Goal: Task Accomplishment & Management: Manage account settings

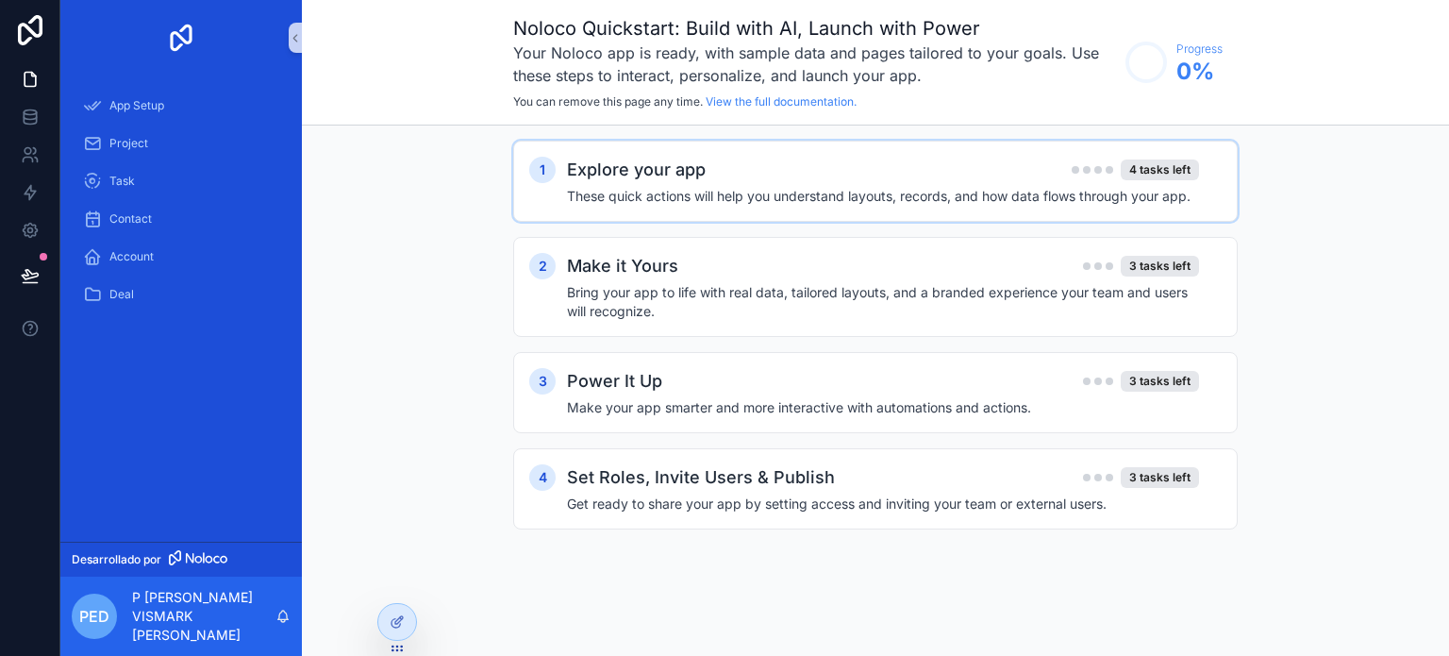
click at [706, 192] on h4 "These quick actions will help you understand layouts, records, and how data flo…" at bounding box center [883, 196] width 632 height 19
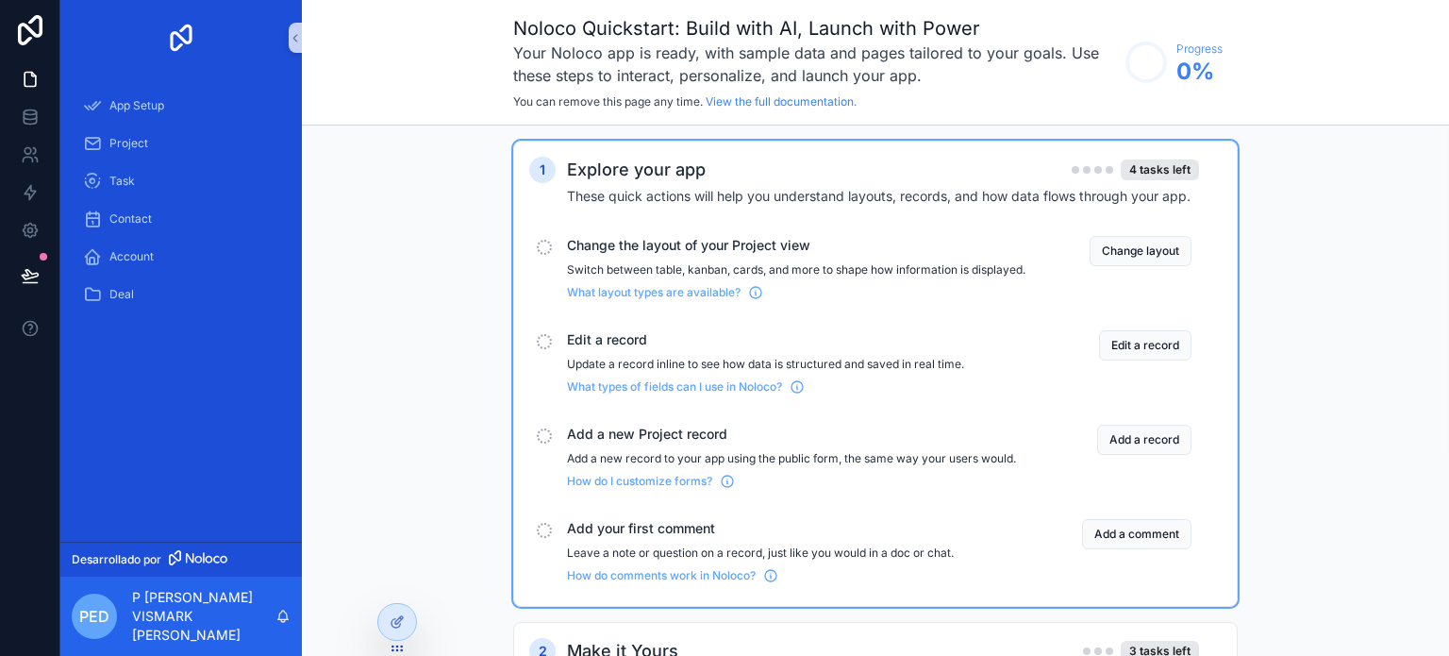
click at [774, 269] on p "Switch between table, kanban, cards, and more to shape how information is displ…" at bounding box center [796, 269] width 459 height 15
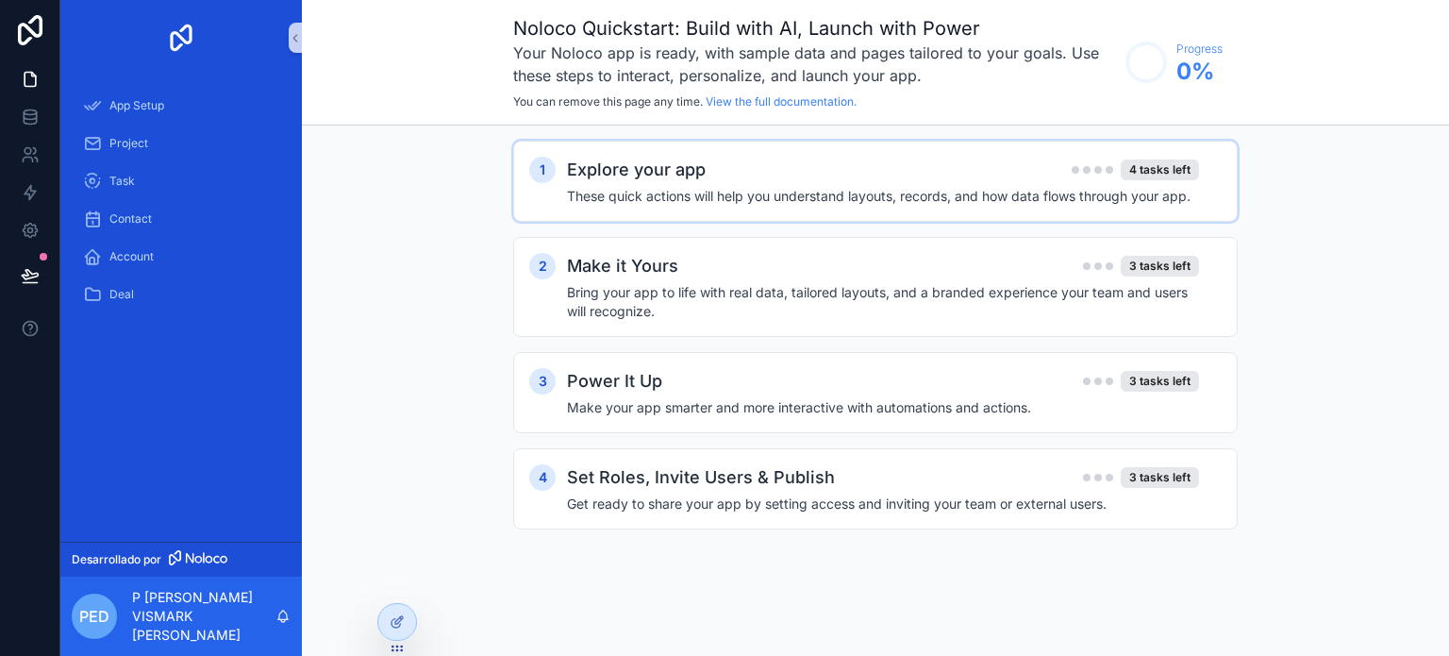
click at [808, 173] on div "Explore your app 4 tasks left" at bounding box center [883, 170] width 632 height 26
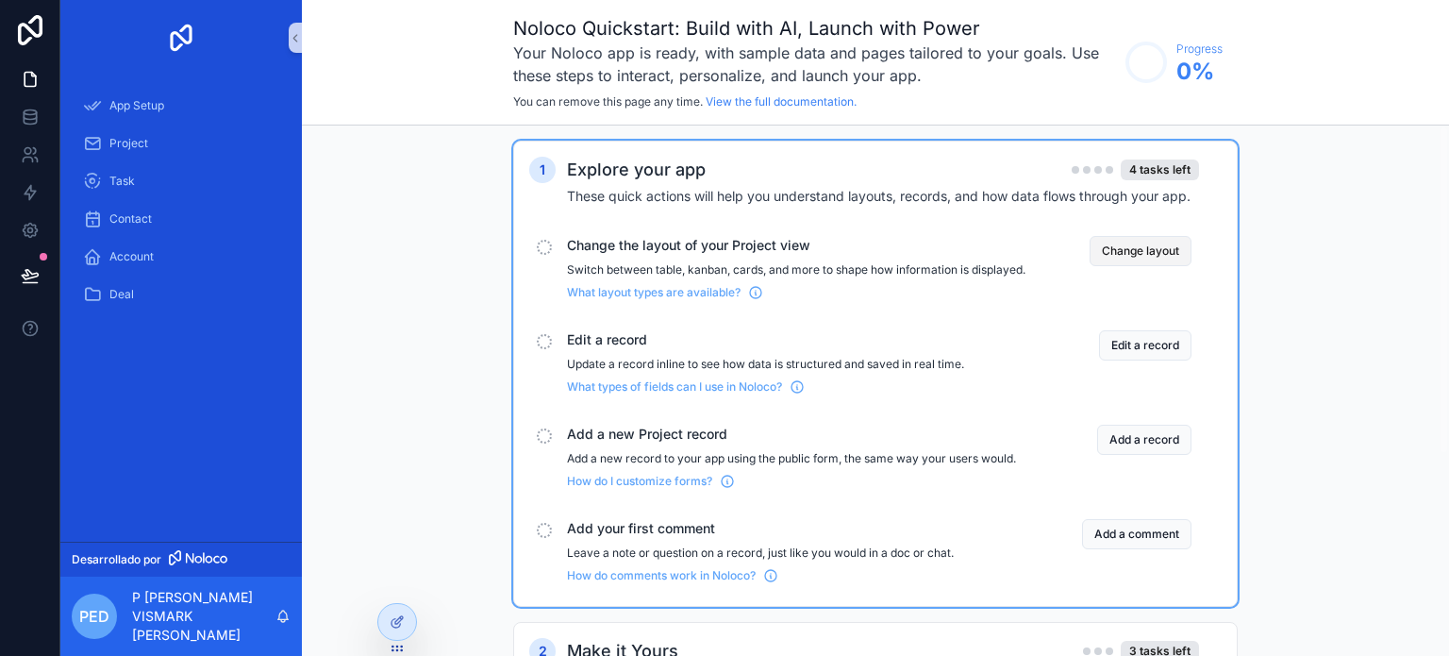
click at [1149, 247] on button "Change layout" at bounding box center [1141, 251] width 102 height 30
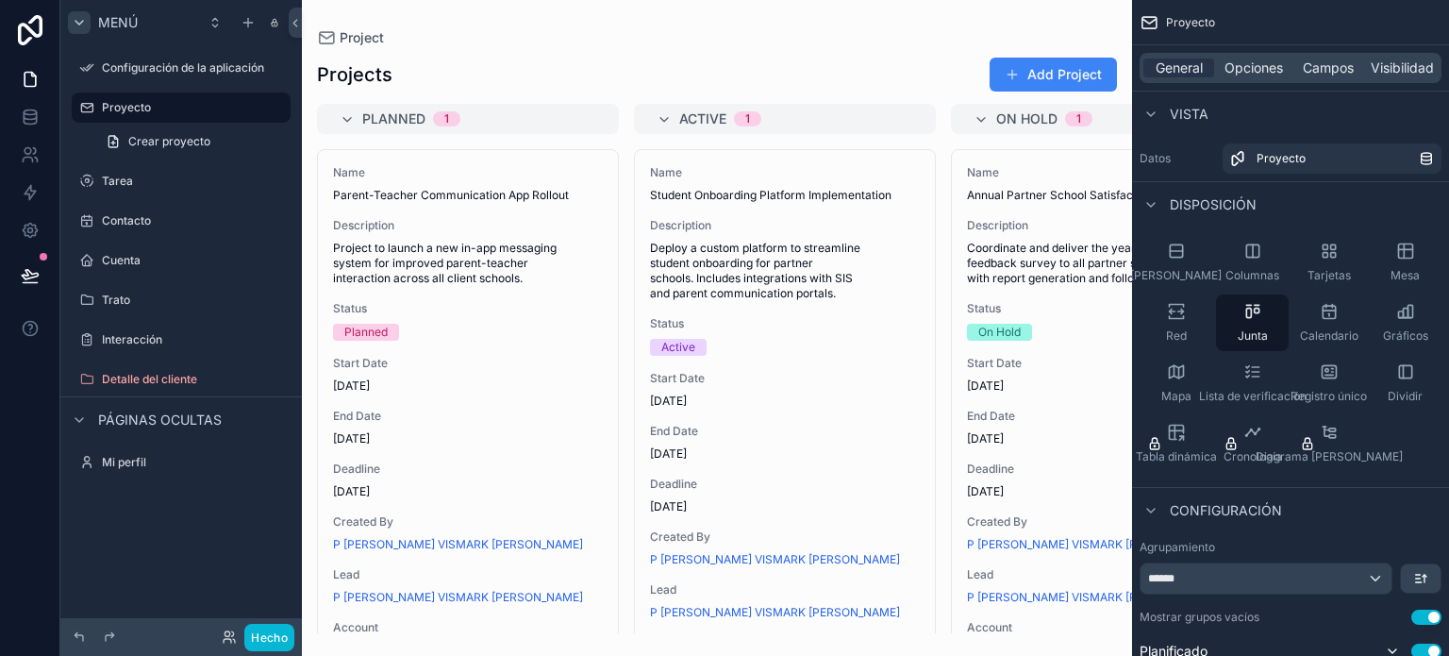
click at [83, 21] on icon "contenido desplazable" at bounding box center [79, 23] width 8 height 4
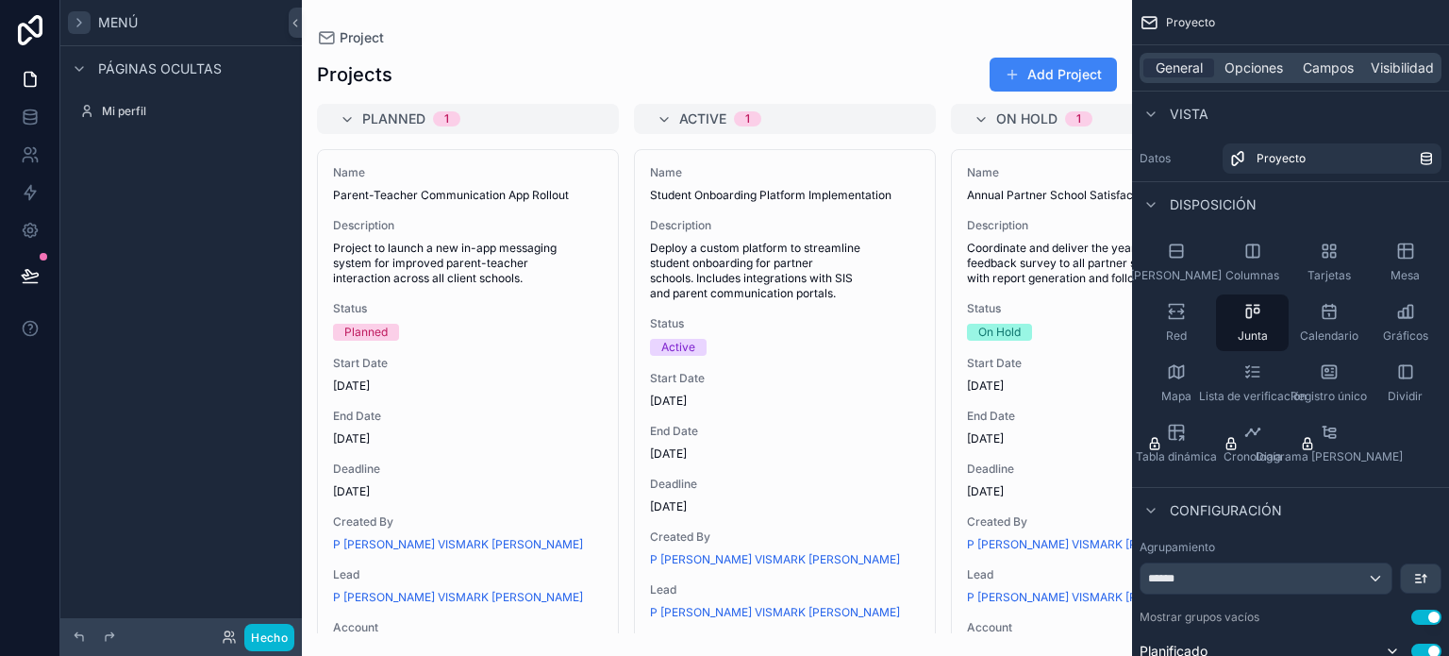
click at [83, 20] on icon "contenido desplazable" at bounding box center [79, 22] width 15 height 15
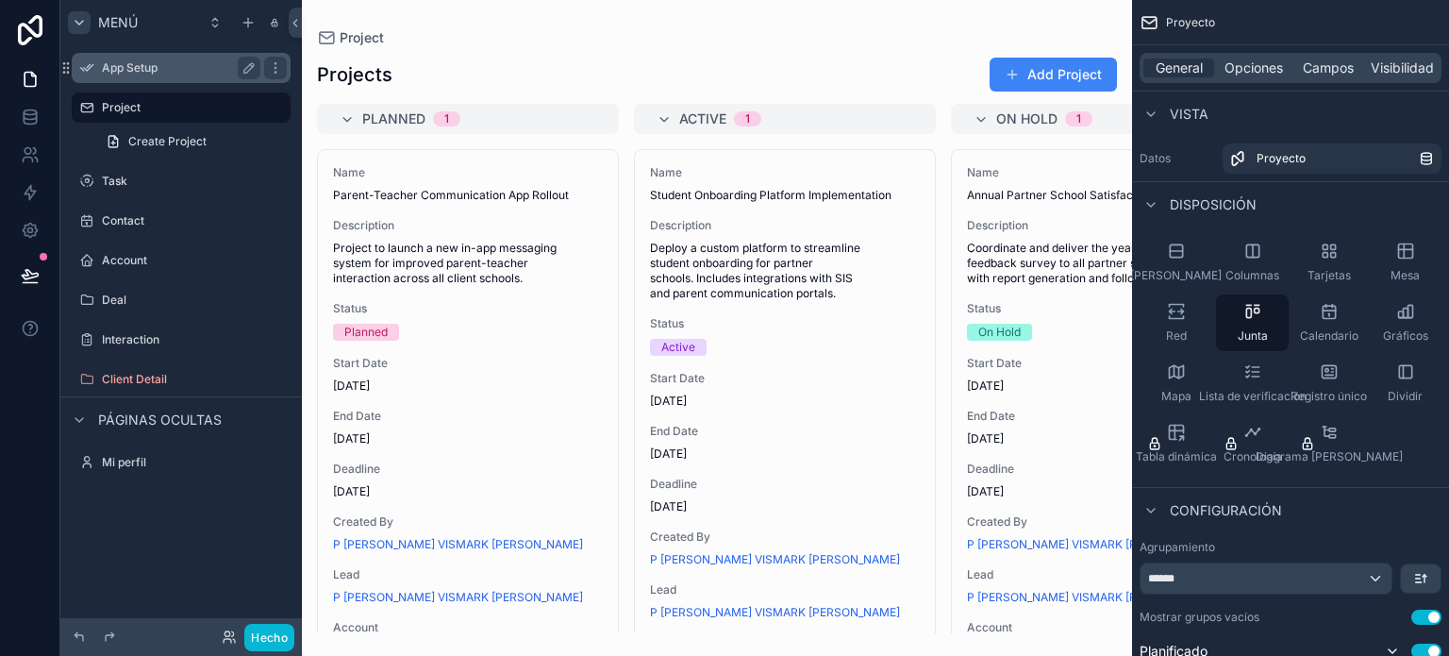
click at [112, 64] on label "App Setup" at bounding box center [177, 67] width 151 height 15
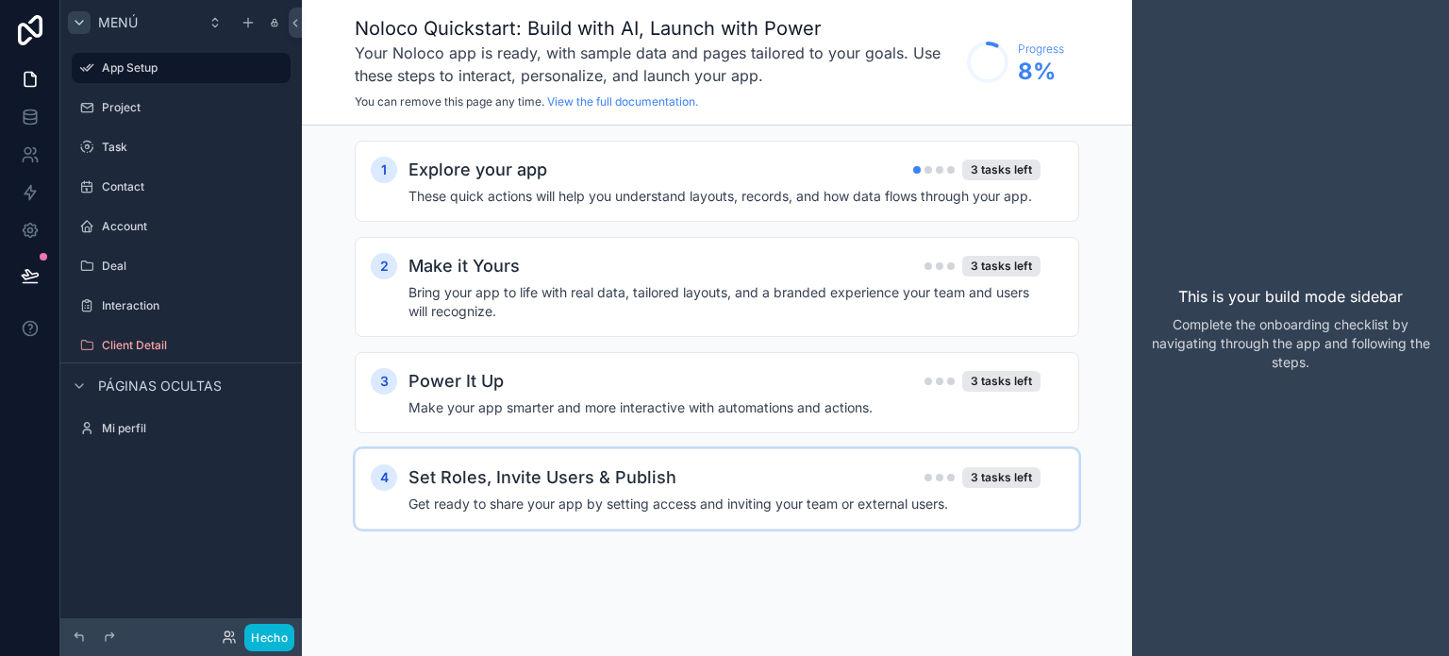
click at [648, 505] on h4 "Get ready to share your app by setting access and inviting your team or externa…" at bounding box center [725, 503] width 632 height 19
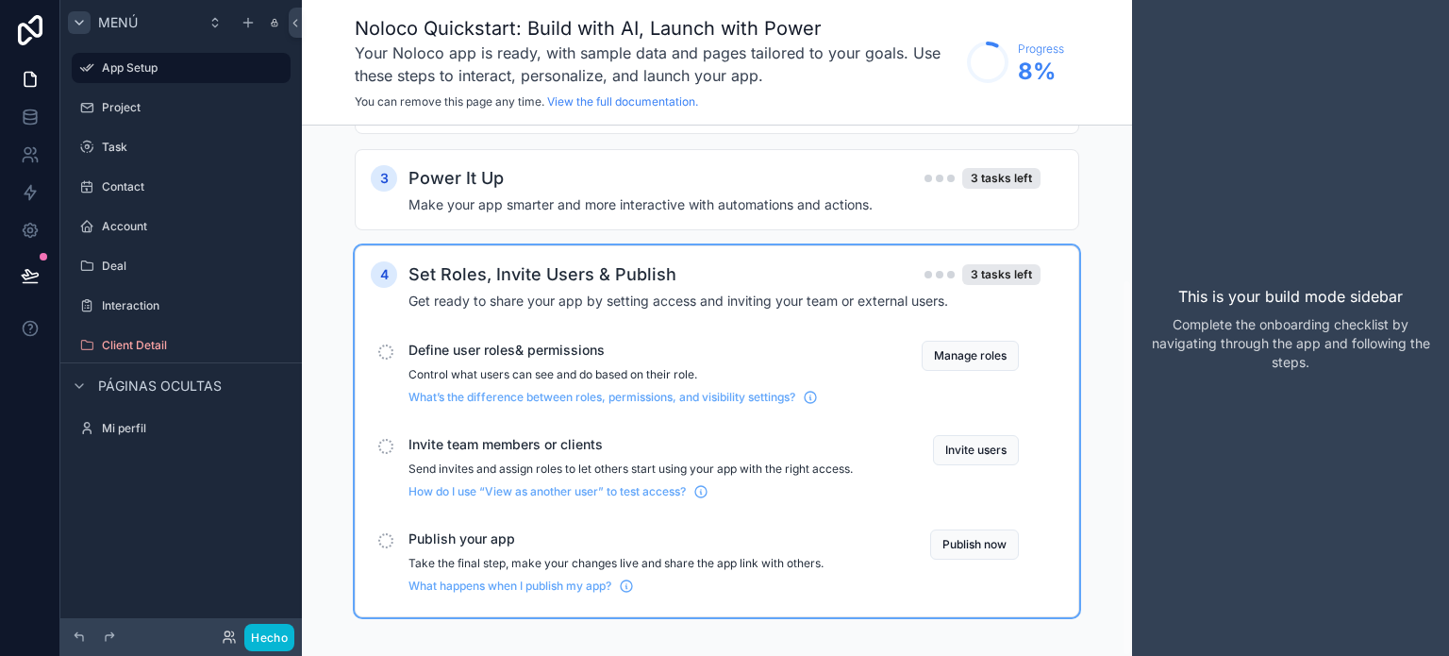
scroll to position [215, 0]
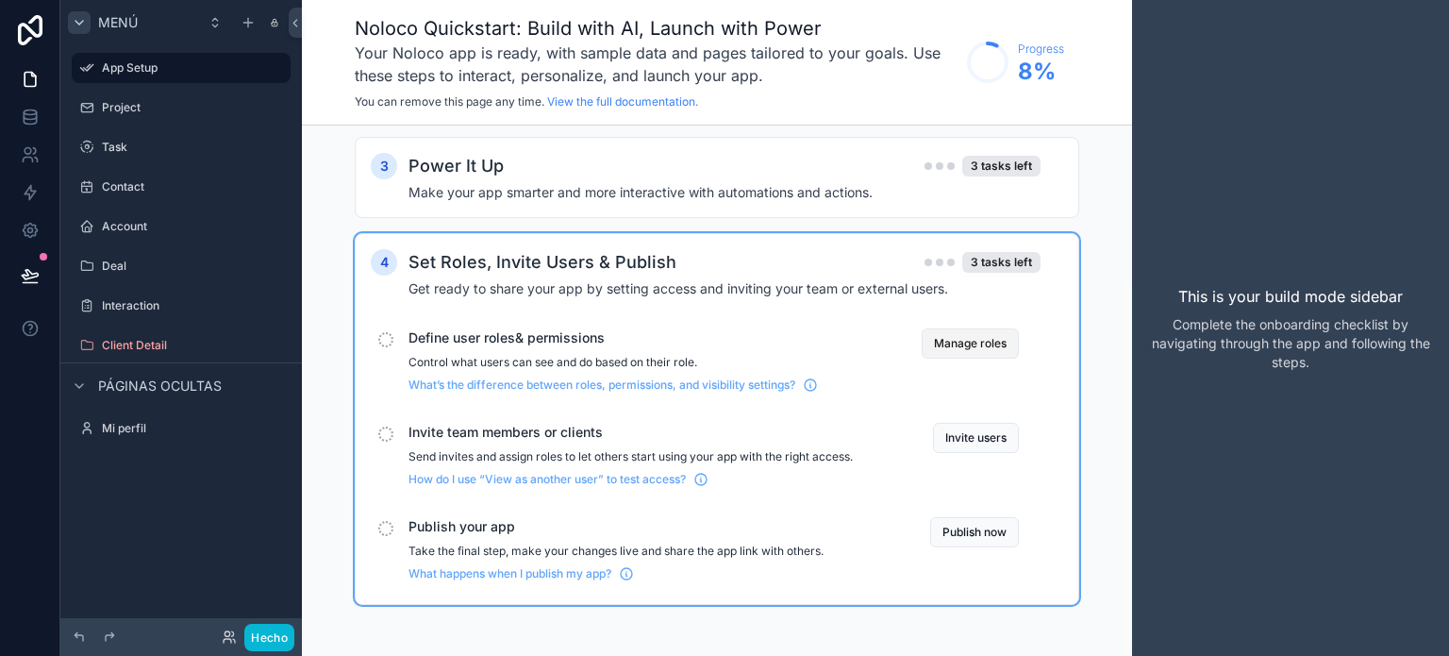
click at [975, 342] on button "Manage roles" at bounding box center [970, 343] width 97 height 30
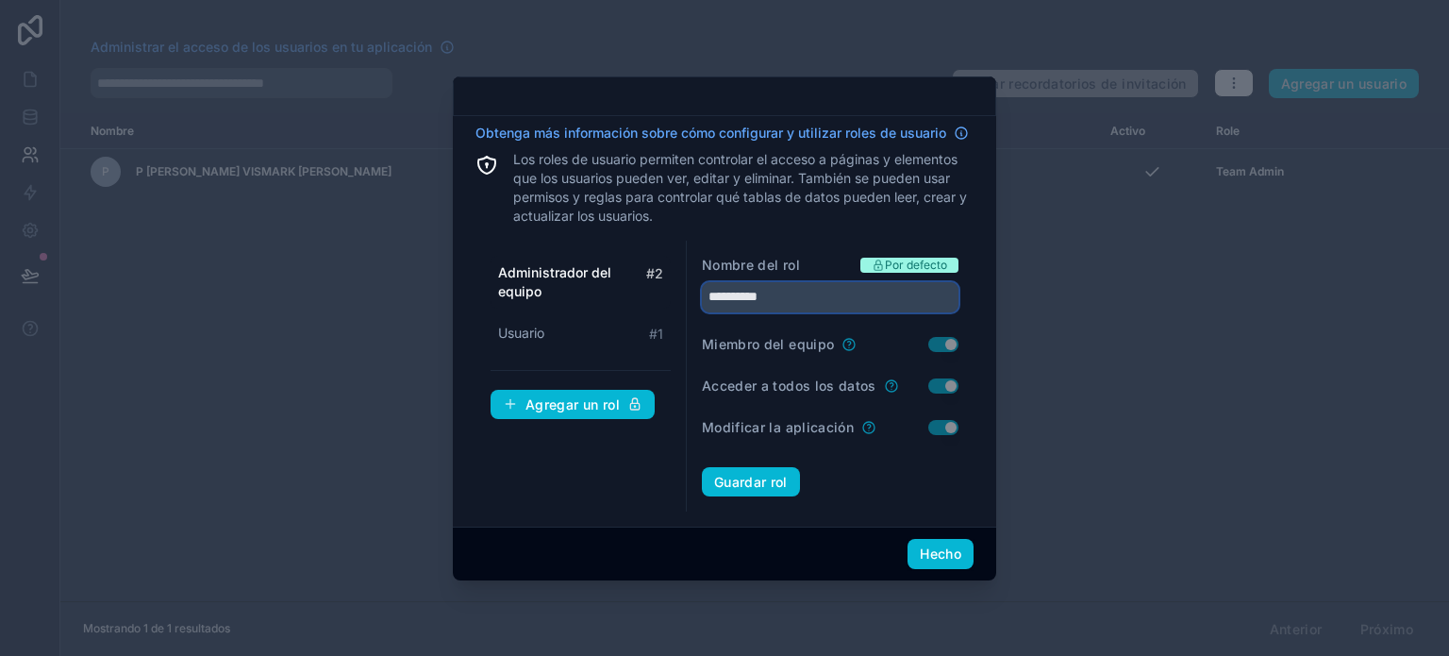
click at [747, 298] on input "**********" at bounding box center [830, 297] width 257 height 30
drag, startPoint x: 807, startPoint y: 296, endPoint x: 623, endPoint y: 324, distance: 186.0
click at [623, 324] on div "**********" at bounding box center [725, 377] width 498 height 272
click at [596, 497] on div "Administrador del equipo # 2 Usuario # 1 Agregar un rol" at bounding box center [581, 377] width 211 height 272
click at [862, 288] on input "**********" at bounding box center [830, 297] width 257 height 30
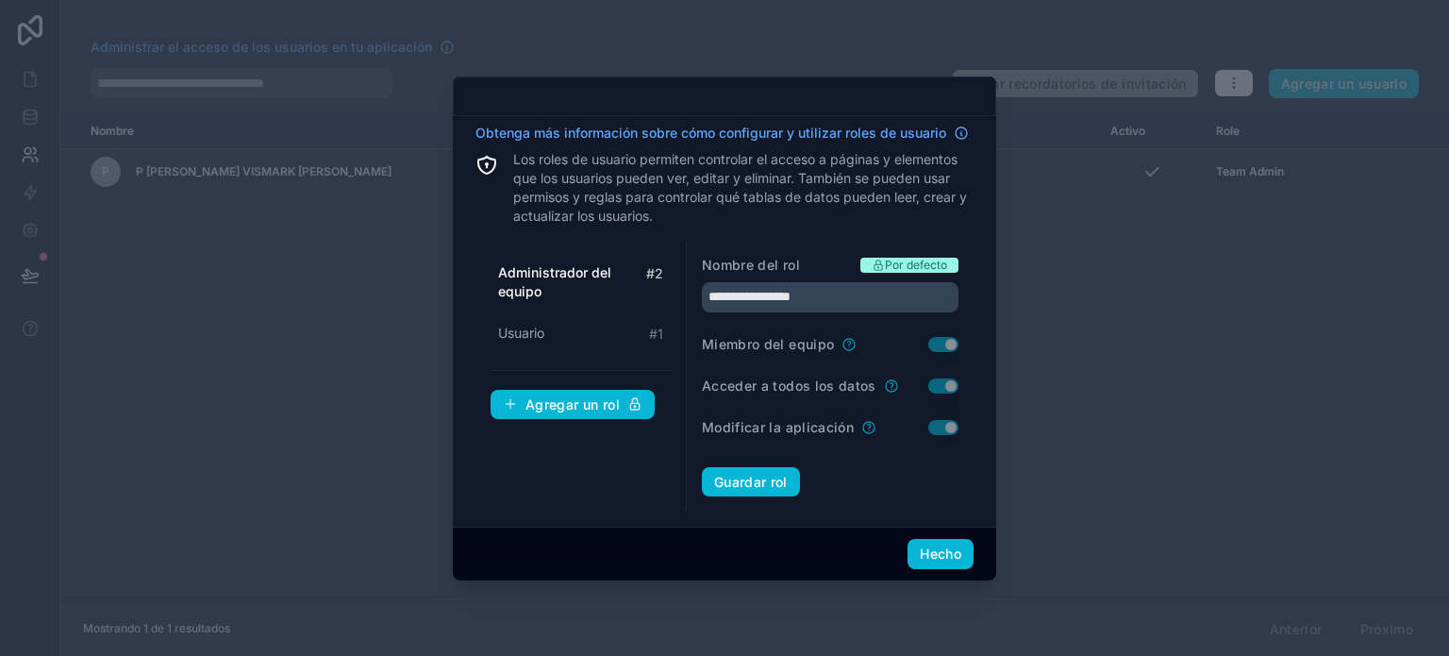
click at [551, 291] on span "Administrador del equipo" at bounding box center [572, 282] width 148 height 38
click at [534, 288] on font "Administrador del equipo" at bounding box center [554, 281] width 113 height 35
click at [543, 271] on font "Administrador del equipo" at bounding box center [554, 281] width 113 height 35
click at [627, 337] on div "Usuario # 1" at bounding box center [581, 333] width 180 height 35
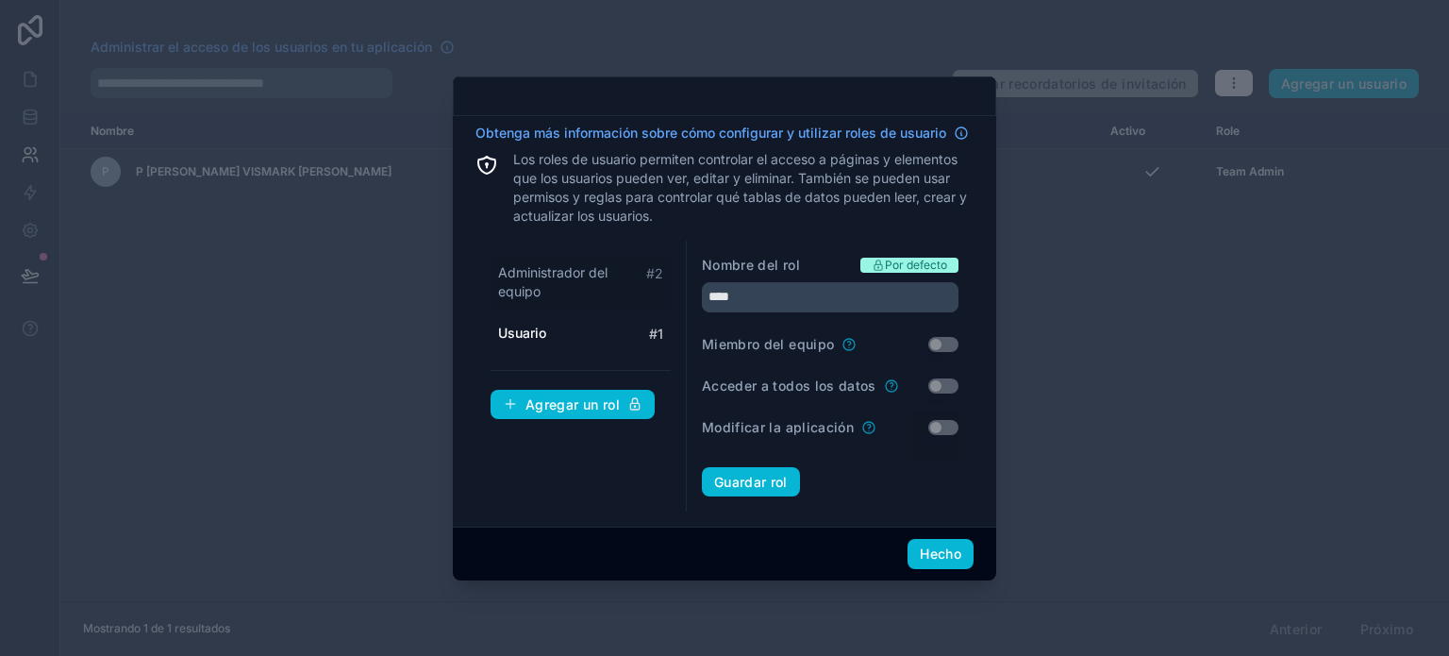
click at [576, 263] on span "Administrador del equipo" at bounding box center [572, 282] width 148 height 38
click at [573, 330] on div "Usuario # 1" at bounding box center [581, 333] width 180 height 35
click at [894, 269] on font "Por defecto" at bounding box center [916, 265] width 62 height 14
click at [501, 259] on div "Administrador del equipo # 2" at bounding box center [581, 282] width 180 height 53
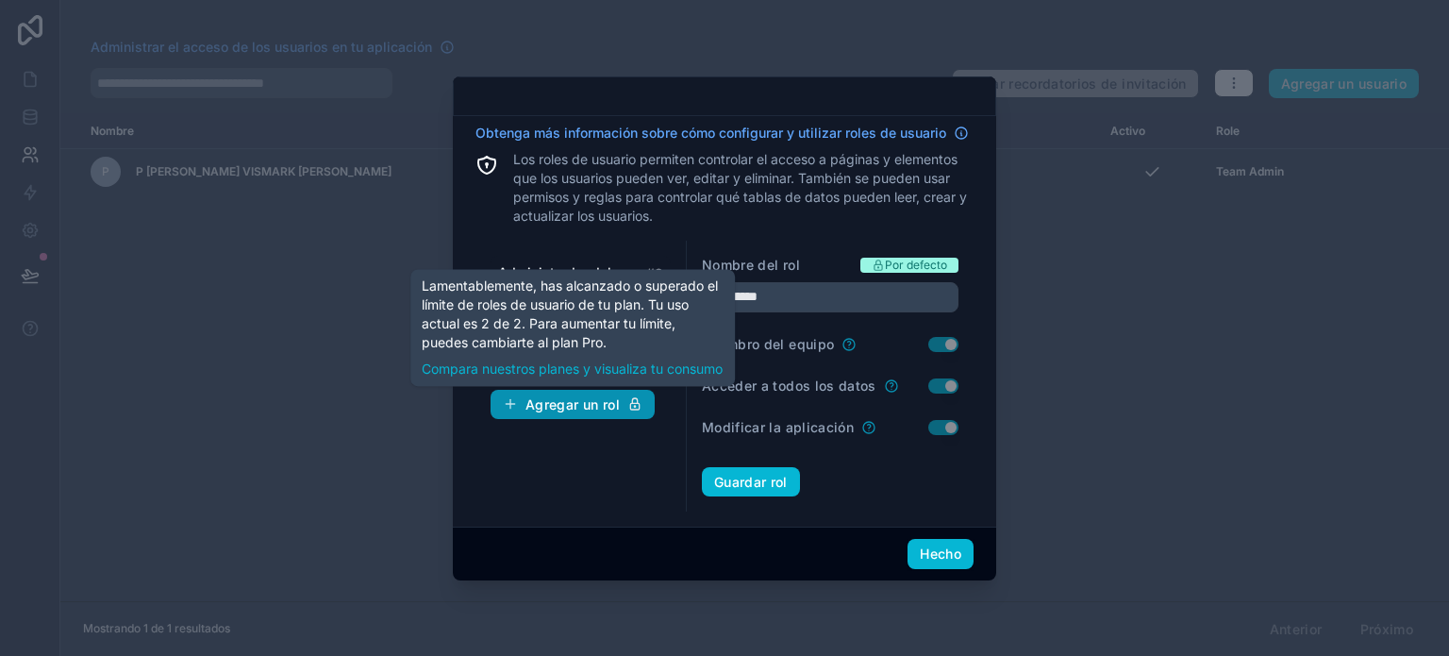
click at [560, 411] on font "Agregar un rol" at bounding box center [573, 404] width 94 height 16
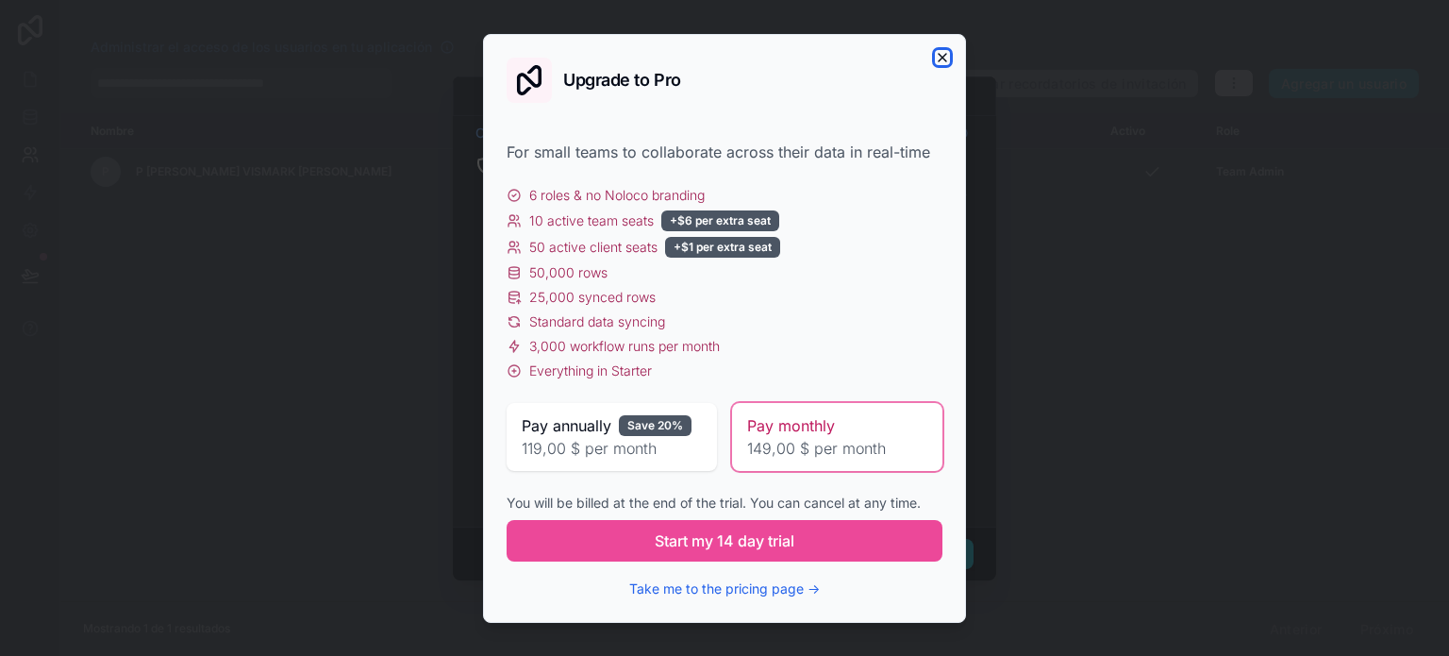
click at [936, 59] on icon "button" at bounding box center [942, 57] width 15 height 15
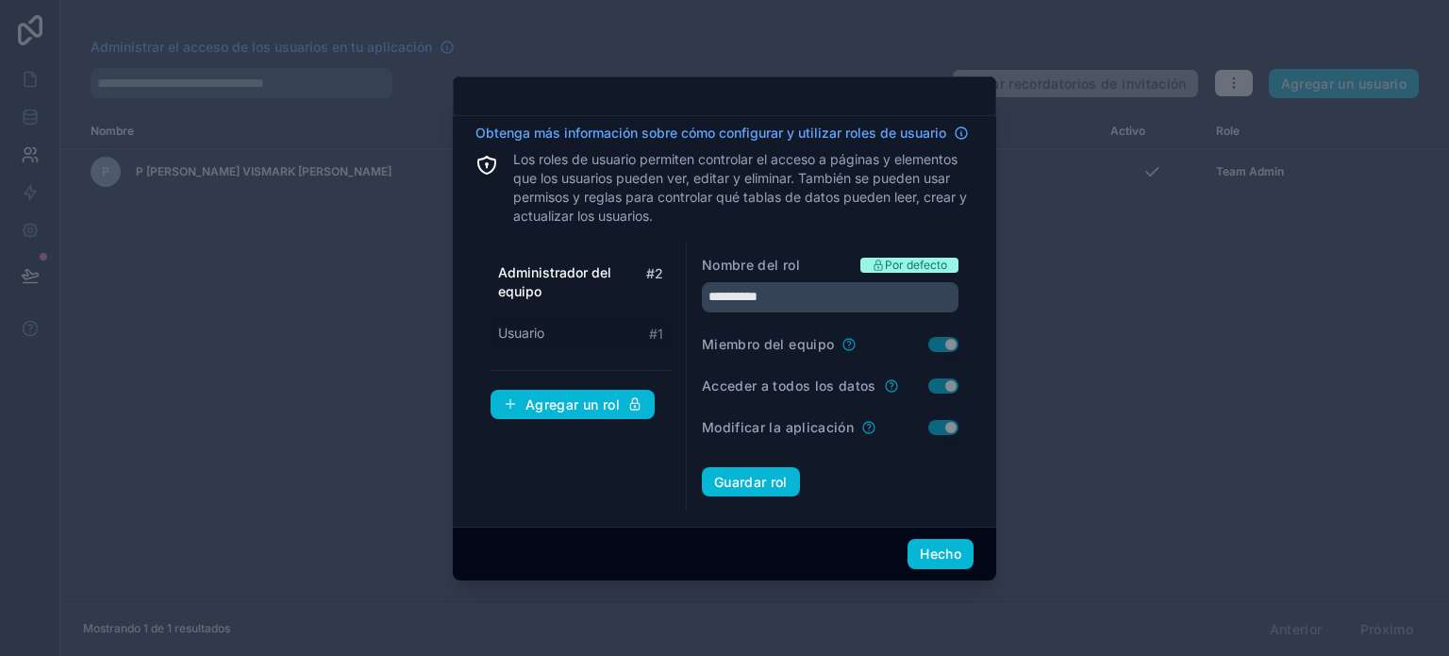
click at [526, 339] on font "Usuario" at bounding box center [521, 333] width 46 height 16
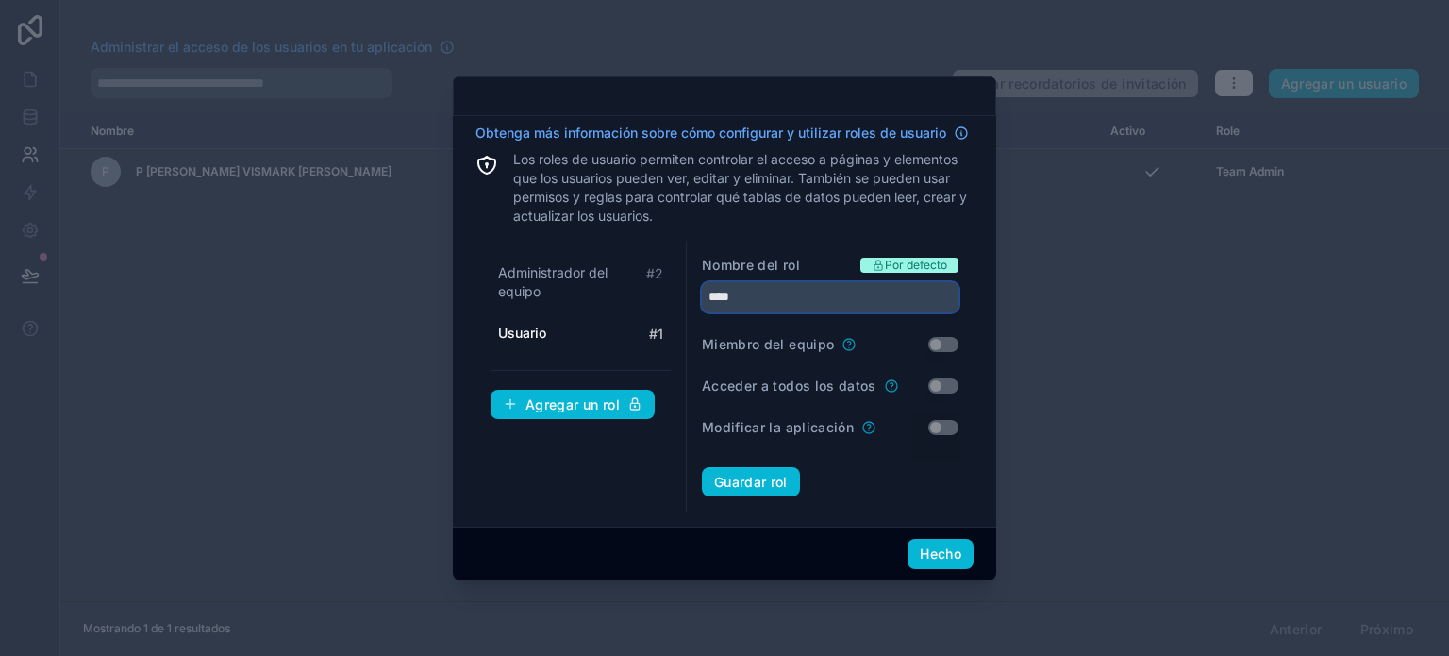
drag, startPoint x: 752, startPoint y: 299, endPoint x: 705, endPoint y: 305, distance: 47.5
click at [705, 305] on input "****" at bounding box center [830, 297] width 257 height 30
click at [940, 374] on form "Nombre del rol Por defecto **** Miembro del equipo Utilizar configuración Acced…" at bounding box center [830, 377] width 257 height 242
click at [939, 404] on form "Nombre del rol Por defecto **** Miembro del equipo Utilizar configuración Acced…" at bounding box center [830, 377] width 257 height 242
drag, startPoint x: 927, startPoint y: 429, endPoint x: 943, endPoint y: 424, distance: 16.1
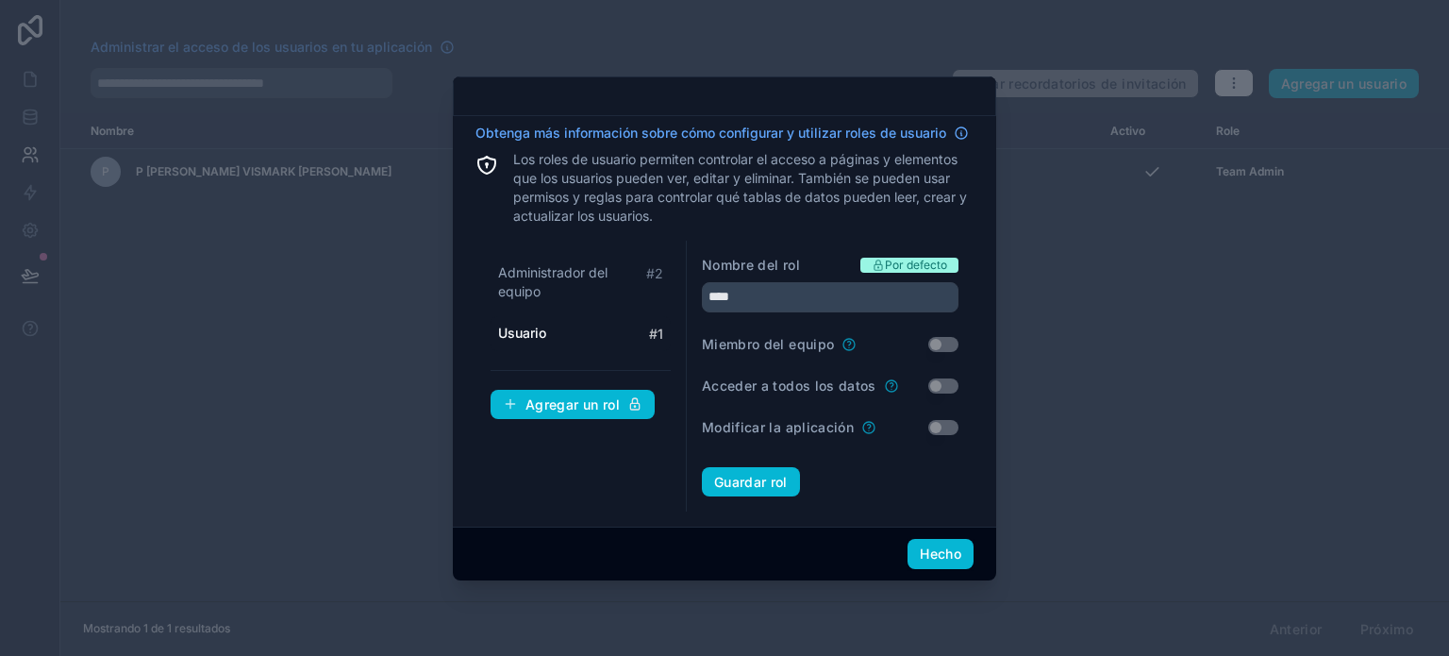
click at [928, 433] on div "Modificar la aplicación Utilizar configuración" at bounding box center [830, 427] width 257 height 19
click at [883, 260] on icon at bounding box center [878, 265] width 13 height 13
drag, startPoint x: 781, startPoint y: 300, endPoint x: 736, endPoint y: 305, distance: 45.5
click at [736, 305] on input "****" at bounding box center [830, 297] width 257 height 30
click at [601, 281] on span "Administrador del equipo" at bounding box center [572, 282] width 148 height 38
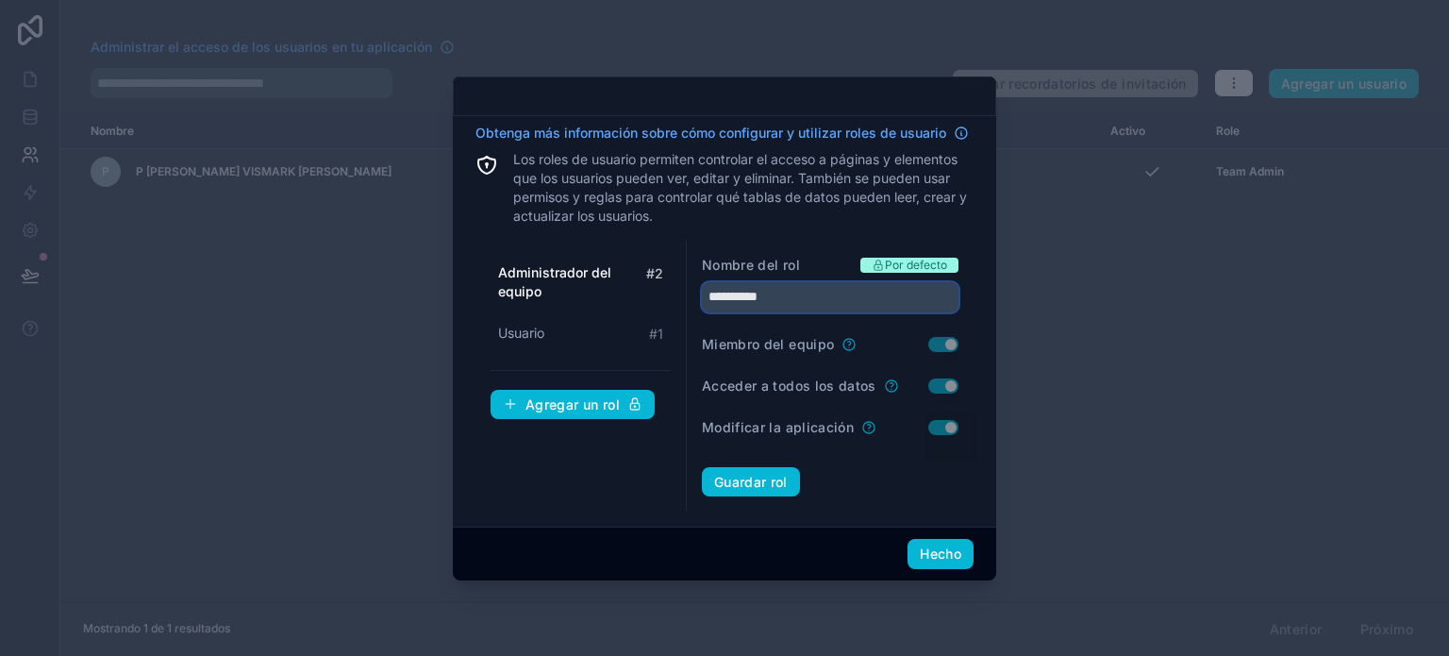
click at [762, 298] on input "**********" at bounding box center [830, 297] width 257 height 30
click at [793, 304] on input "*********" at bounding box center [830, 297] width 257 height 30
click at [573, 343] on div "Usuario # 1" at bounding box center [581, 333] width 180 height 35
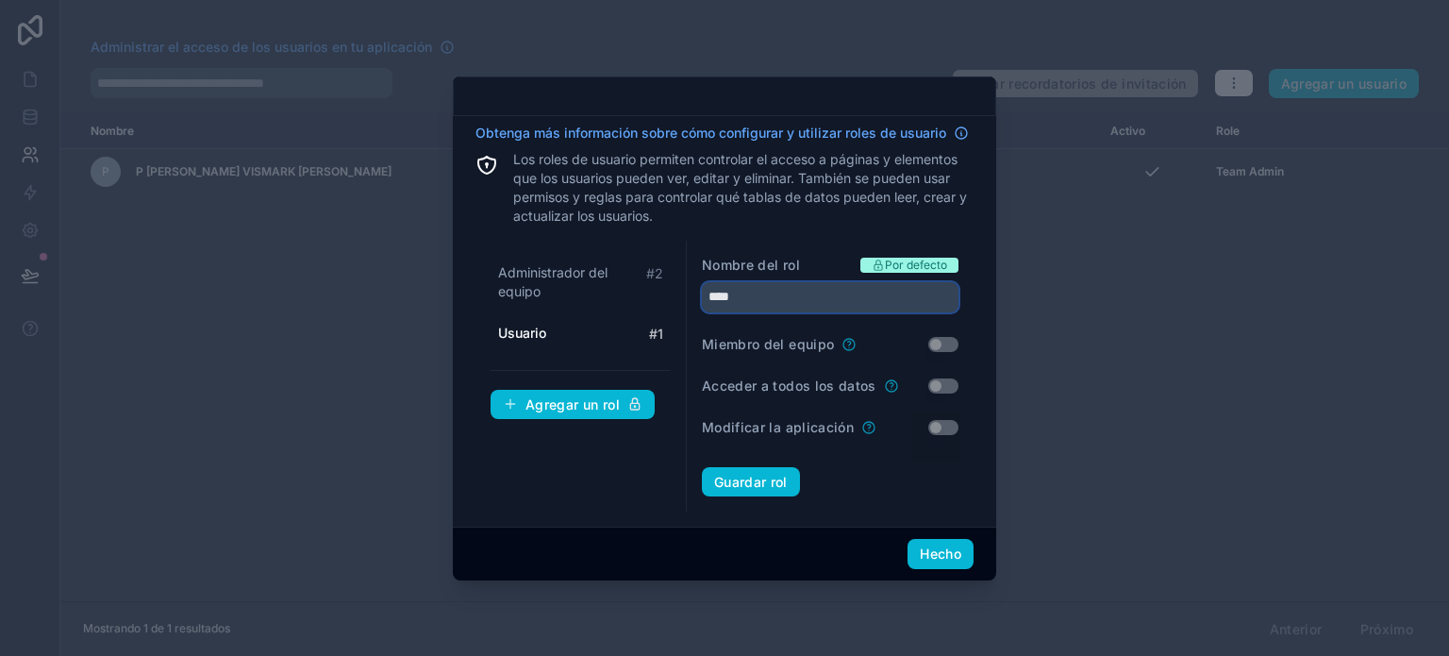
click at [761, 298] on input "****" at bounding box center [830, 297] width 257 height 30
click at [647, 305] on div "Administrador del equipo # 2" at bounding box center [581, 282] width 180 height 53
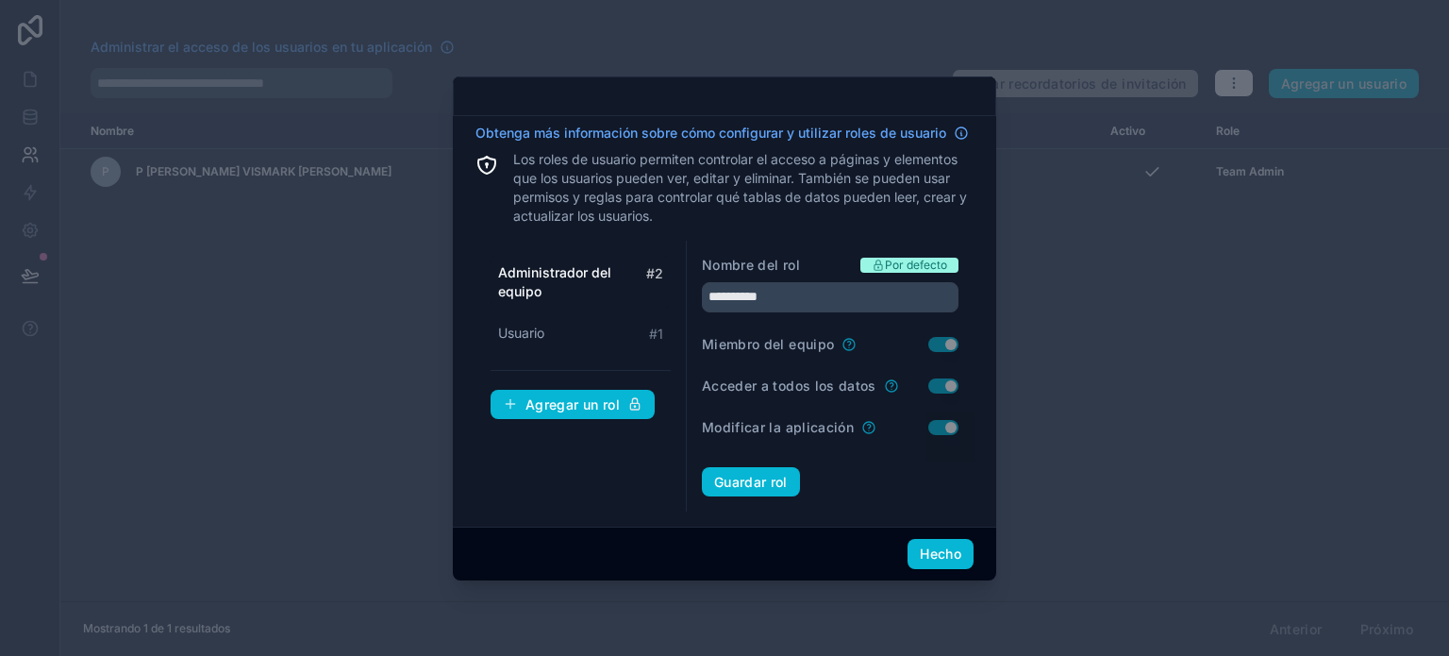
click at [611, 288] on span "Administrador del equipo" at bounding box center [572, 282] width 148 height 38
click at [728, 306] on input "**********" at bounding box center [830, 297] width 257 height 30
click at [569, 329] on div "Usuario # 1" at bounding box center [581, 333] width 180 height 35
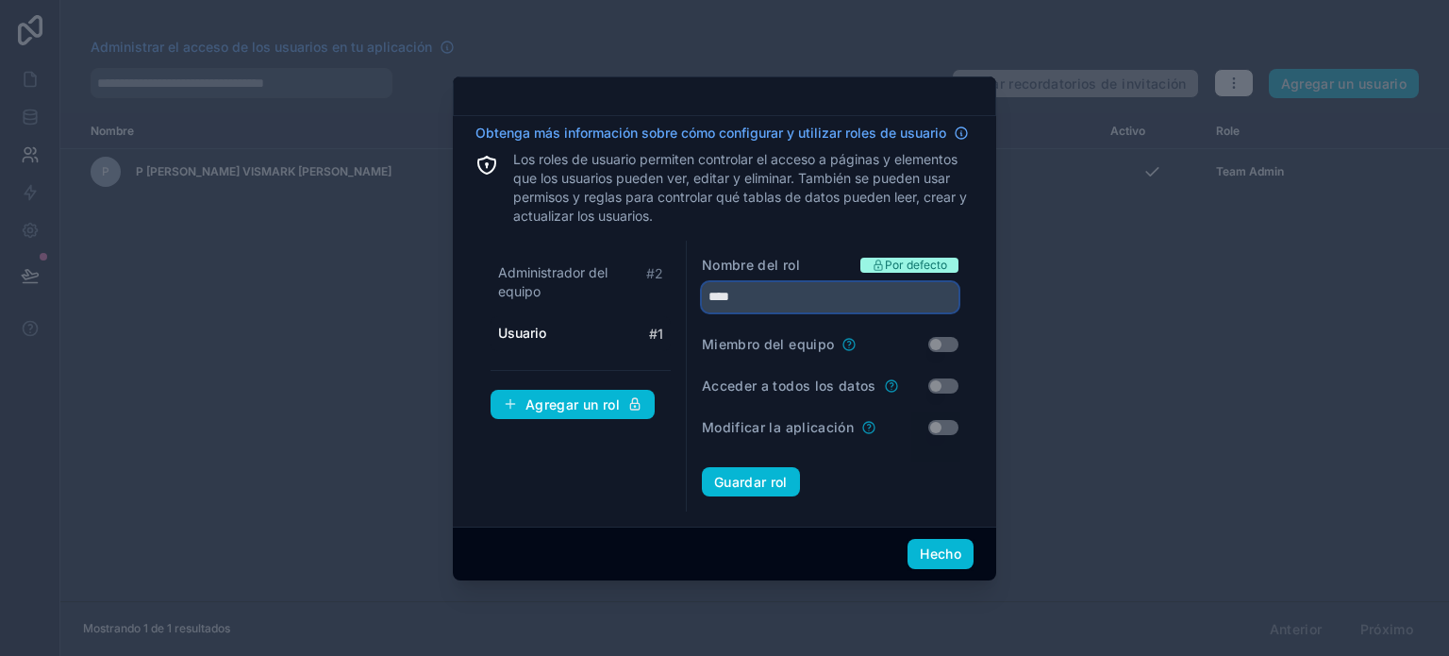
click at [752, 305] on input "****" at bounding box center [830, 297] width 257 height 30
drag, startPoint x: 752, startPoint y: 305, endPoint x: 660, endPoint y: 293, distance: 92.2
click at [660, 293] on div "Administrador del equipo # 2 Usuario # 1 Agregar un rol Nombre del rol Por defe…" at bounding box center [725, 377] width 498 height 272
click at [568, 298] on span "Administrador del equipo" at bounding box center [572, 282] width 148 height 38
click at [738, 293] on input "**********" at bounding box center [830, 297] width 257 height 30
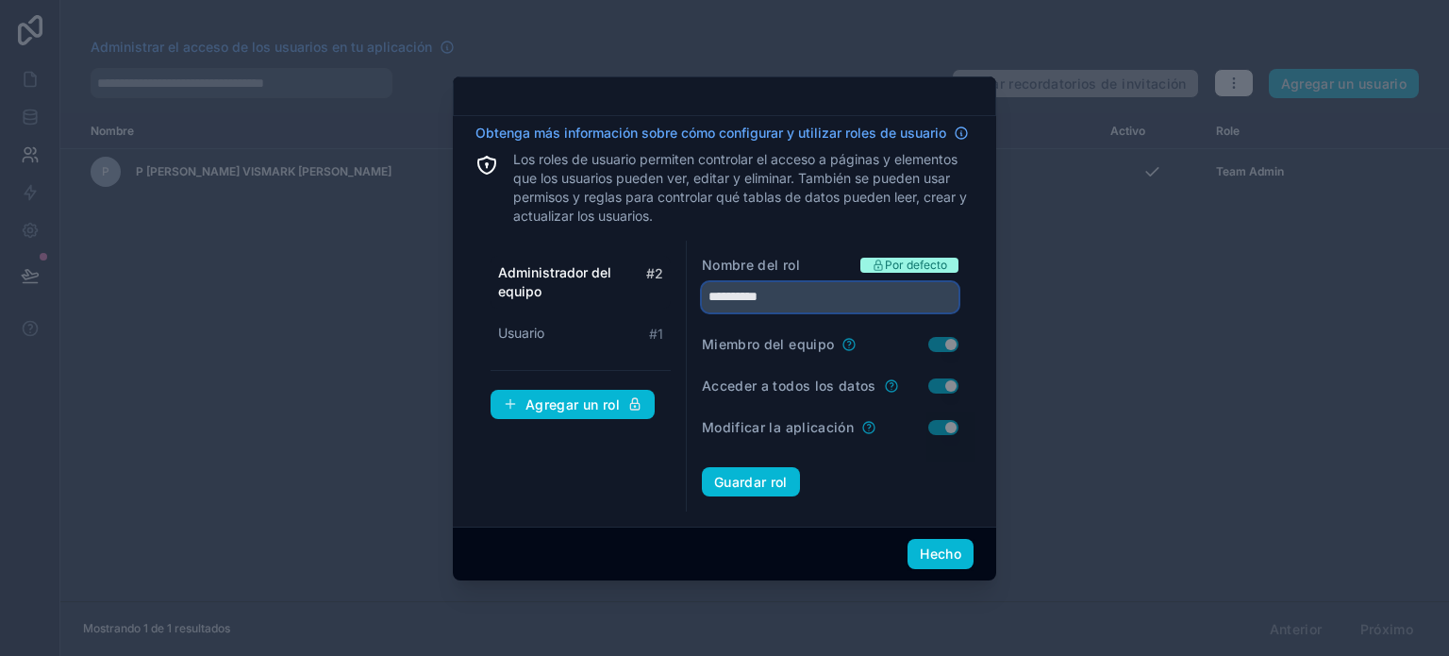
click at [738, 293] on input "**********" at bounding box center [830, 297] width 257 height 30
click at [789, 489] on button "Guardar rol" at bounding box center [751, 482] width 98 height 30
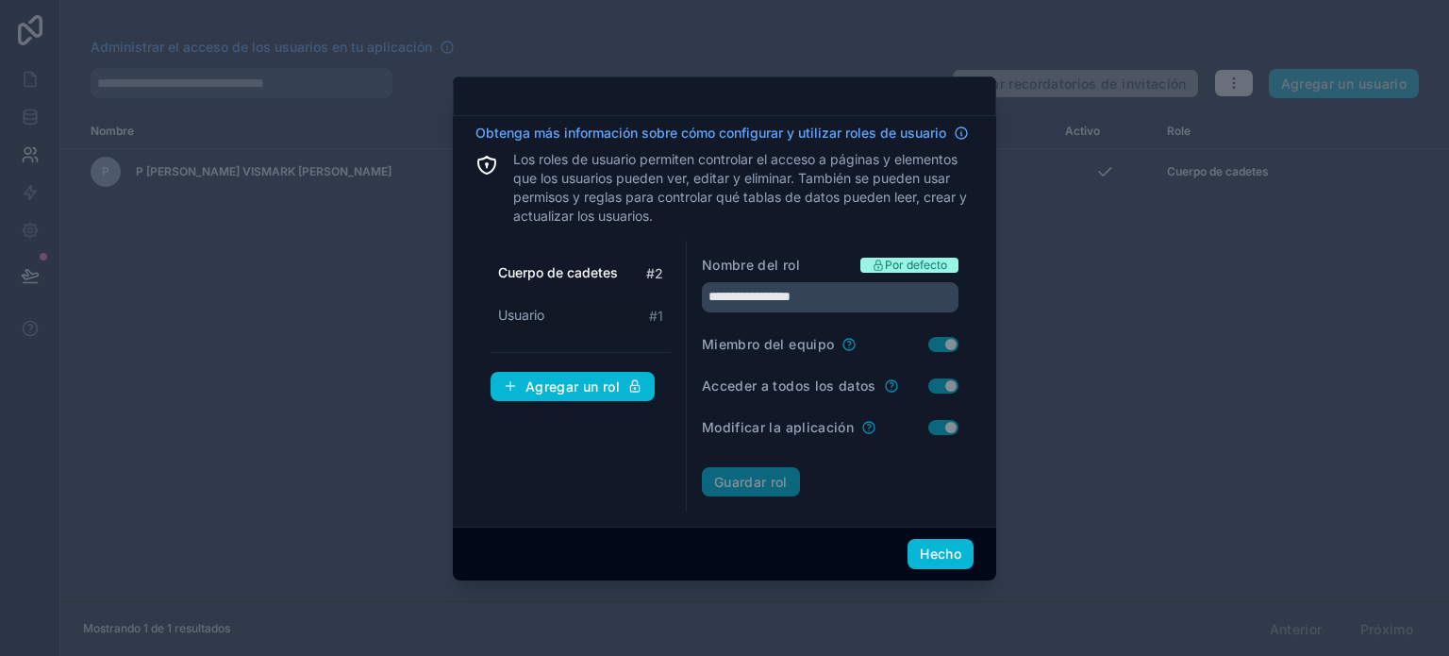
click at [574, 313] on div "Usuario # 1" at bounding box center [581, 315] width 180 height 35
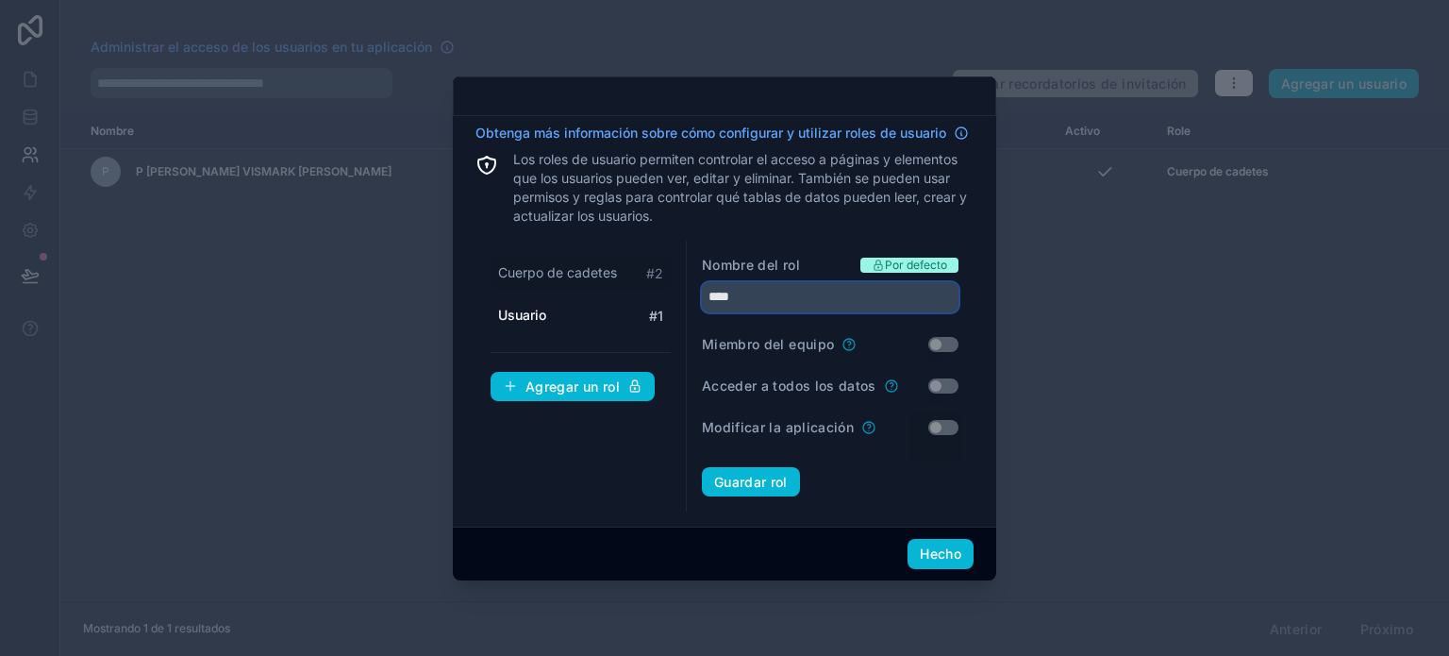
drag, startPoint x: 755, startPoint y: 305, endPoint x: 593, endPoint y: 276, distance: 164.9
click at [593, 276] on div "Cuerpo de cadetes # 2 Usuario # 1 Agregar un rol Nombre del rol Por defecto ***…" at bounding box center [725, 377] width 498 height 272
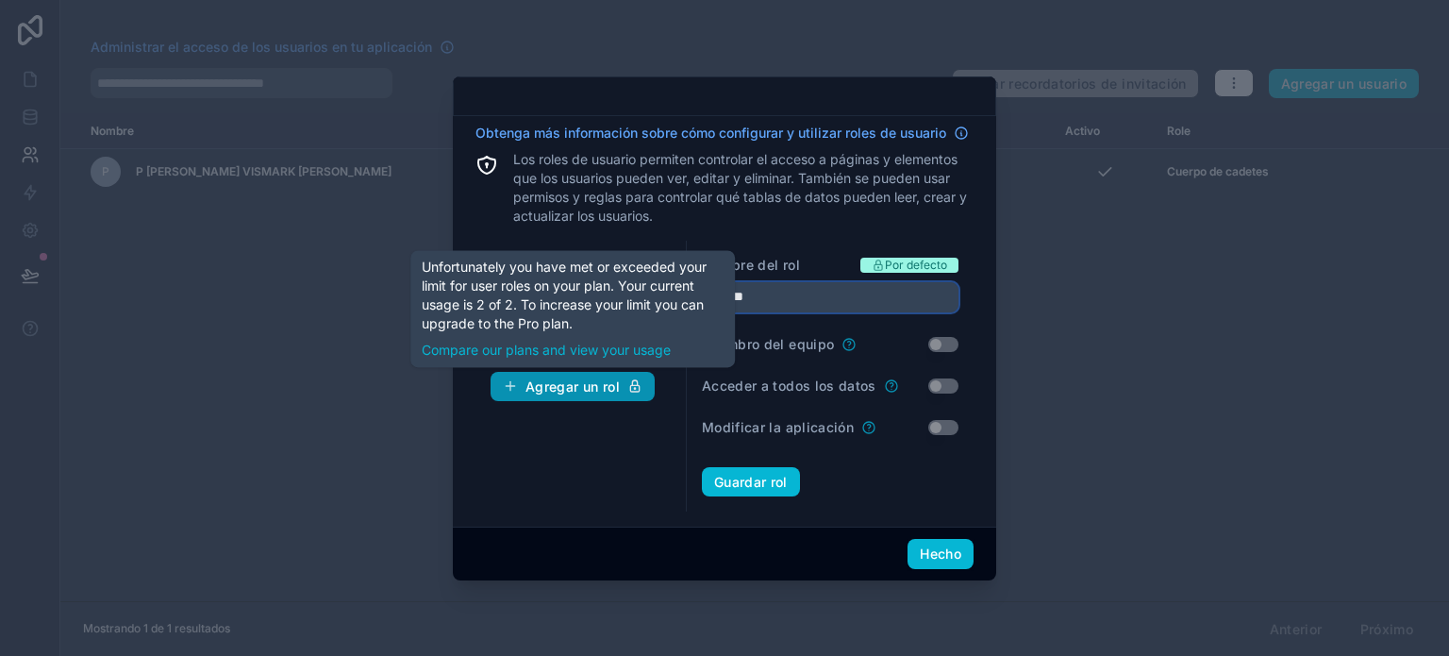
type input "*******"
click at [599, 372] on button "Agregar un rol" at bounding box center [573, 387] width 164 height 30
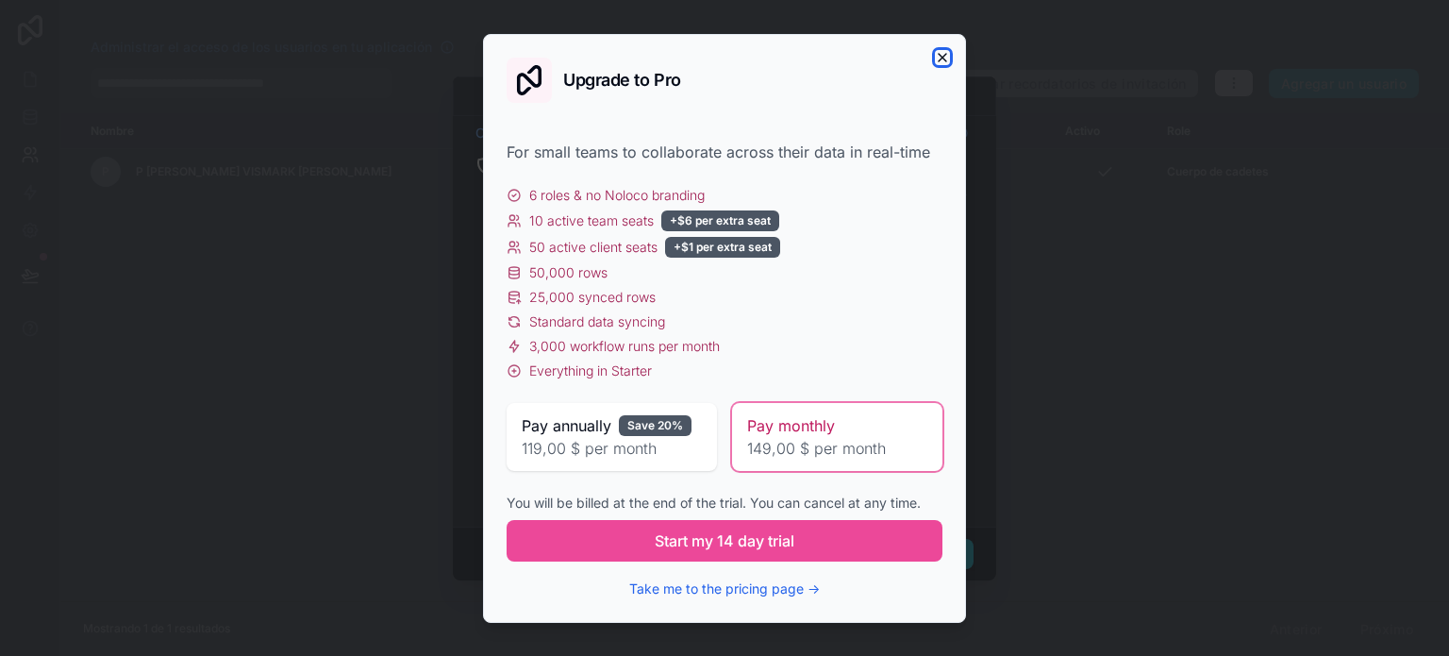
click at [940, 63] on icon "button" at bounding box center [942, 57] width 15 height 15
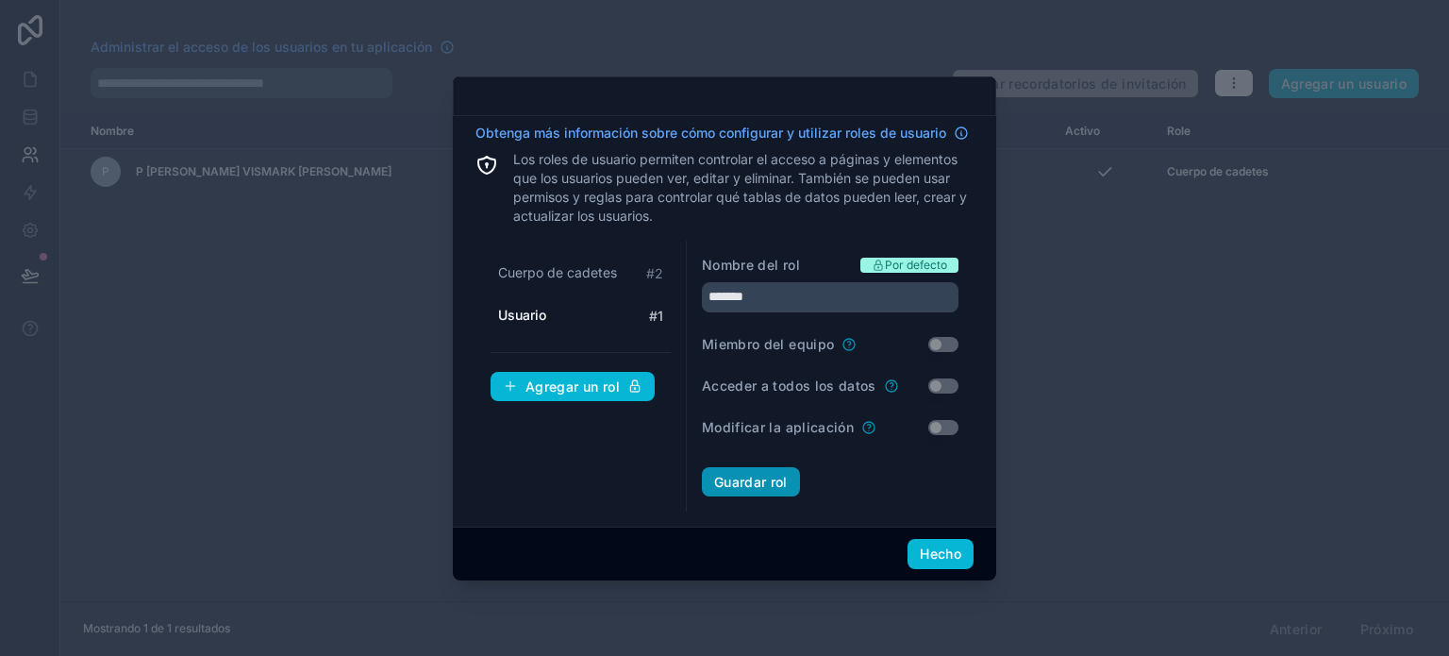
click at [759, 478] on font "Guardar rol" at bounding box center [751, 482] width 74 height 16
click at [931, 543] on button "Hecho" at bounding box center [941, 554] width 66 height 30
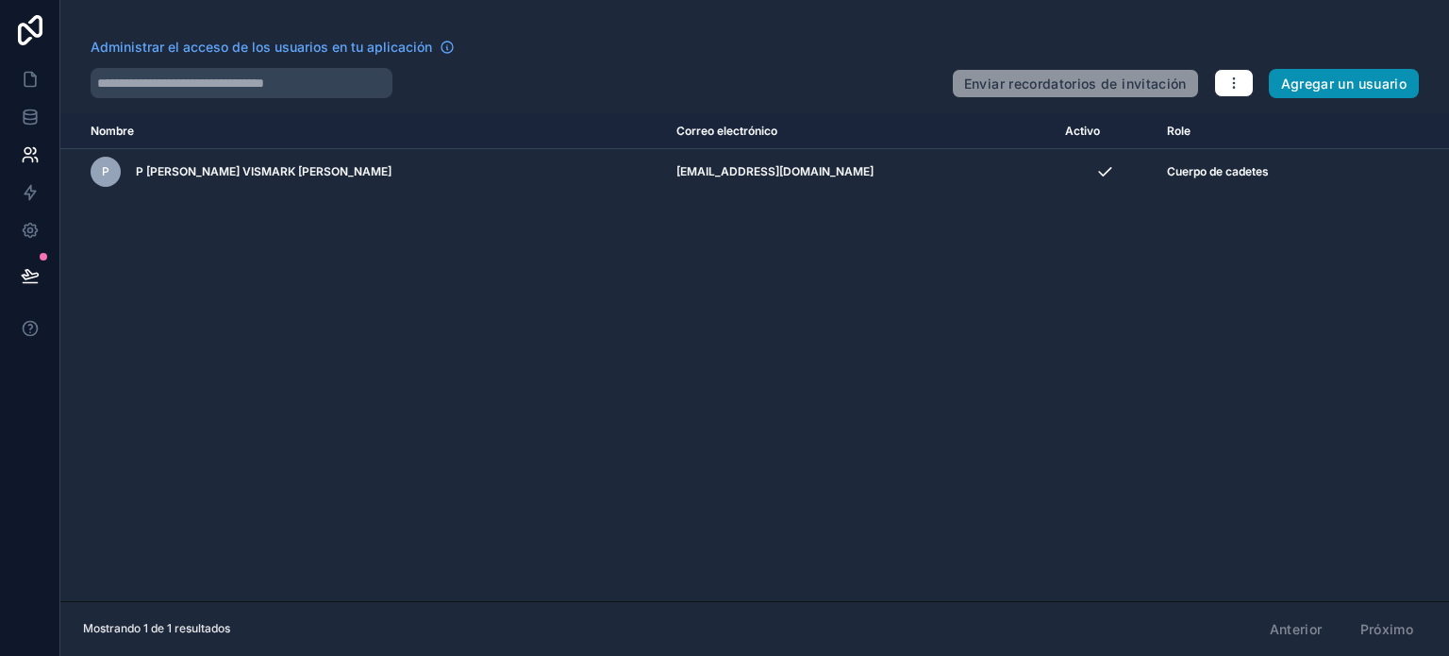
click at [1321, 74] on button "Agregar un usuario" at bounding box center [1344, 84] width 150 height 30
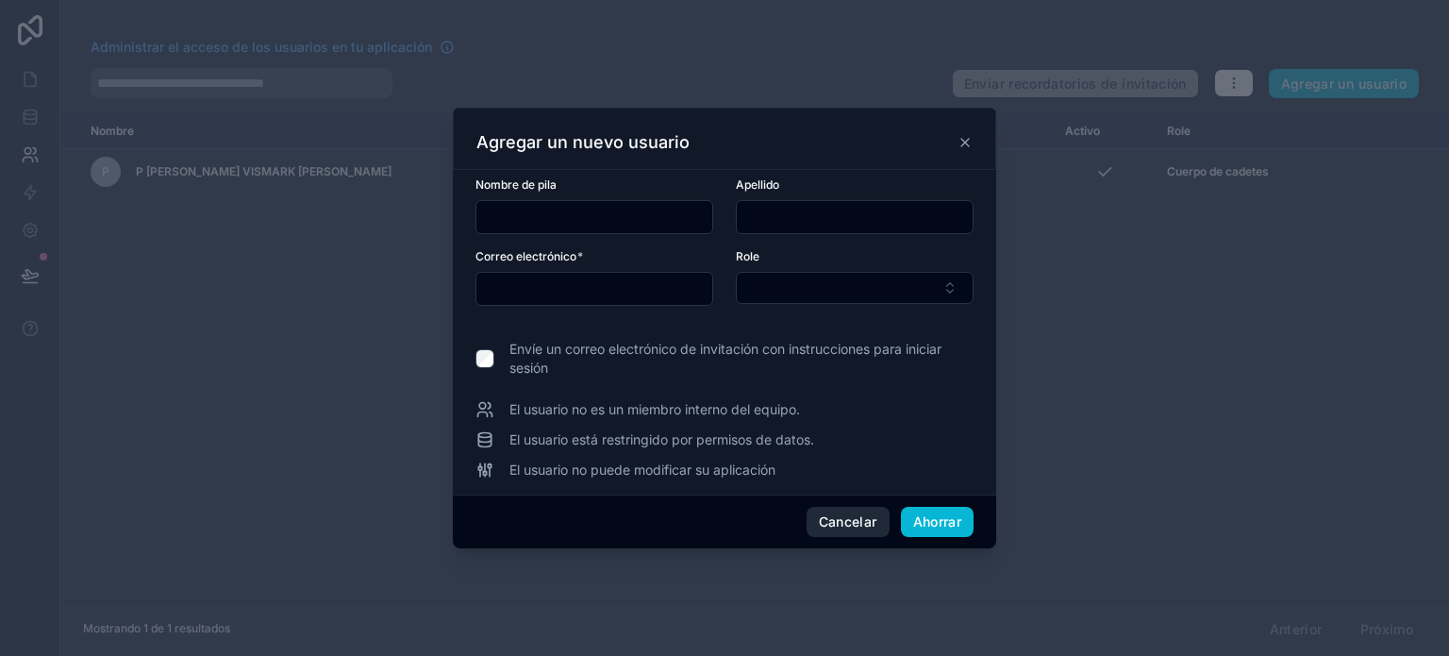
click at [836, 520] on font "Cancelar" at bounding box center [848, 521] width 58 height 16
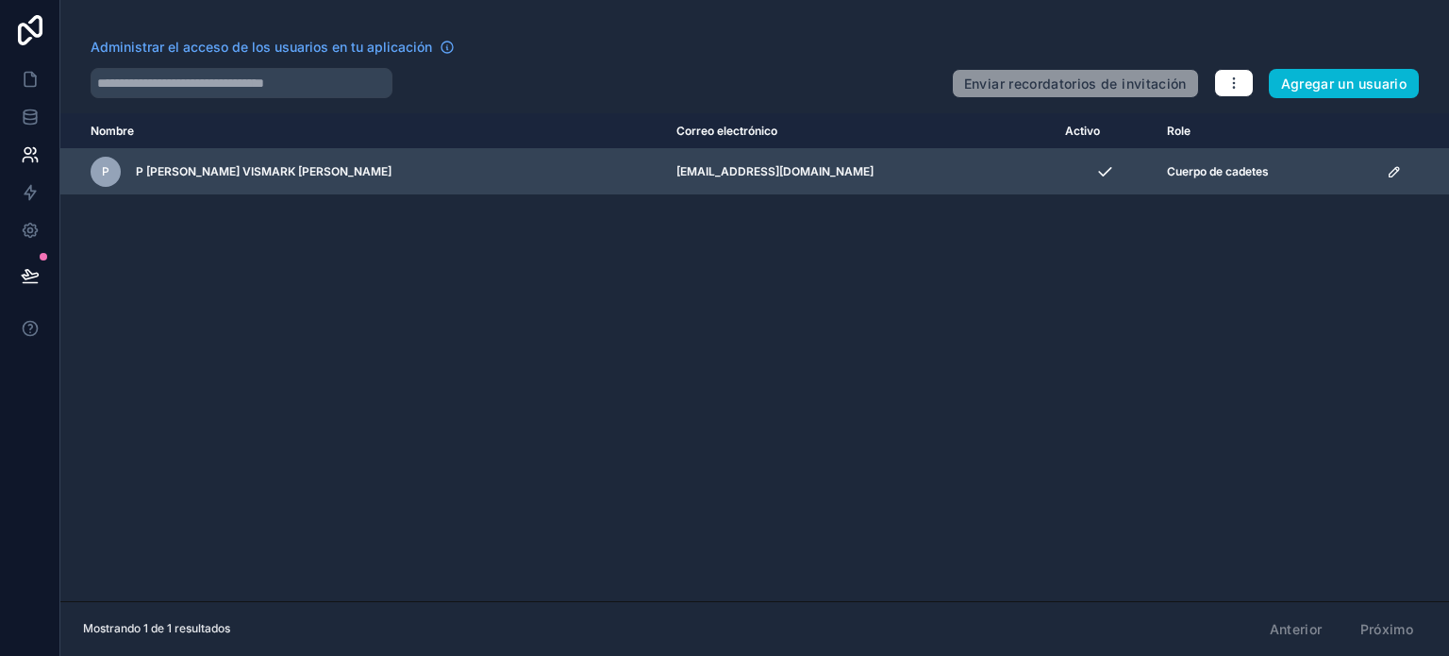
click at [425, 181] on div "P P ESTACIO DROUET VISMARK JOEL" at bounding box center [362, 172] width 543 height 30
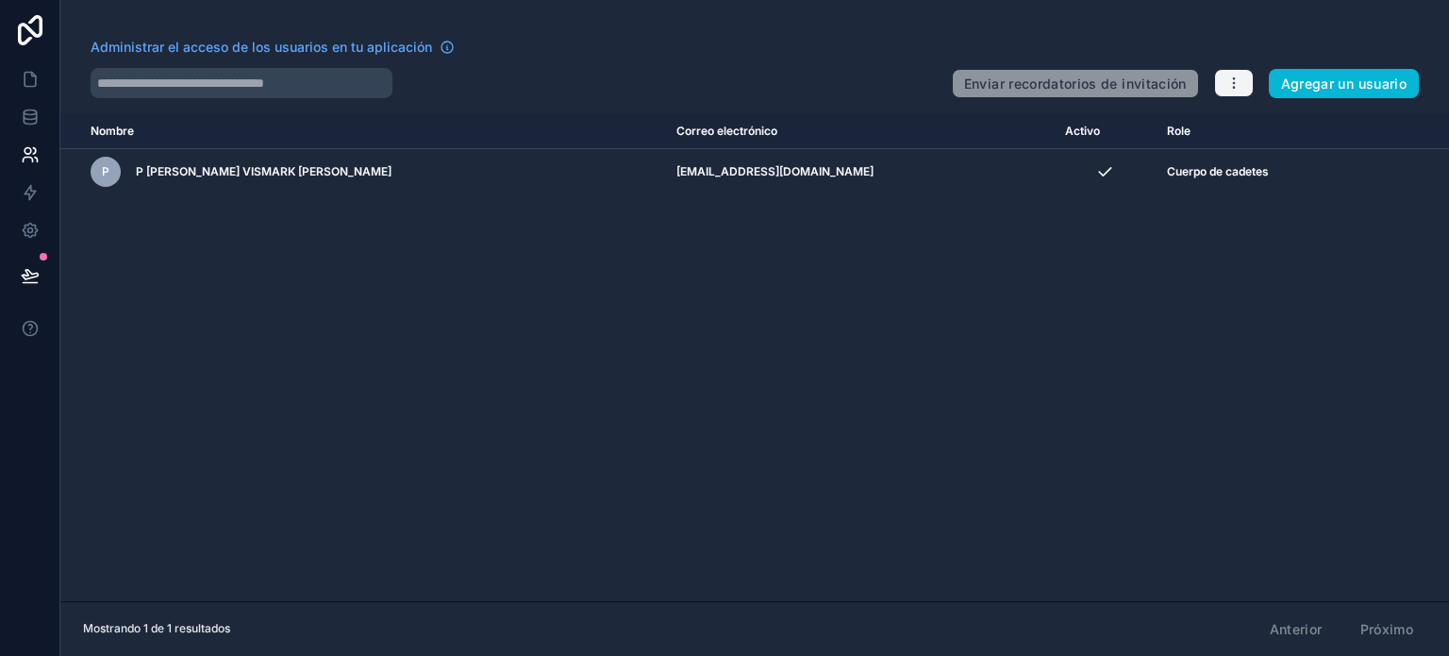
click at [1223, 75] on button "button" at bounding box center [1234, 83] width 40 height 28
click at [1258, 125] on font "Administrar roles" at bounding box center [1296, 127] width 92 height 14
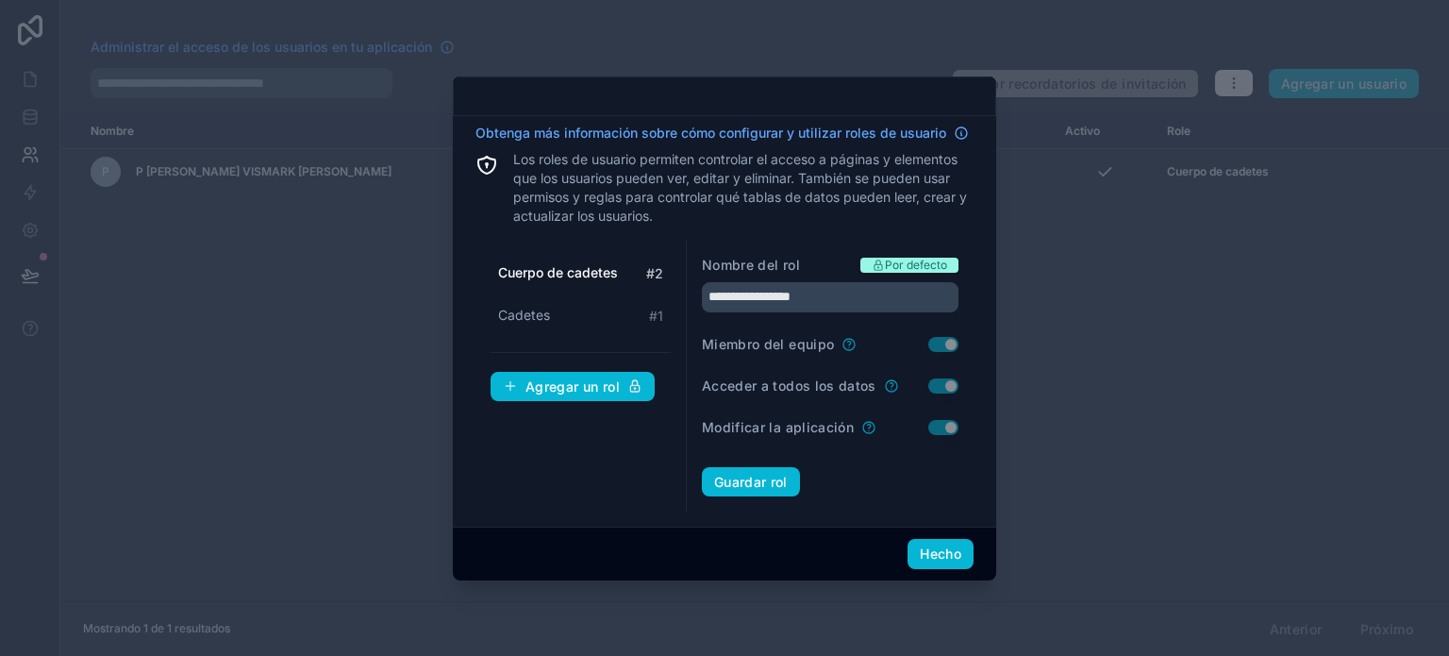
click at [816, 191] on font "Los roles de usuario permiten controlar el acceso a páginas y elementos que los…" at bounding box center [740, 187] width 454 height 73
click at [604, 305] on div "Cadetes # 1" at bounding box center [581, 315] width 180 height 35
type input "*******"
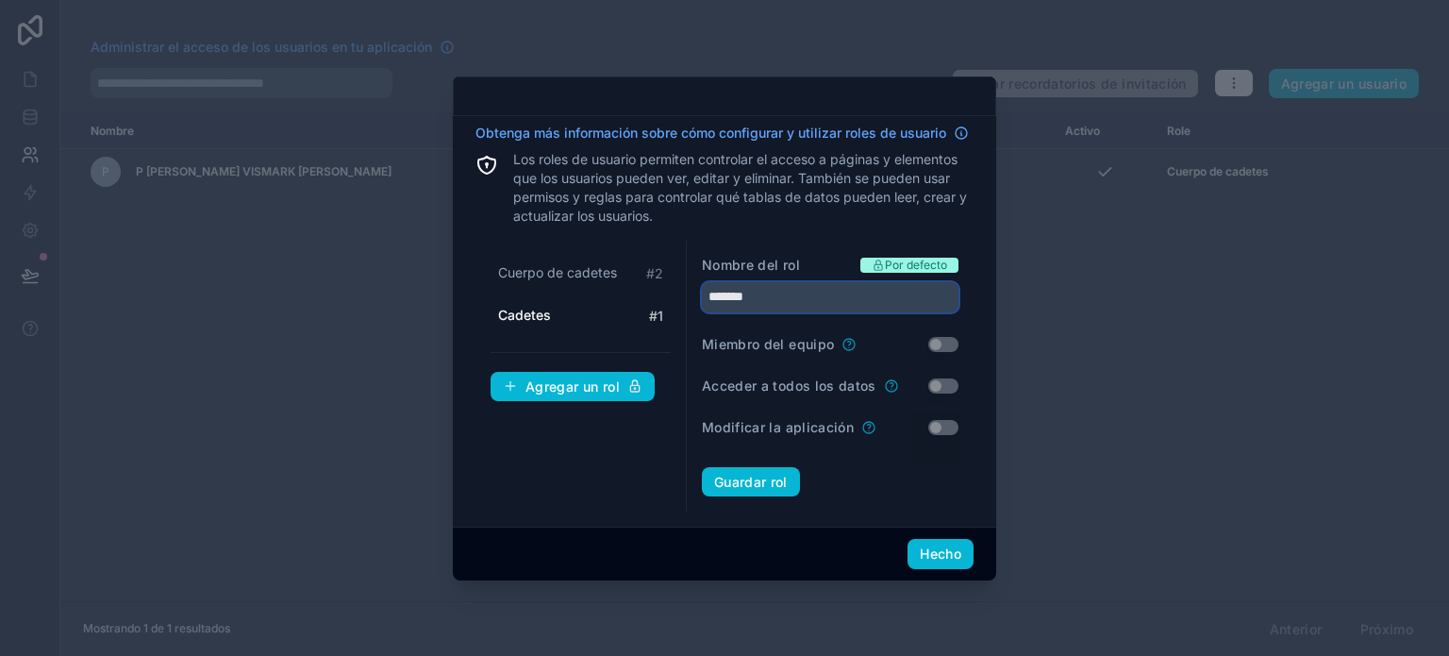
click at [793, 298] on input "*******" at bounding box center [830, 297] width 257 height 30
click at [769, 477] on font "Guardar rol" at bounding box center [751, 482] width 74 height 16
click at [785, 481] on font "Guardar rol" at bounding box center [751, 482] width 74 height 16
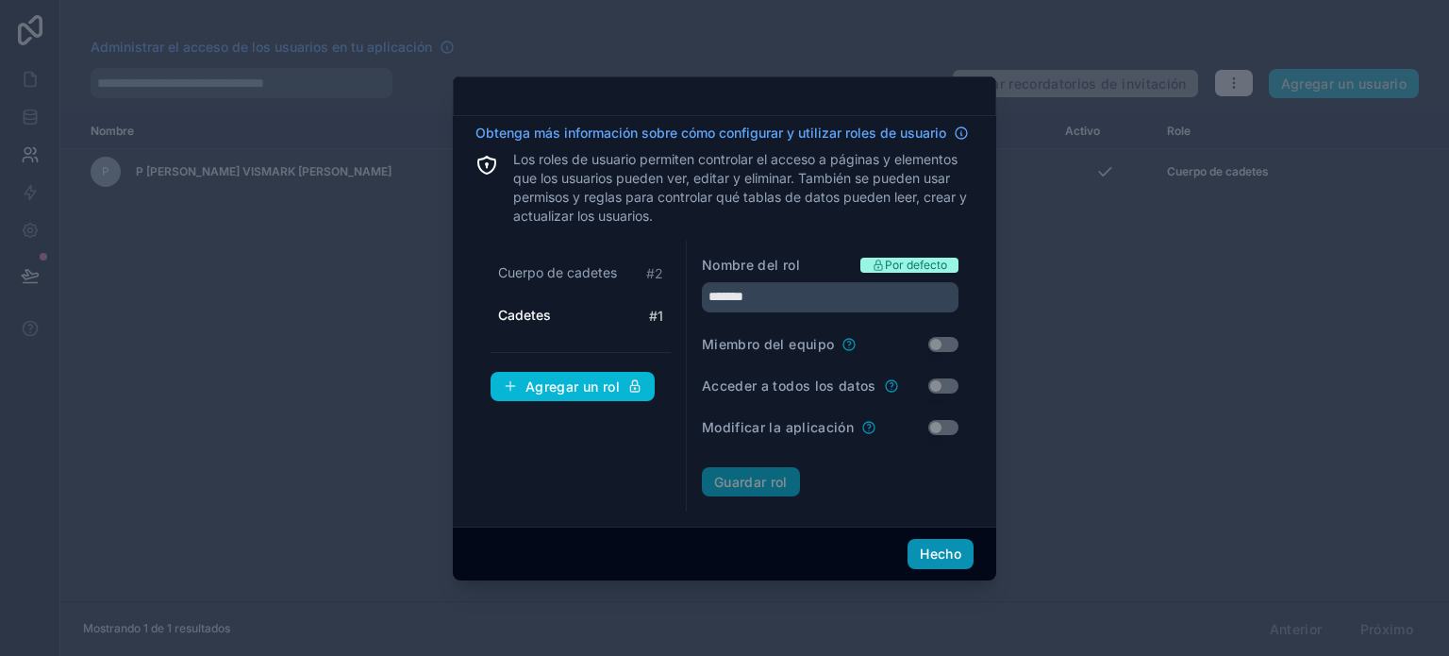
click at [940, 543] on button "Hecho" at bounding box center [941, 554] width 66 height 30
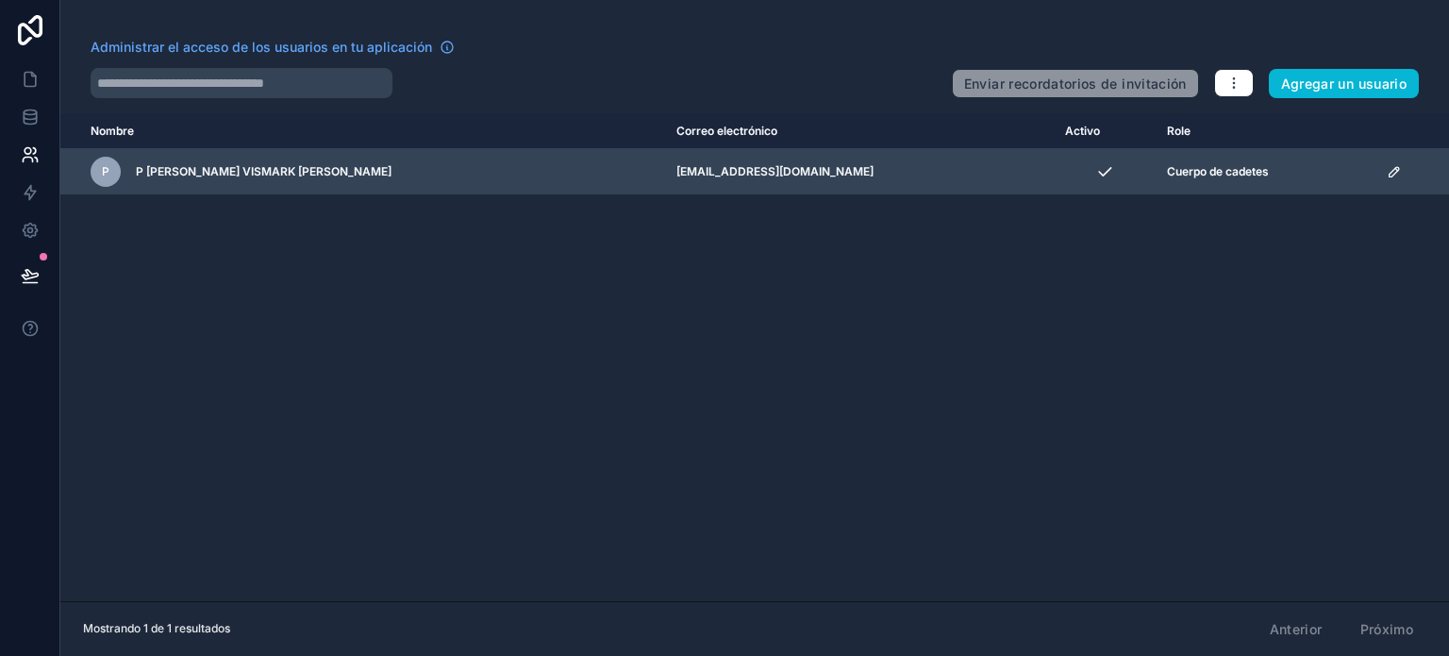
click at [332, 158] on div "P P ESTACIO DROUET VISMARK JOEL" at bounding box center [362, 172] width 543 height 30
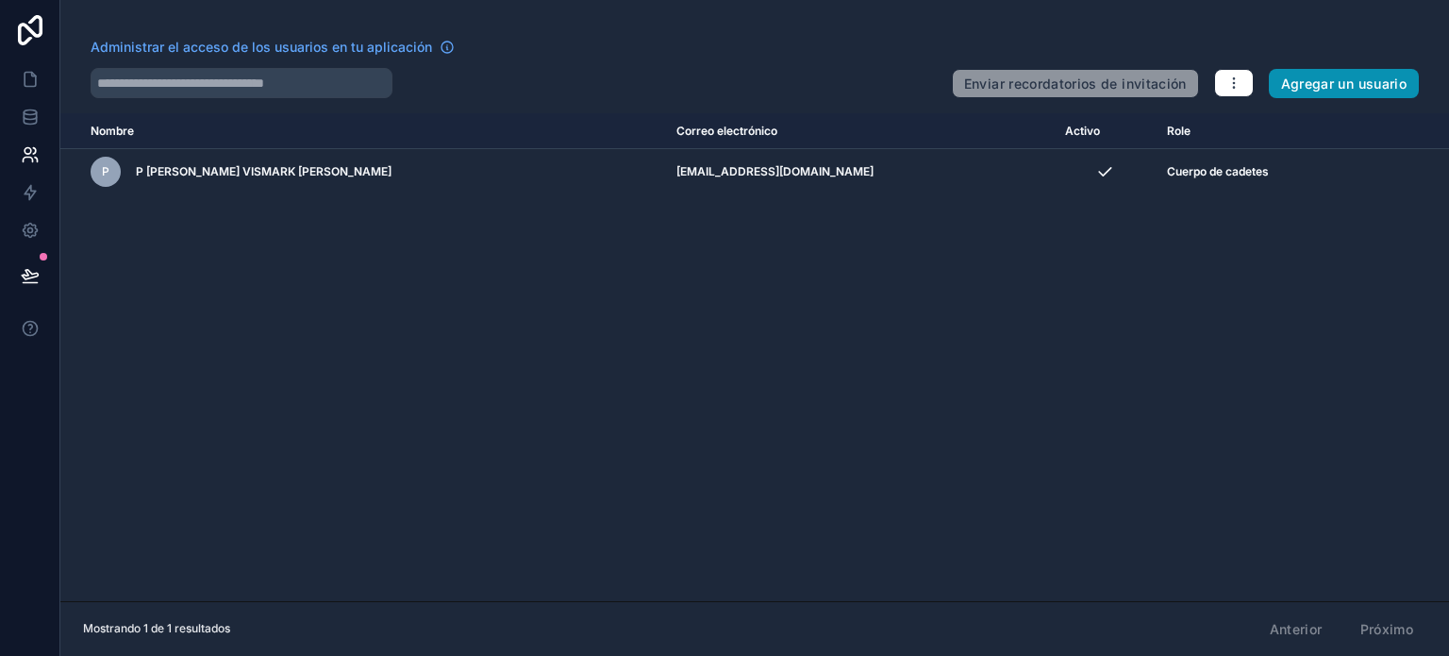
click at [1400, 74] on button "Agregar un usuario" at bounding box center [1344, 84] width 150 height 30
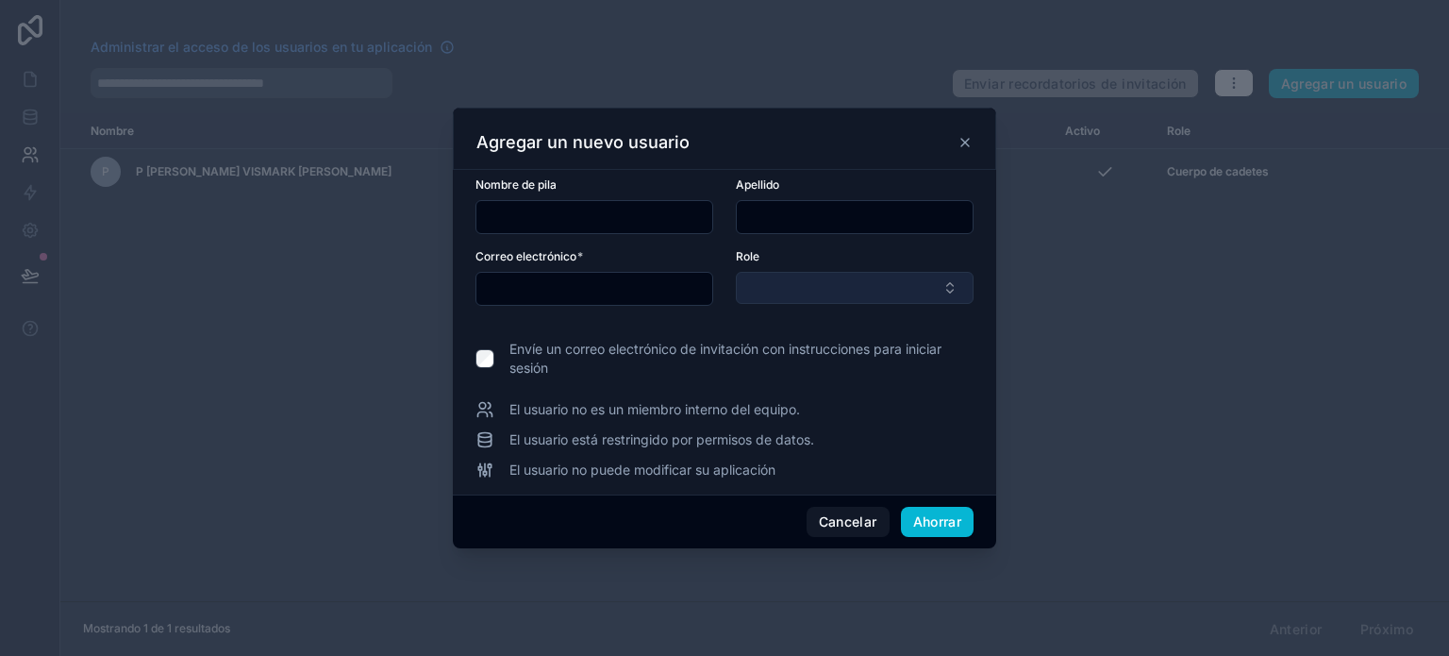
click at [834, 294] on button "Botón Seleccionar" at bounding box center [855, 288] width 238 height 32
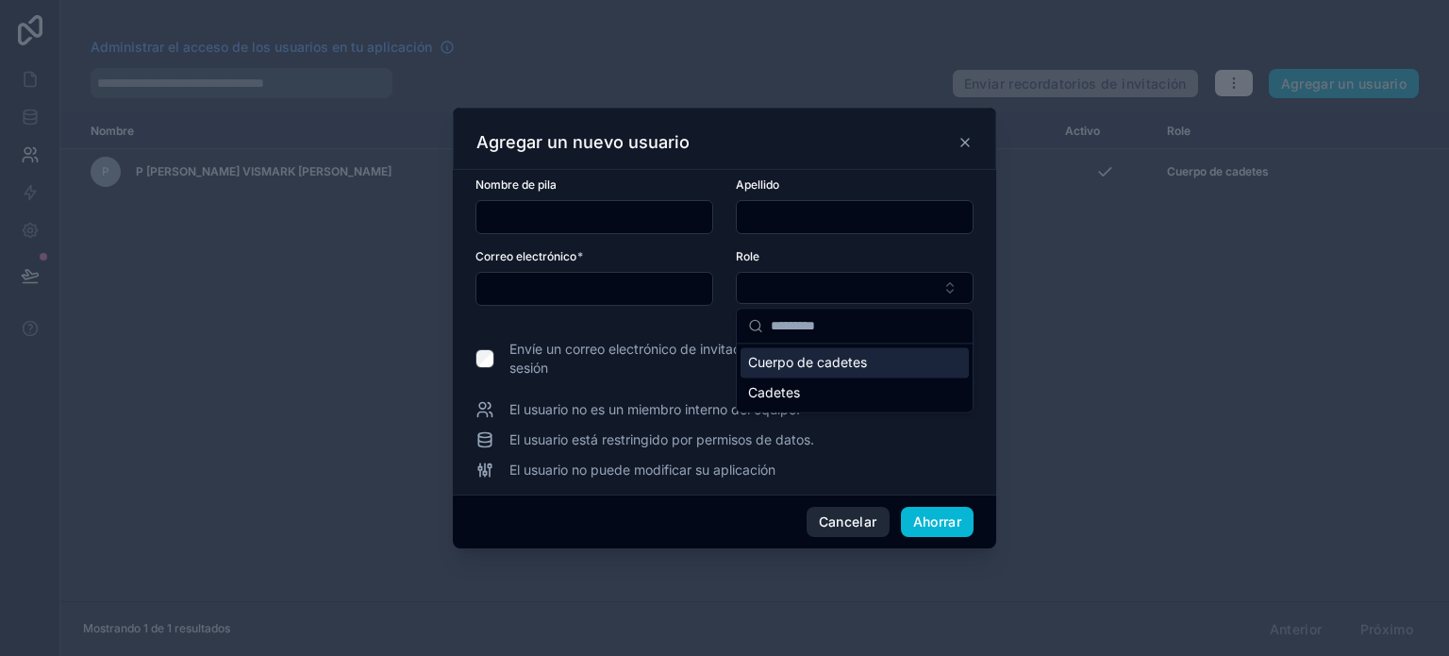
click at [843, 513] on font "Cancelar" at bounding box center [848, 521] width 58 height 16
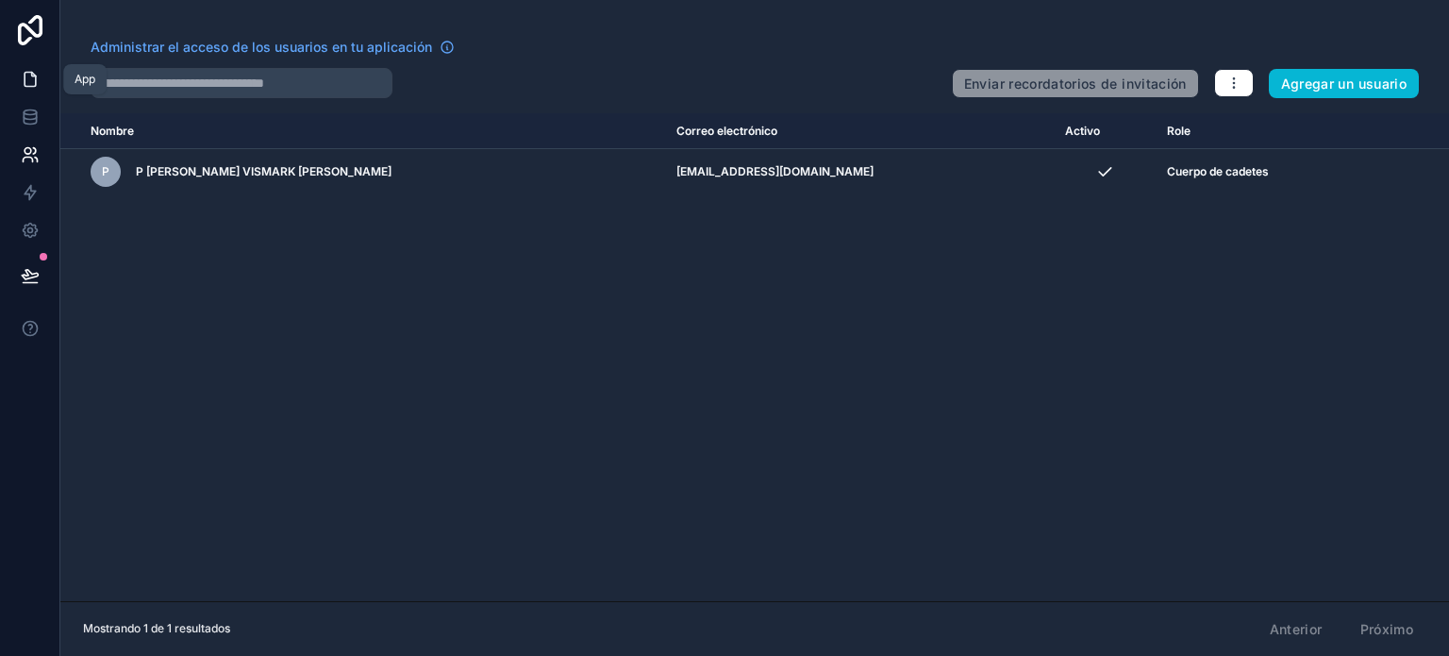
click at [49, 85] on link at bounding box center [29, 79] width 59 height 38
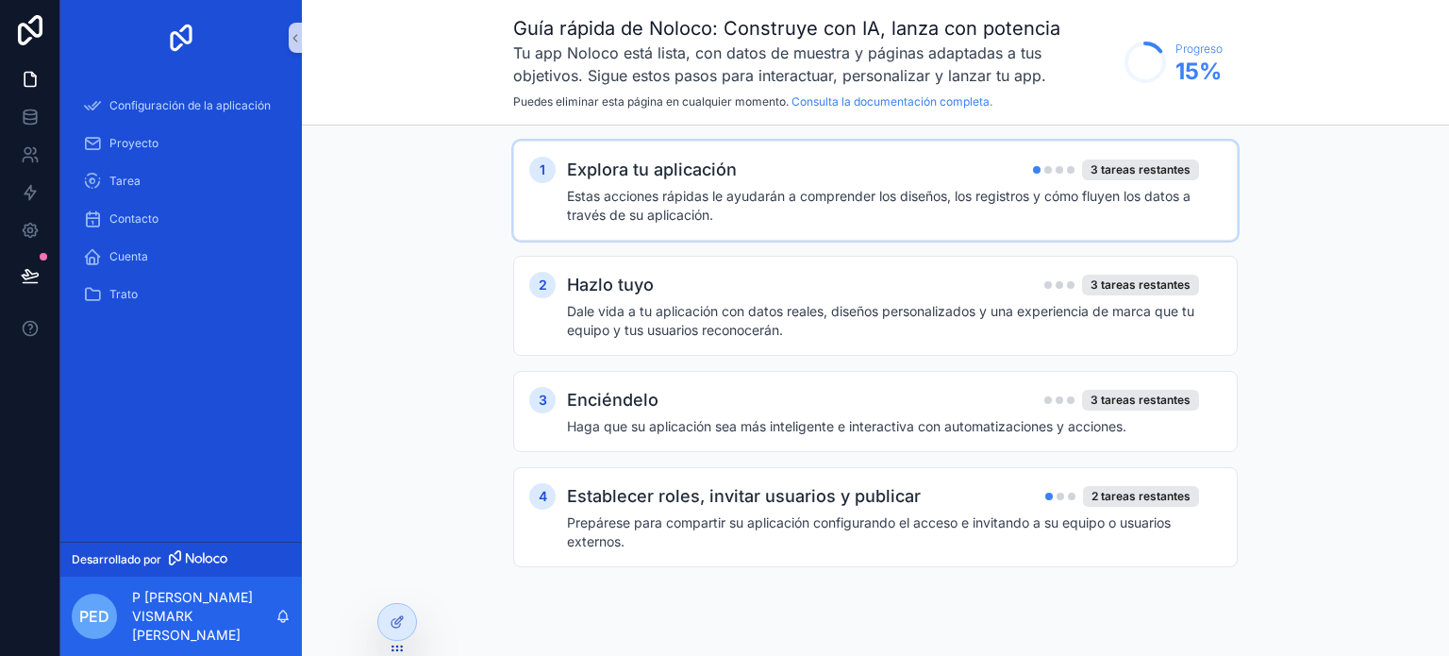
click at [622, 192] on font "Estas acciones rápidas le ayudarán a comprender los diseños, los registros y có…" at bounding box center [879, 205] width 624 height 35
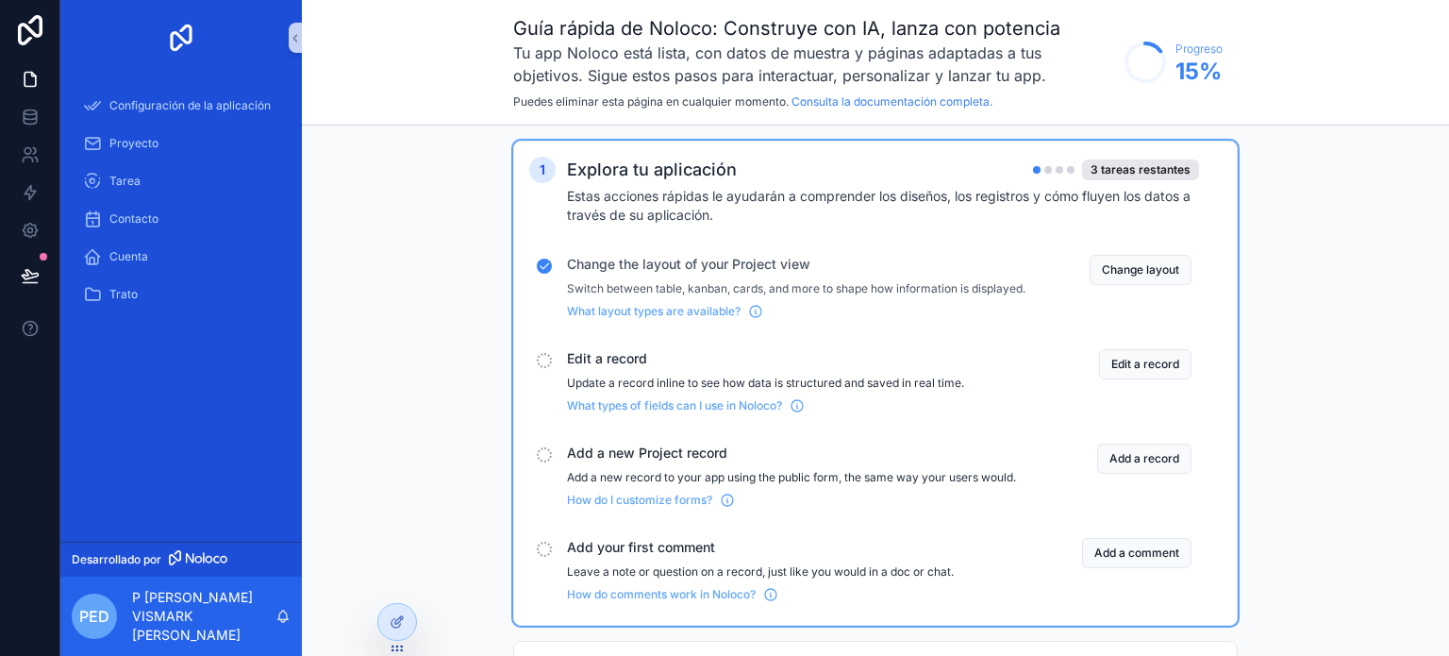
click at [642, 296] on p "Switch between table, kanban, cards, and more to shape how information is displ…" at bounding box center [796, 288] width 459 height 15
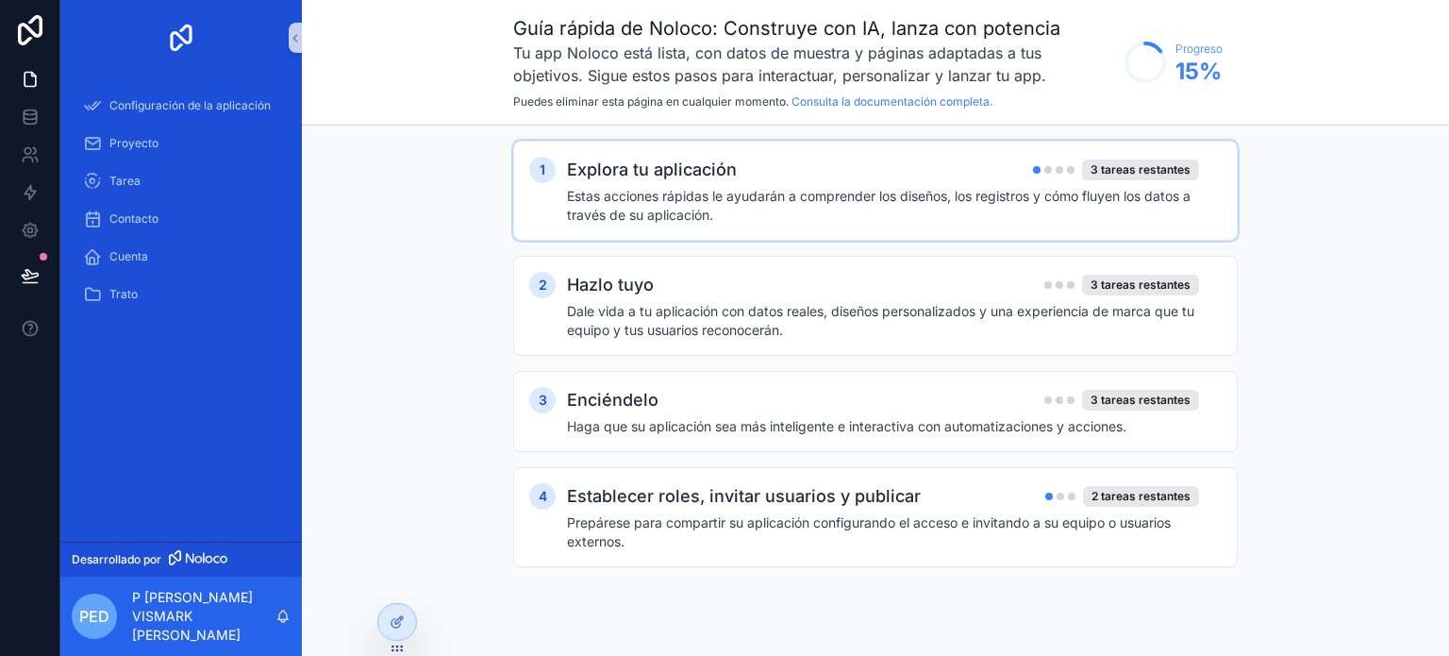
click at [1030, 139] on div "1 Explora tu aplicación 3 tareas restantes Estas acciones rápidas le ayudarán a…" at bounding box center [875, 372] width 1147 height 494
click at [1030, 157] on div "Explora tu aplicación 3 tareas restantes" at bounding box center [883, 170] width 632 height 26
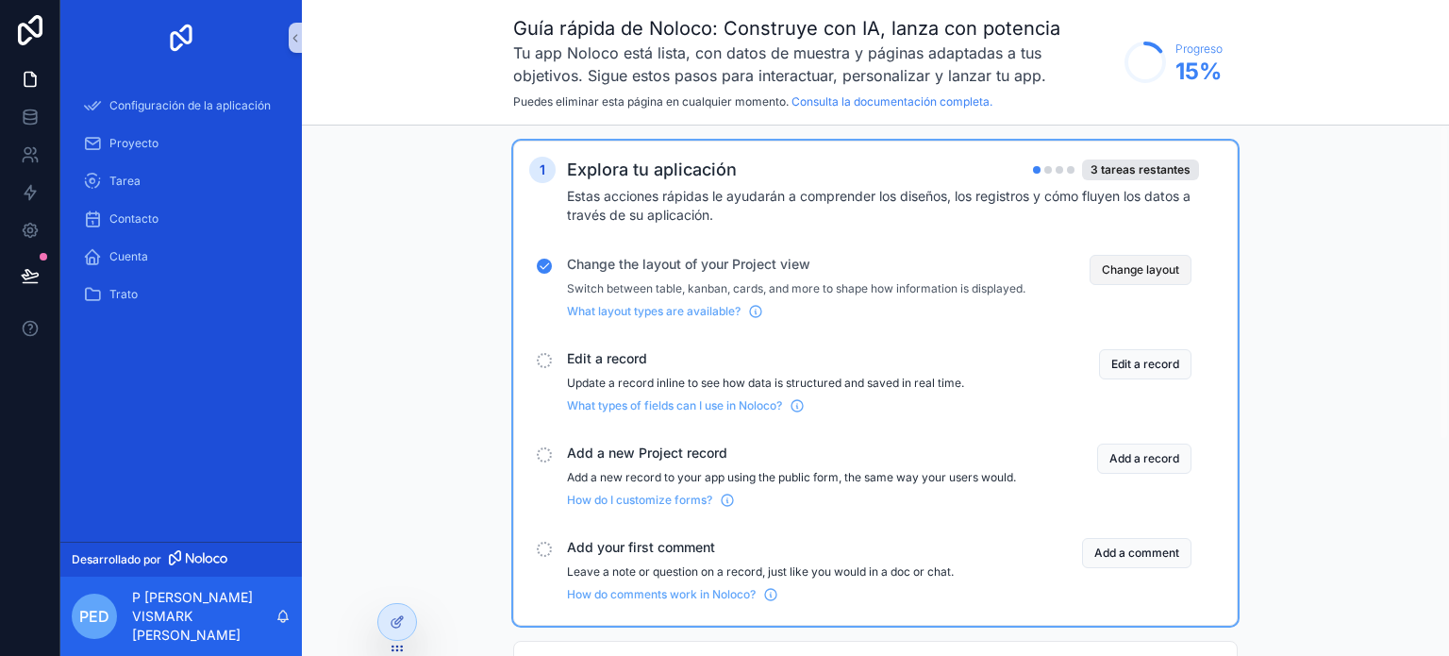
click at [1121, 260] on button "Change layout" at bounding box center [1141, 270] width 102 height 30
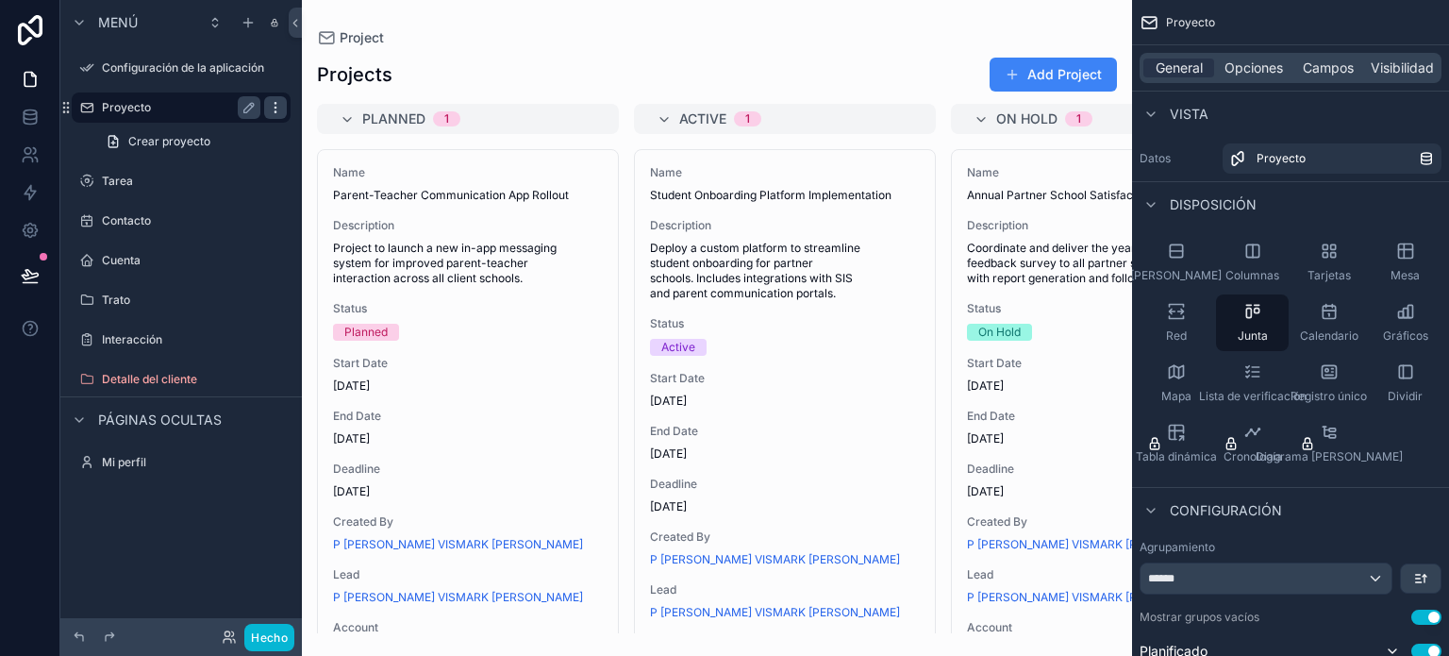
click at [273, 107] on icon "contenido desplazable" at bounding box center [275, 107] width 15 height 15
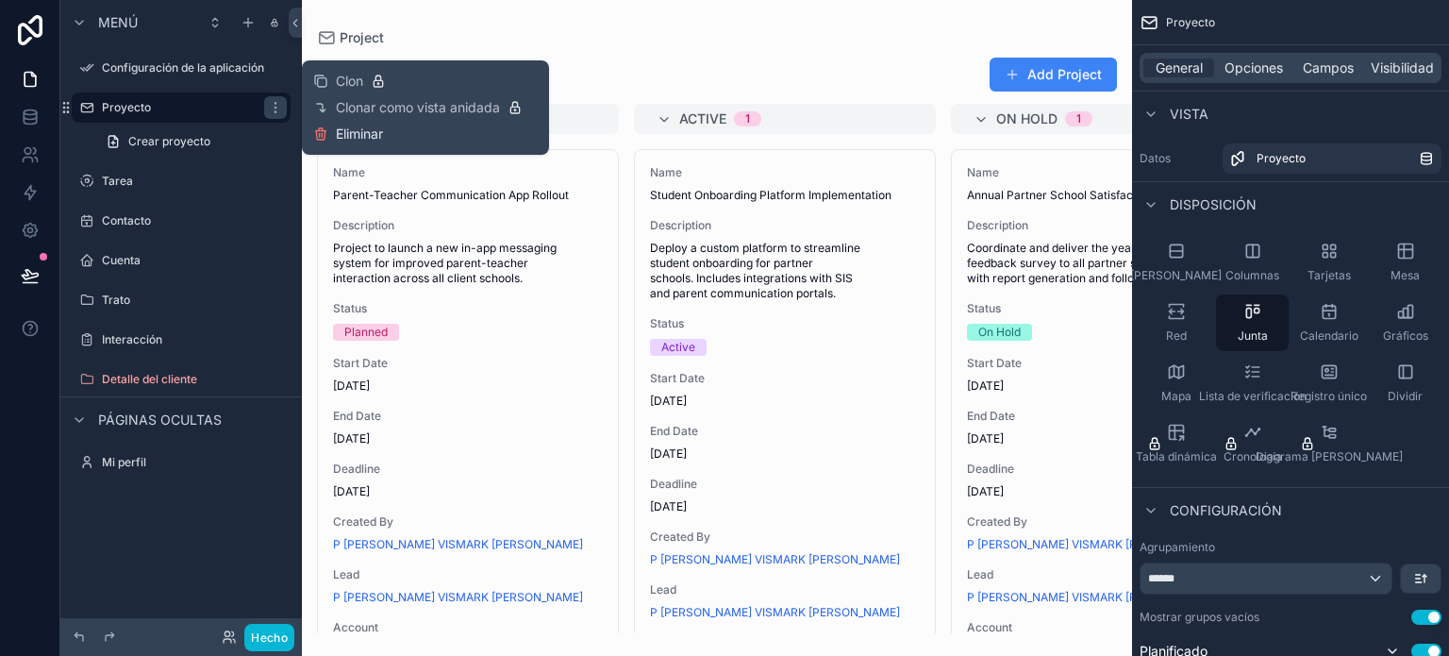
click at [342, 128] on font "Eliminar" at bounding box center [359, 133] width 47 height 16
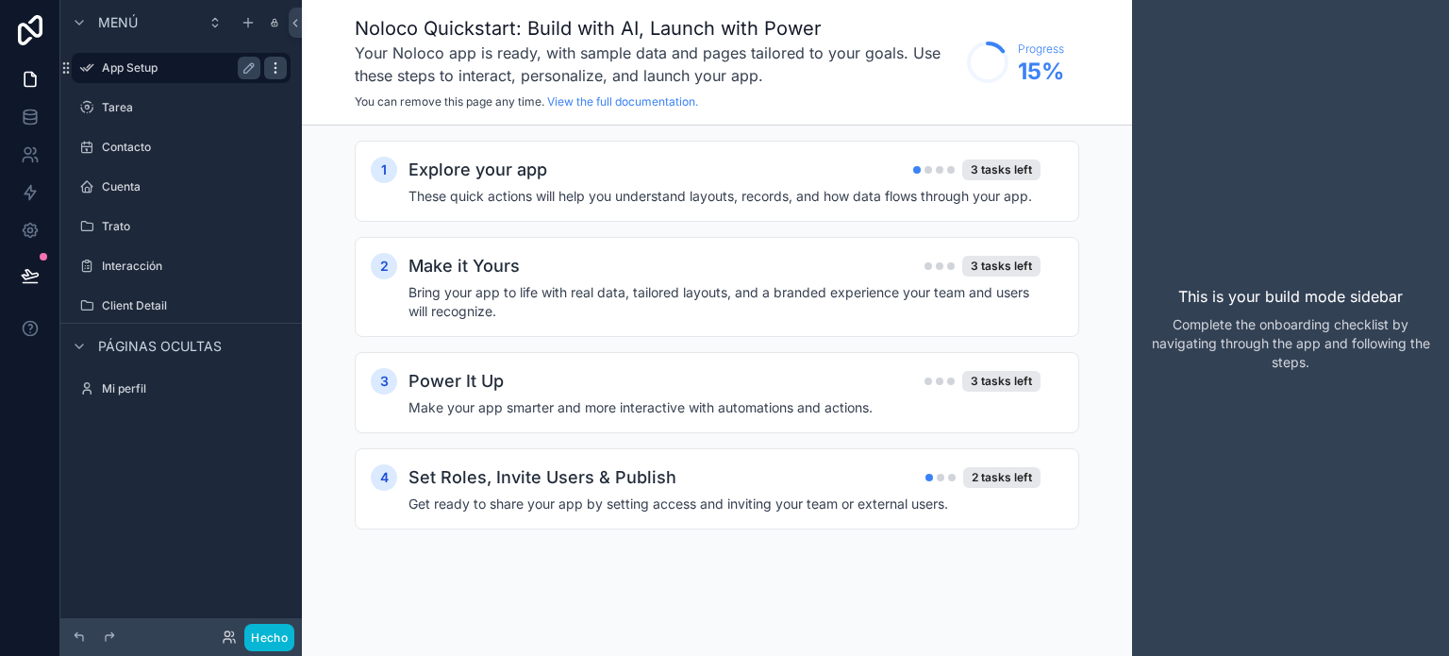
click at [274, 70] on icon "contenido desplazable" at bounding box center [275, 67] width 15 height 15
click at [325, 75] on icon at bounding box center [320, 81] width 15 height 15
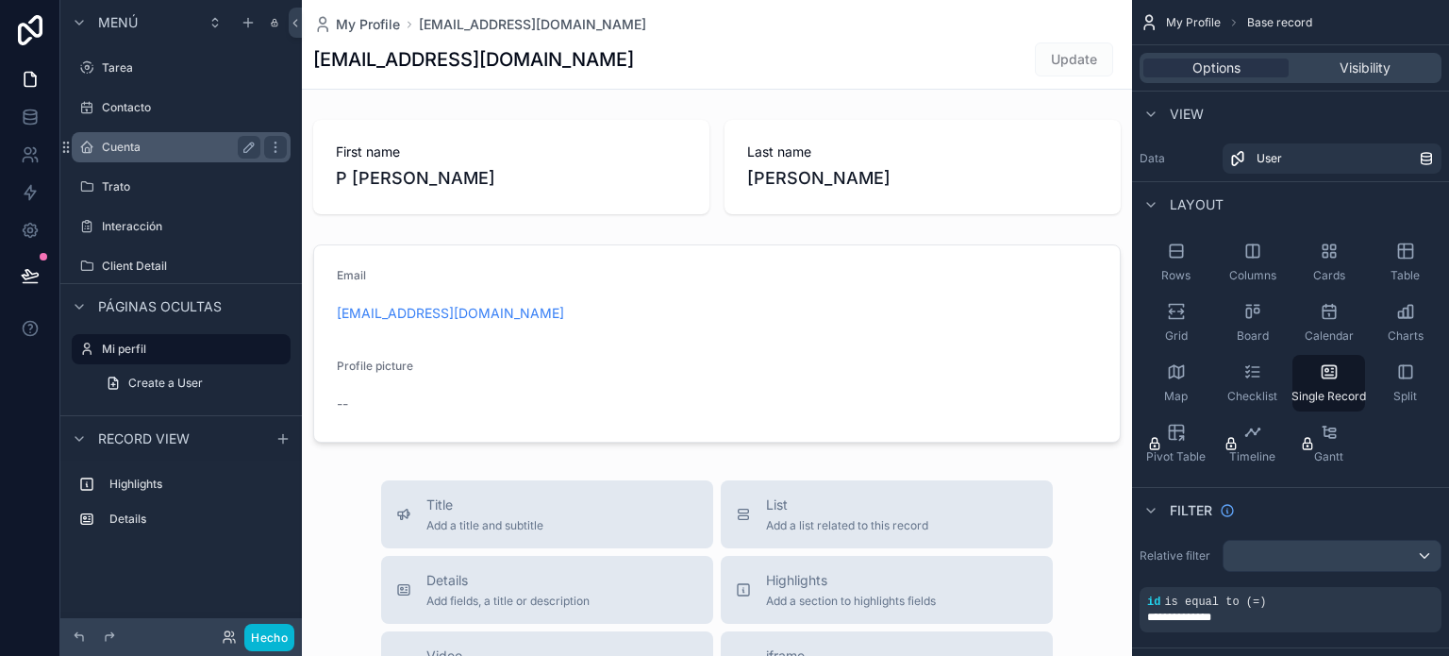
click at [155, 144] on label "Cuenta" at bounding box center [177, 147] width 151 height 15
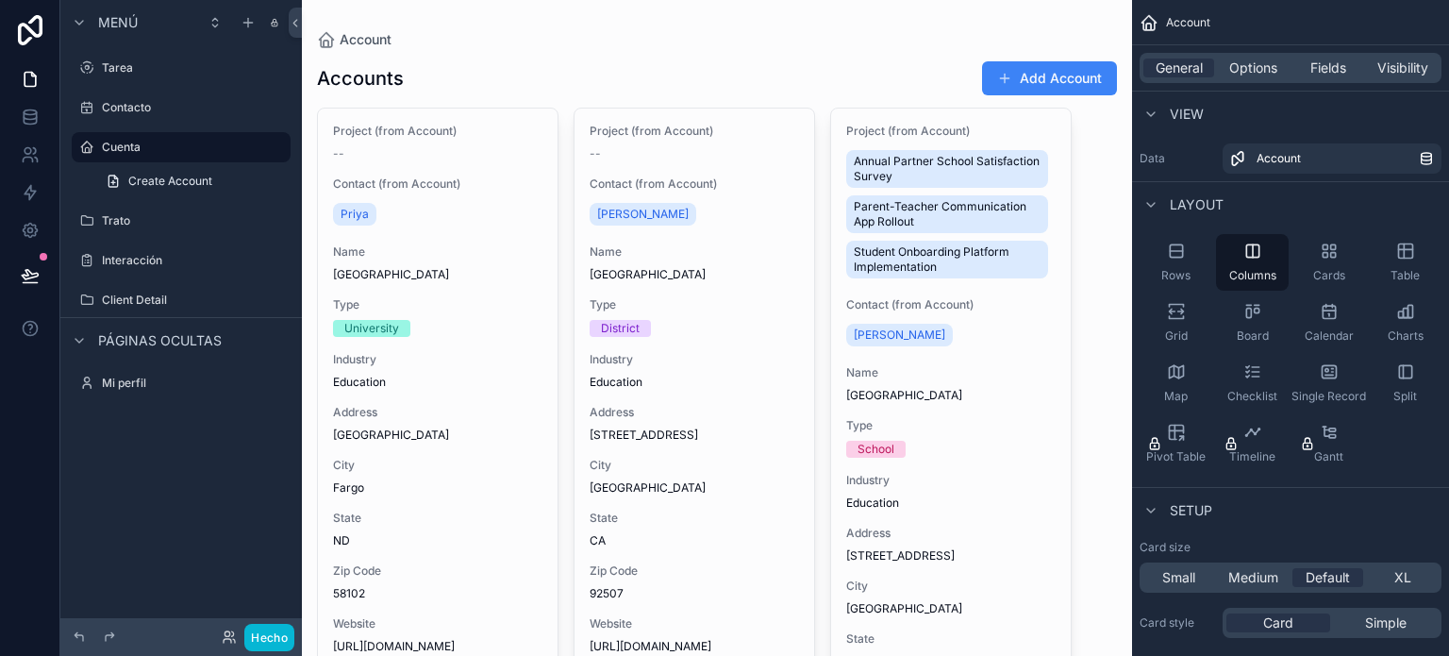
click at [988, 75] on div "contenido desplazable" at bounding box center [717, 431] width 830 height 862
click at [1030, 74] on button "Add Account" at bounding box center [1049, 78] width 135 height 34
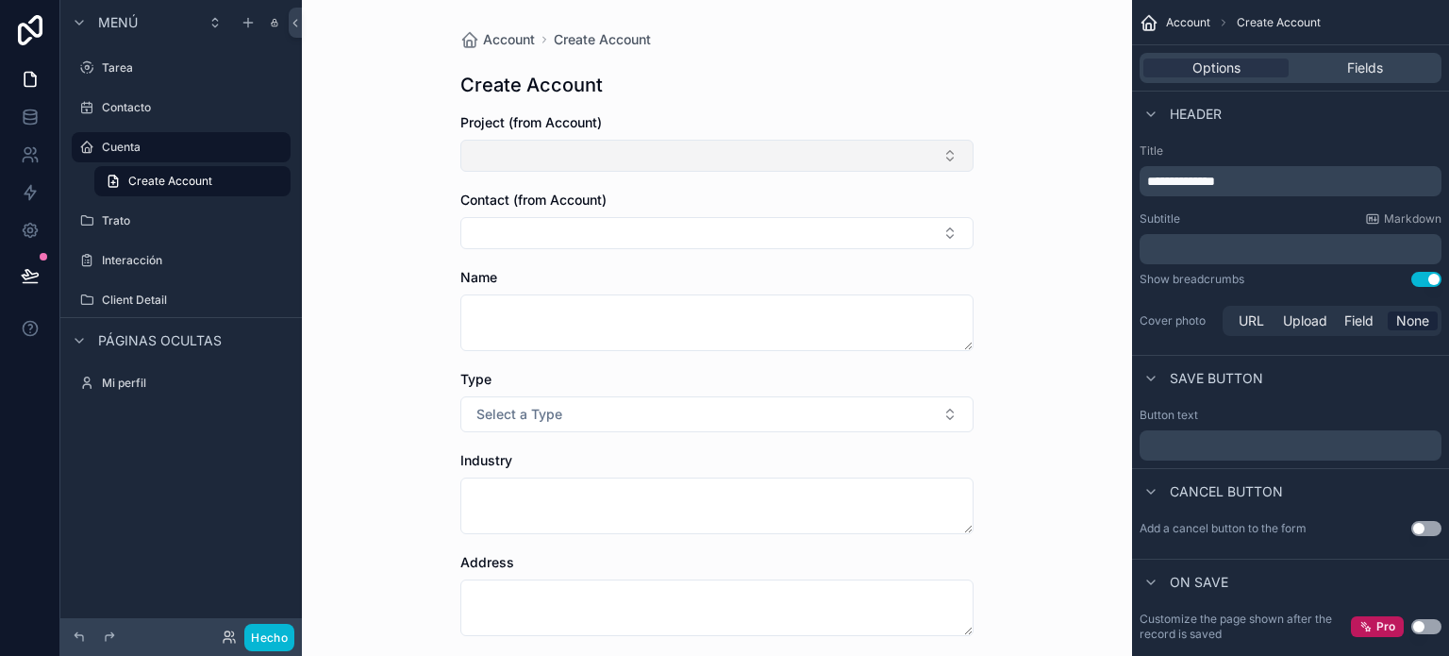
click at [596, 154] on button "Select Button" at bounding box center [716, 156] width 513 height 32
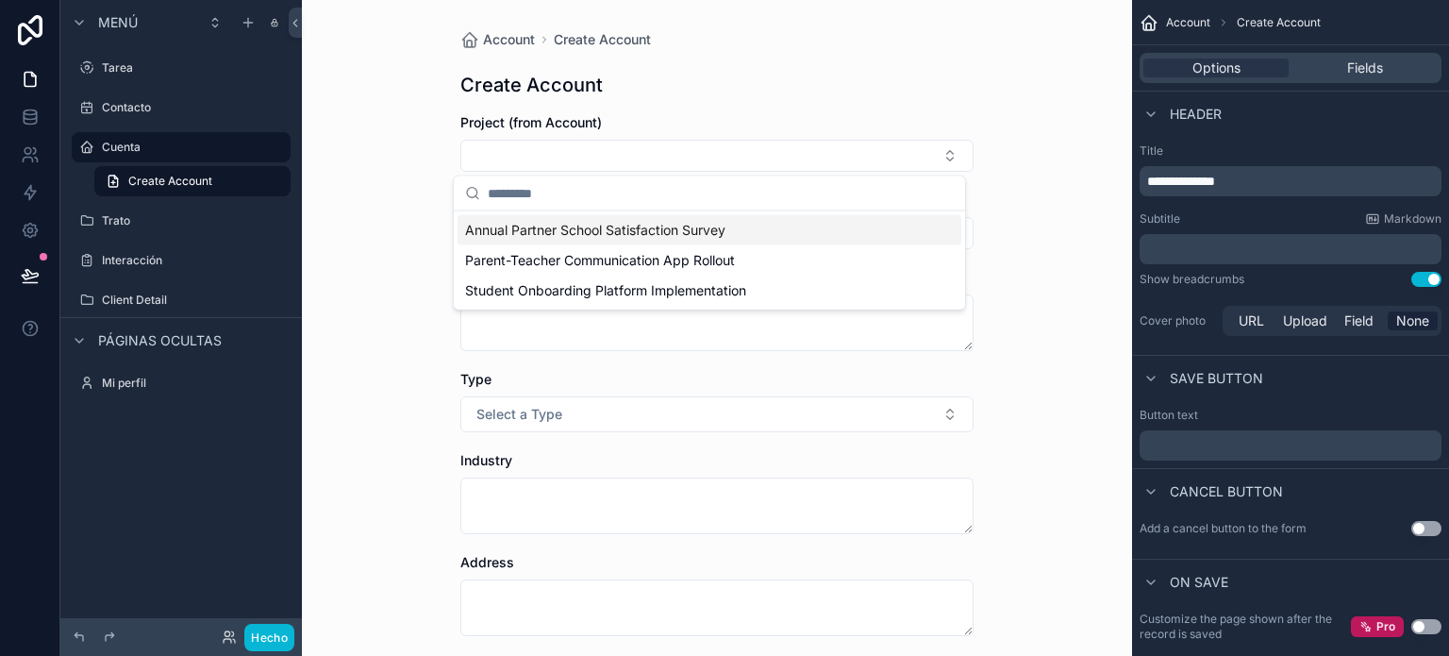
click at [376, 282] on div "Account Create Account Create Account Project (from Account) Contact (from Acco…" at bounding box center [717, 328] width 830 height 656
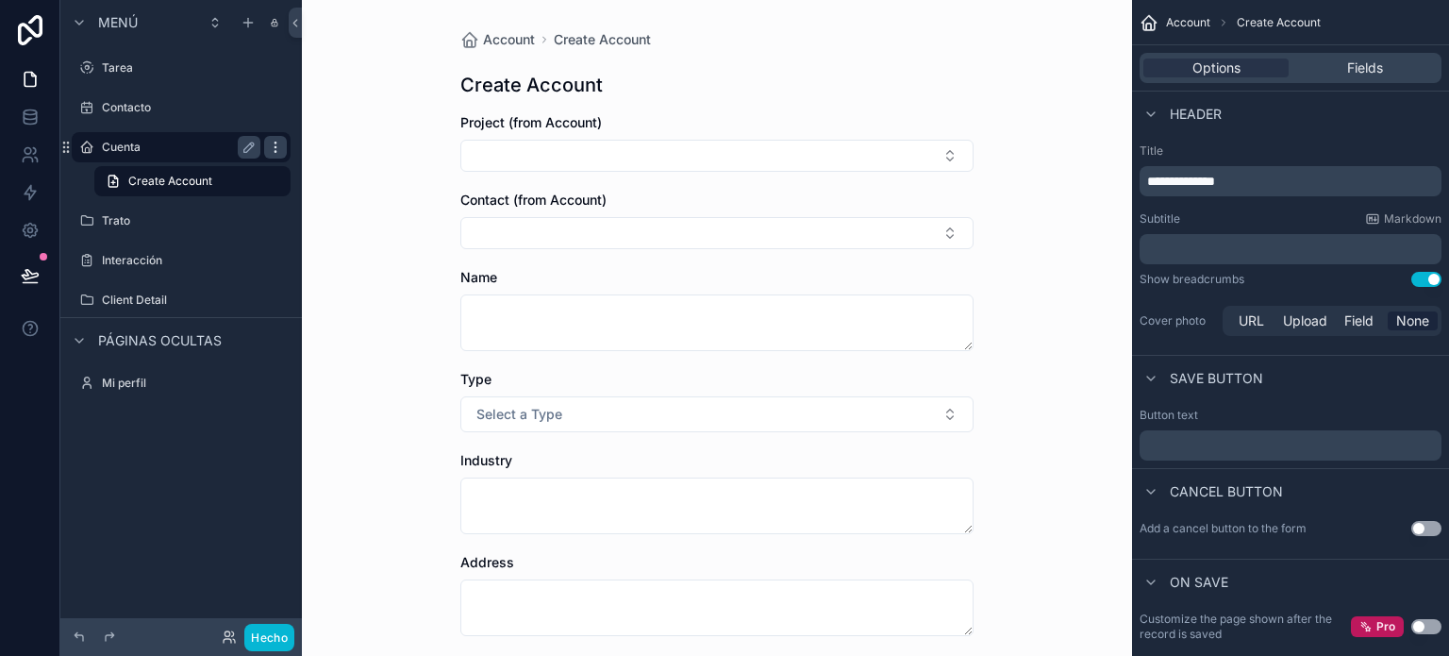
click at [279, 148] on icon "contenido desplazable" at bounding box center [275, 147] width 15 height 15
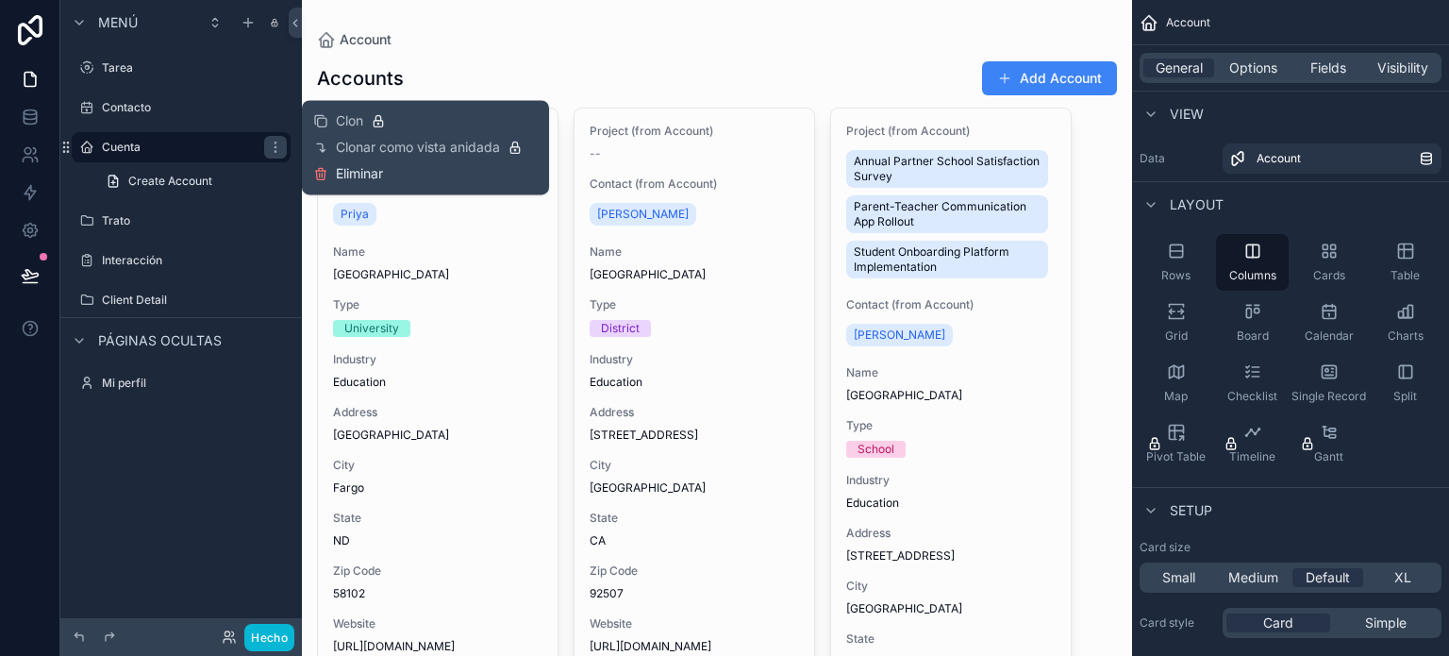
click at [347, 178] on font "Eliminar" at bounding box center [359, 173] width 47 height 16
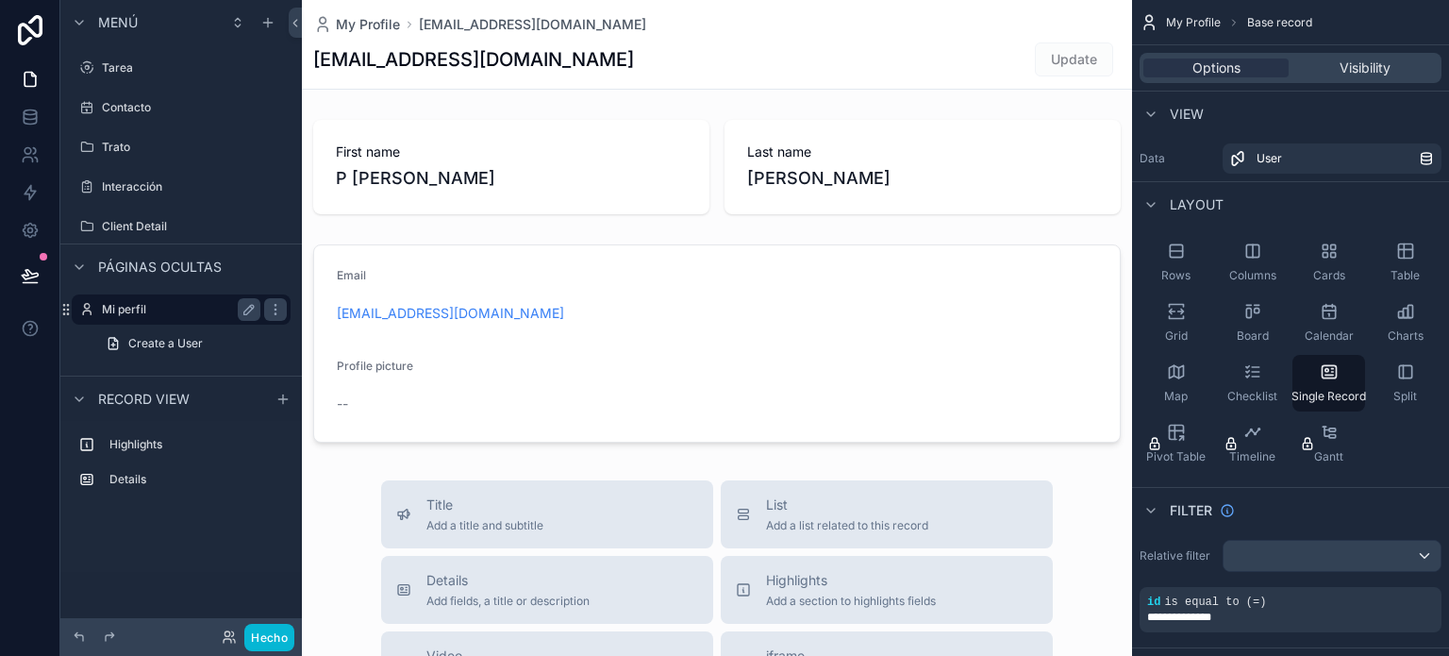
click at [185, 302] on label "Mi perfil" at bounding box center [177, 309] width 151 height 15
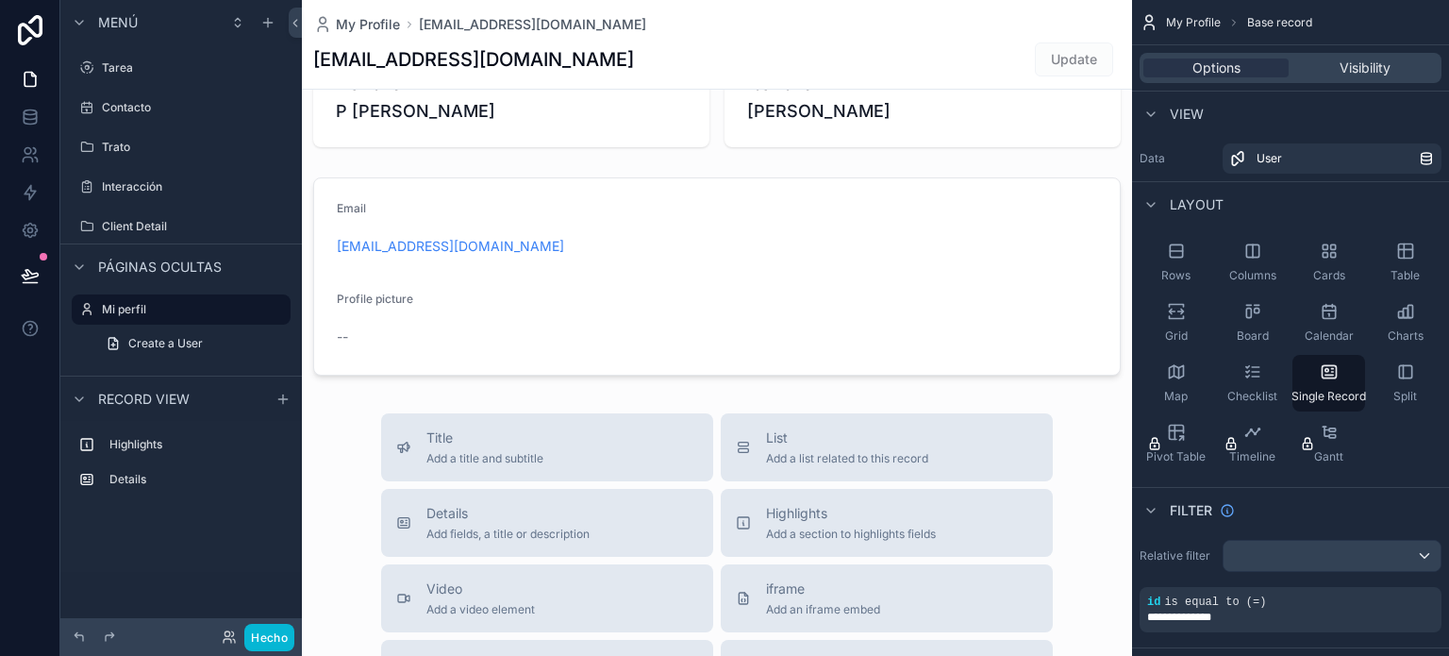
scroll to position [94, 0]
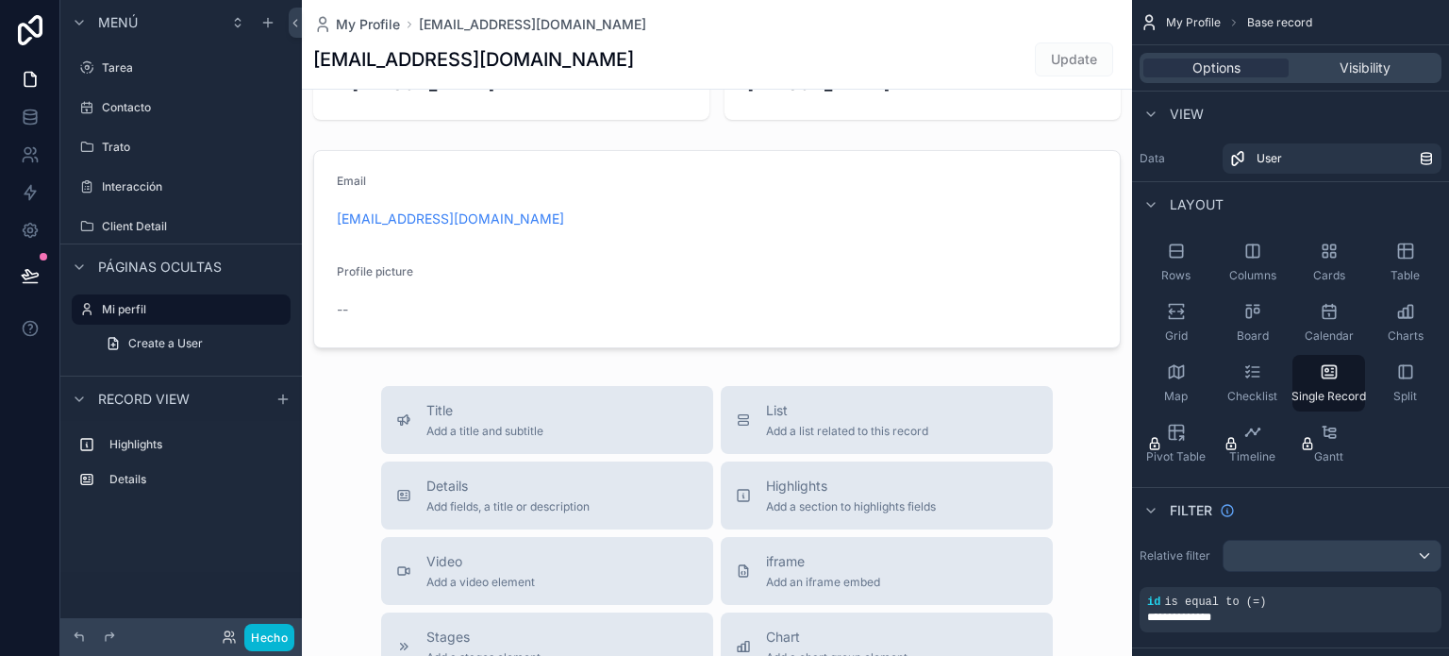
click at [377, 278] on div "contenido desplazable" at bounding box center [717, 557] width 830 height 1303
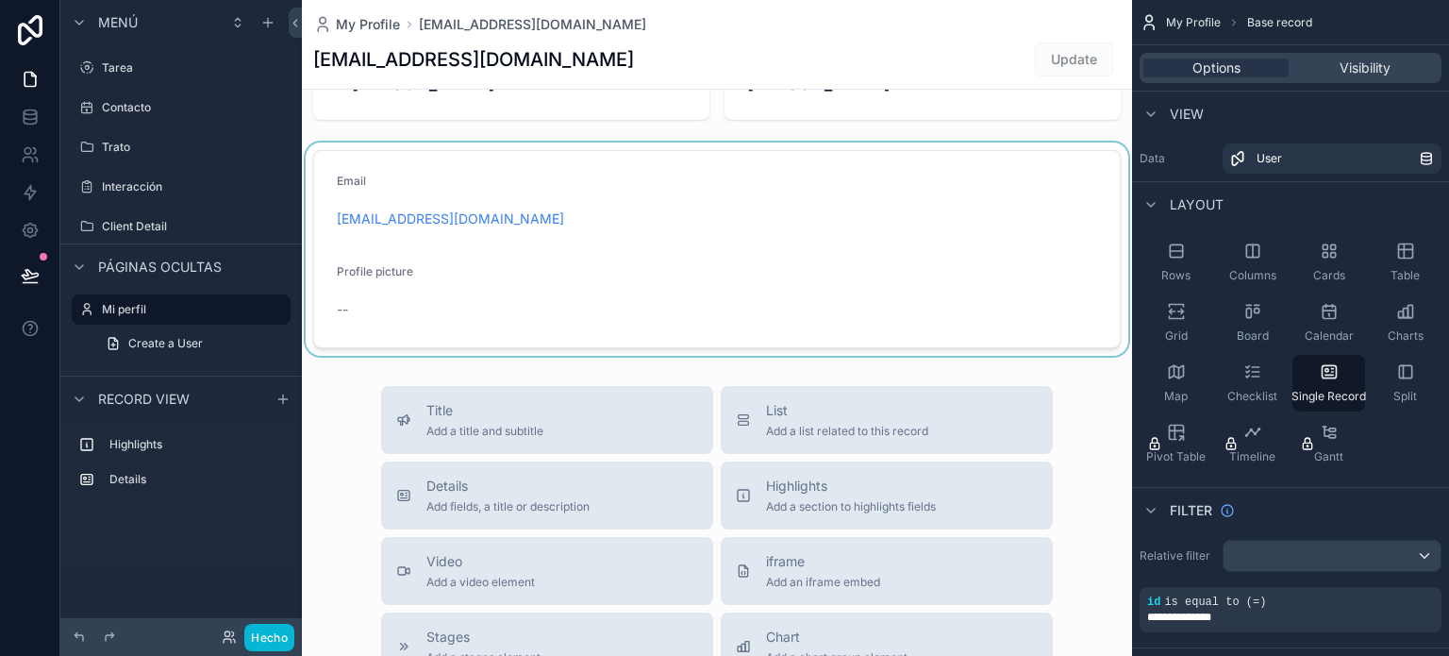
click at [369, 331] on div "contenido desplazable" at bounding box center [717, 248] width 830 height 213
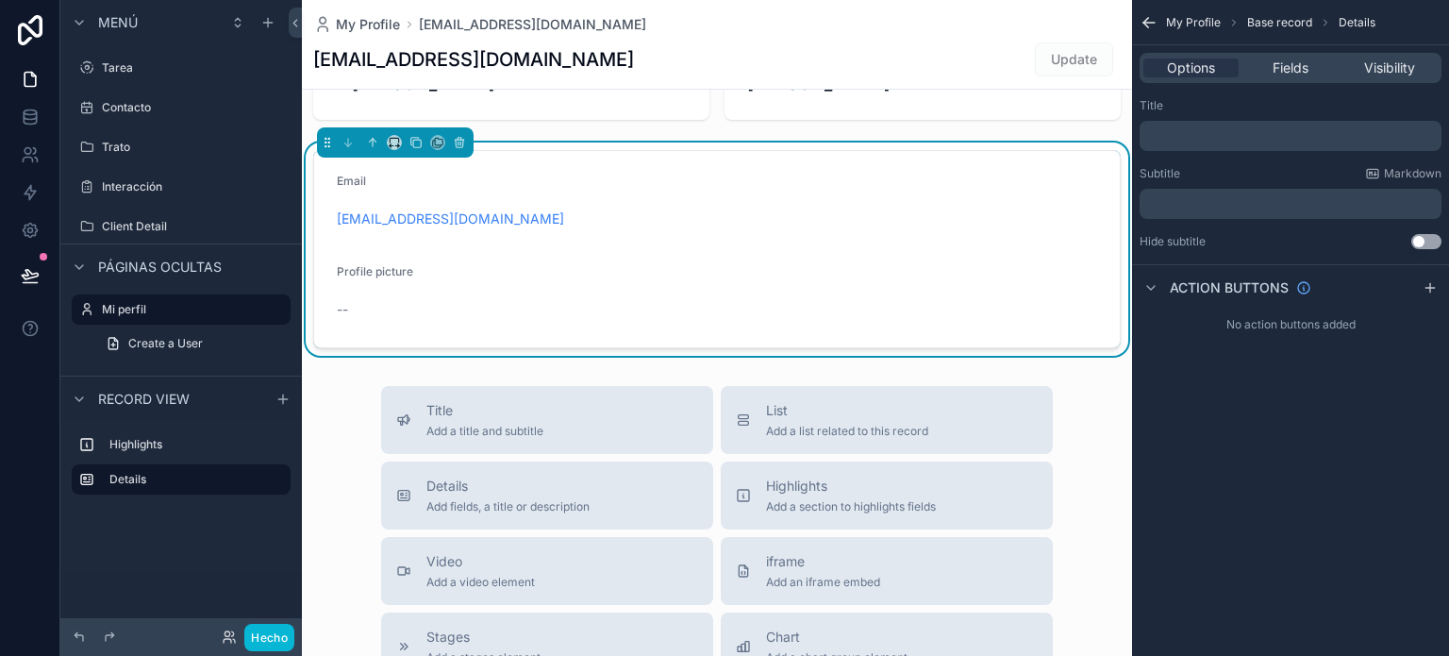
click at [349, 316] on div "--" at bounding box center [426, 309] width 179 height 19
click at [349, 301] on div "--" at bounding box center [426, 309] width 179 height 19
click at [374, 268] on span "Profile picture" at bounding box center [375, 271] width 76 height 14
click at [366, 309] on div "--" at bounding box center [426, 309] width 179 height 19
click at [337, 309] on span "--" at bounding box center [342, 309] width 11 height 19
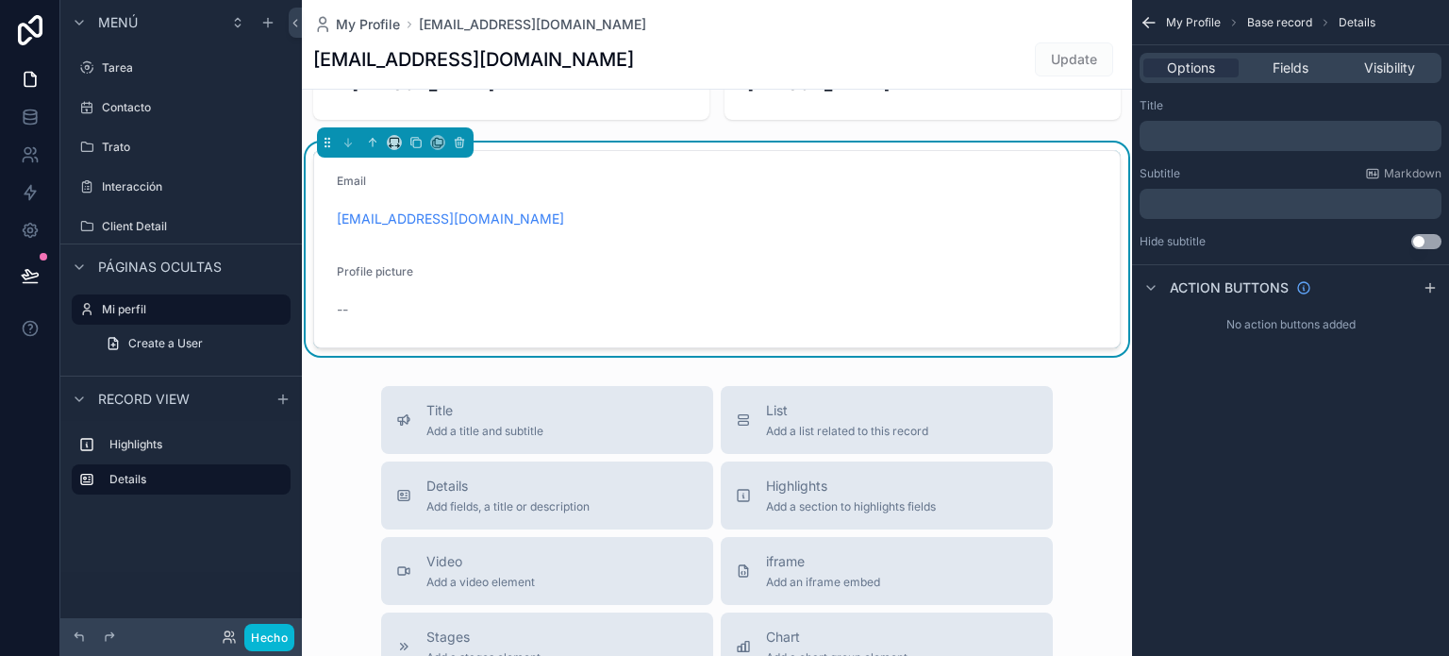
click at [349, 304] on div "--" at bounding box center [426, 309] width 179 height 19
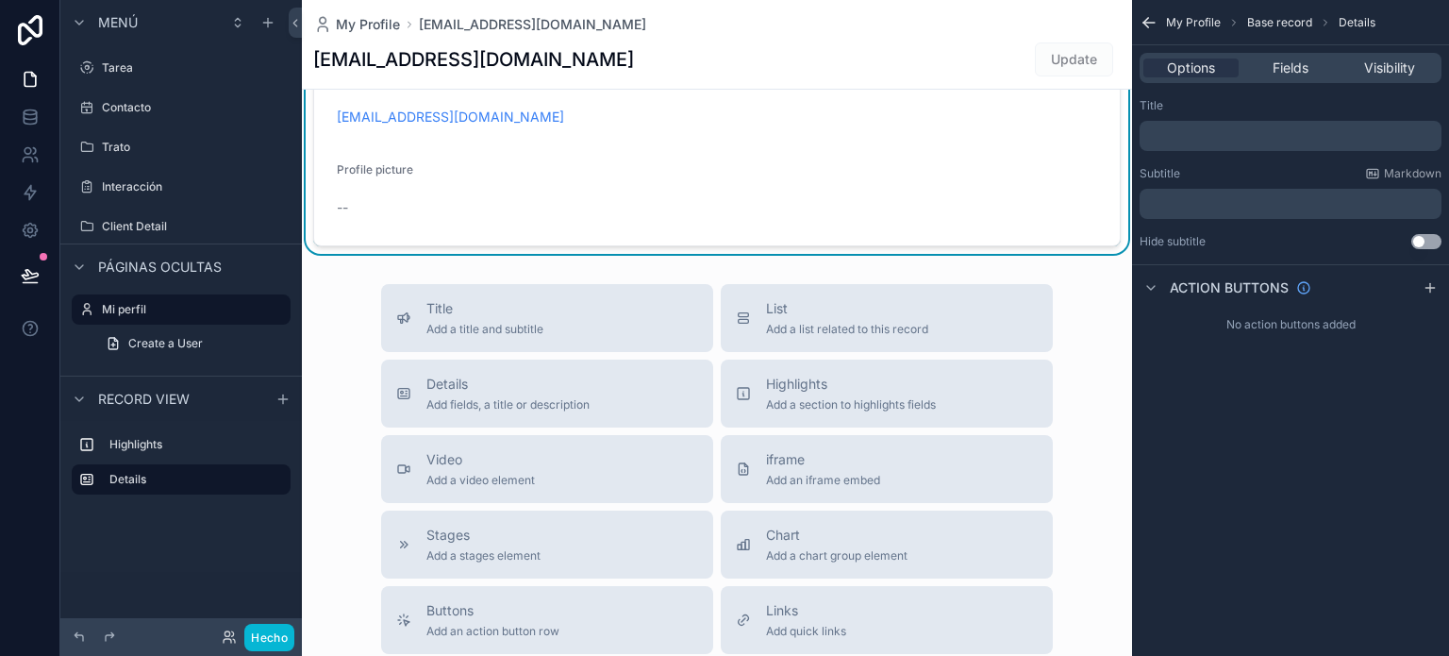
scroll to position [0, 0]
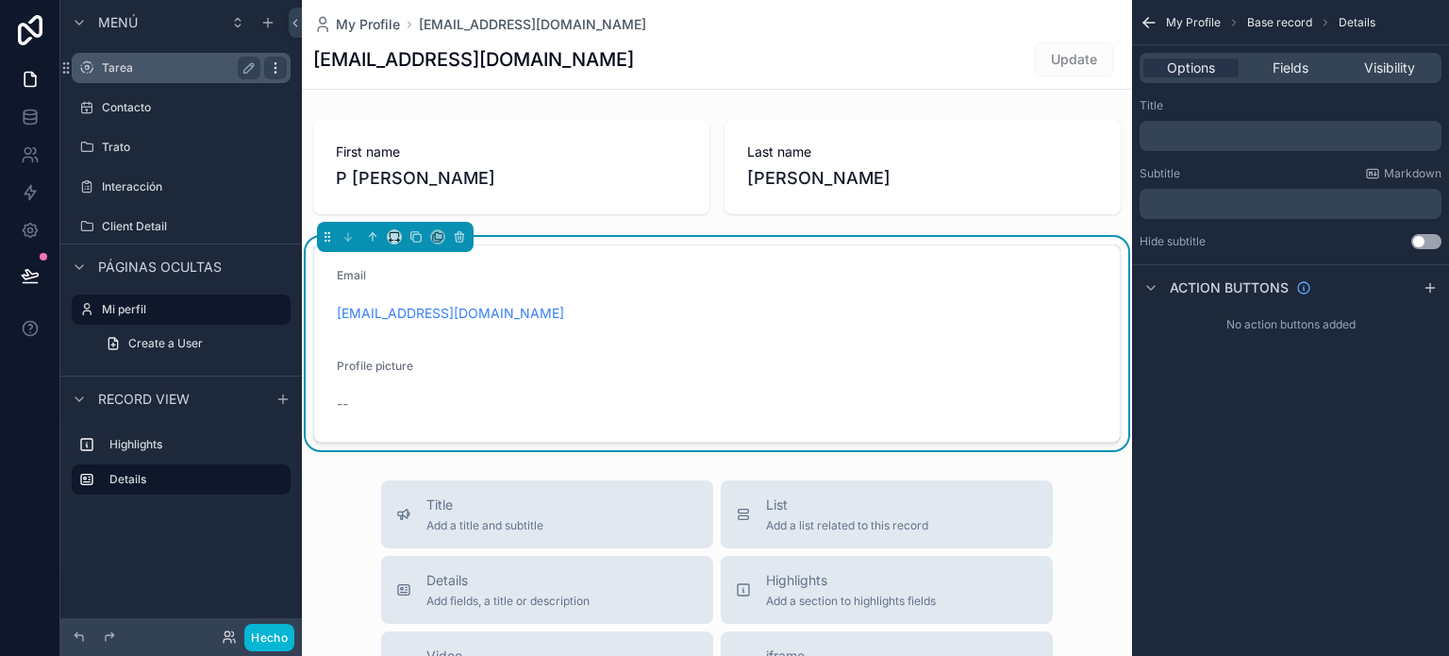
click at [283, 66] on div "contenido desplazable" at bounding box center [275, 68] width 23 height 23
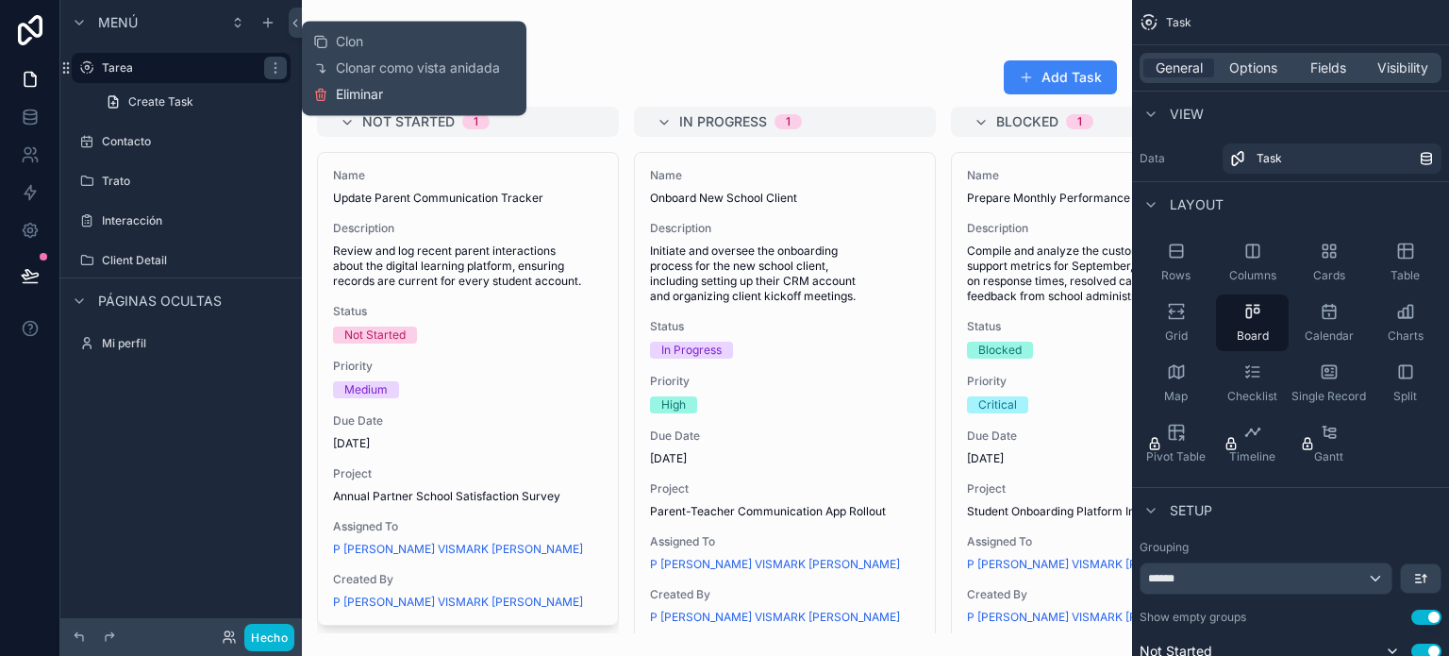
click at [371, 88] on font "Eliminar" at bounding box center [359, 94] width 47 height 16
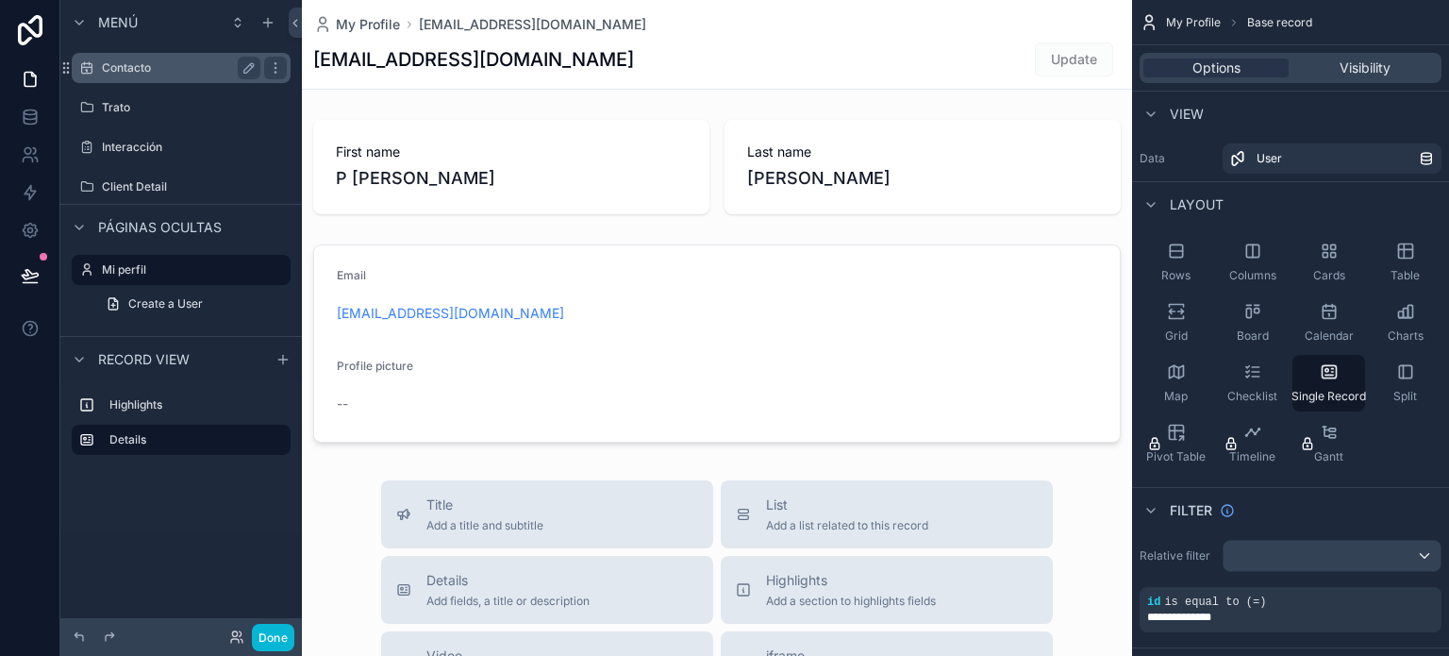
click at [194, 82] on div "Contacto" at bounding box center [180, 68] width 211 height 30
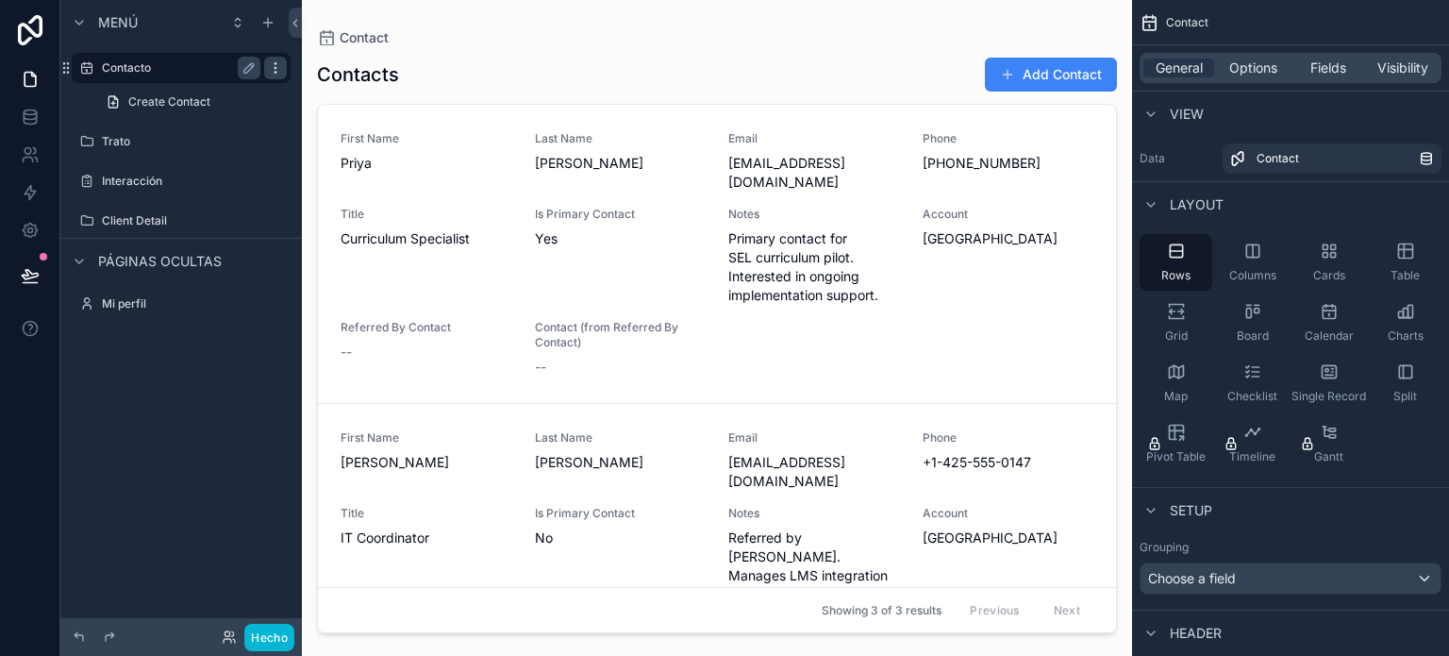
click at [268, 59] on div "contenido desplazable" at bounding box center [275, 68] width 23 height 23
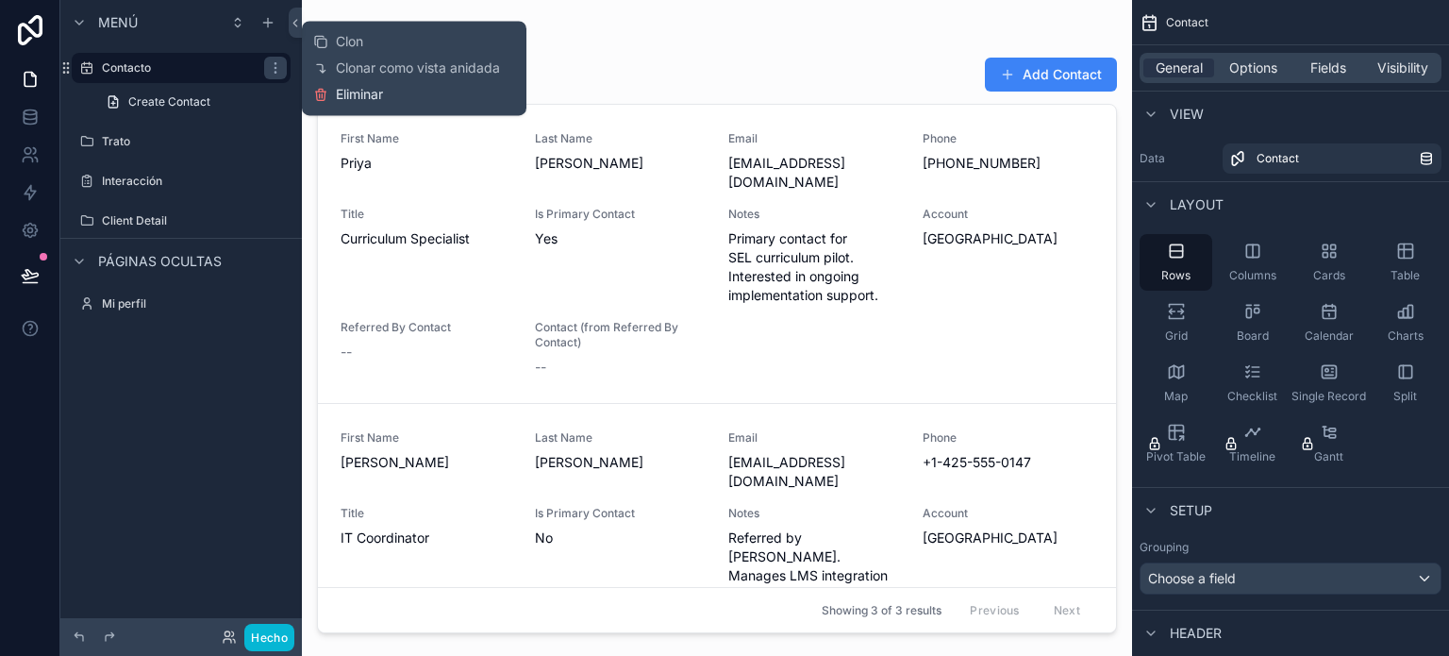
click at [317, 92] on icon at bounding box center [321, 92] width 10 height 0
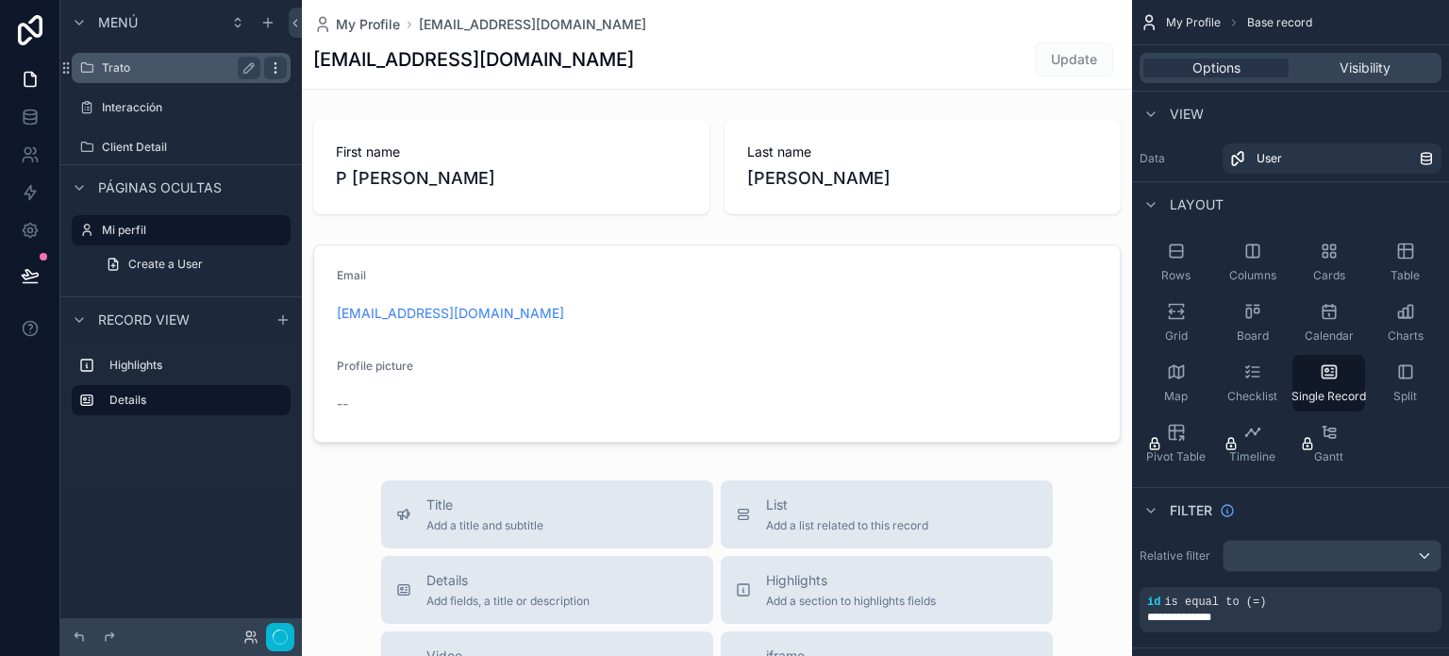
click at [275, 72] on icon "contenido desplazable" at bounding box center [275, 72] width 1 height 1
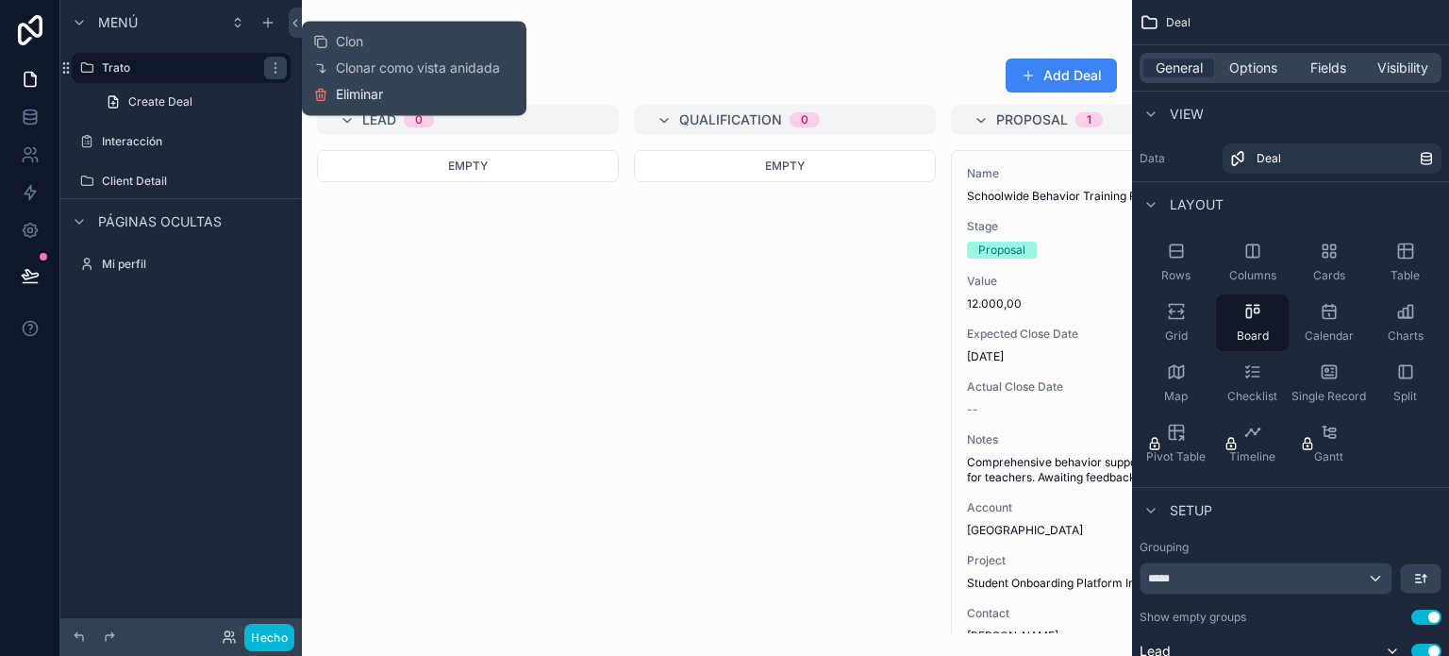
click at [337, 98] on font "Eliminar" at bounding box center [359, 94] width 47 height 16
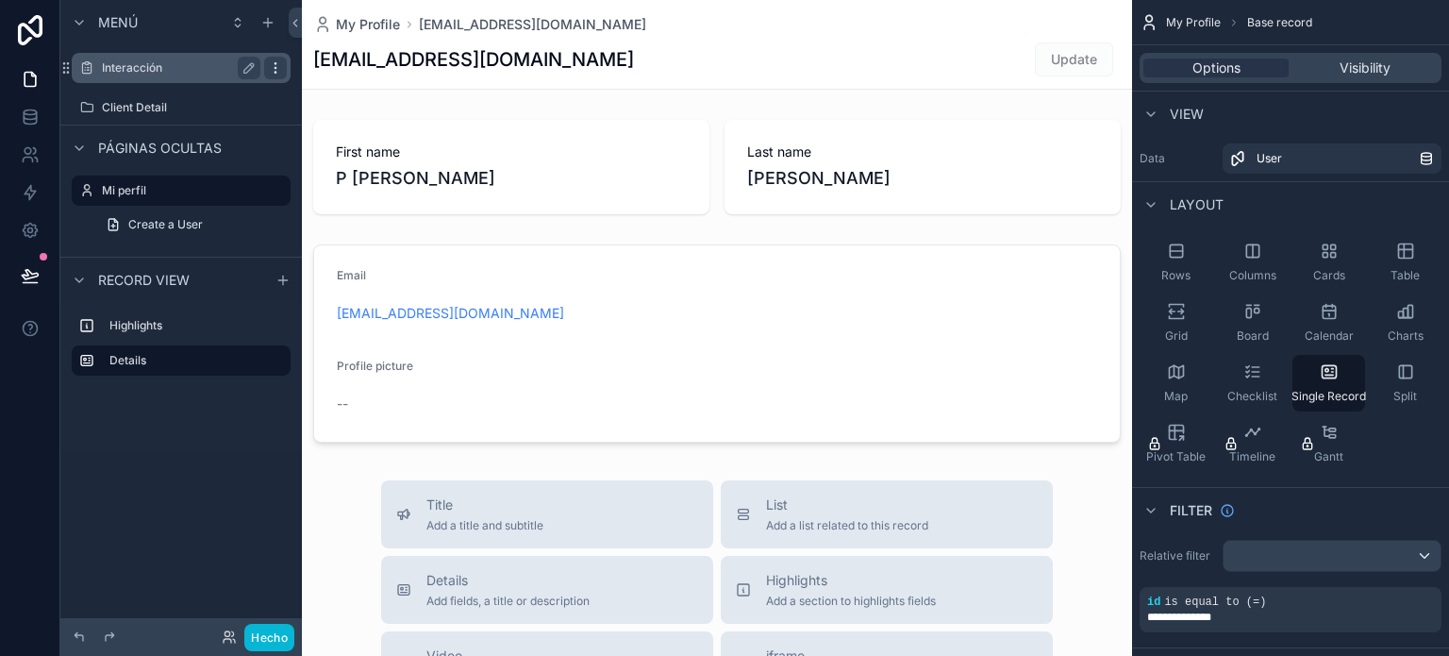
click at [276, 63] on icon "contenido desplazable" at bounding box center [275, 63] width 1 height 1
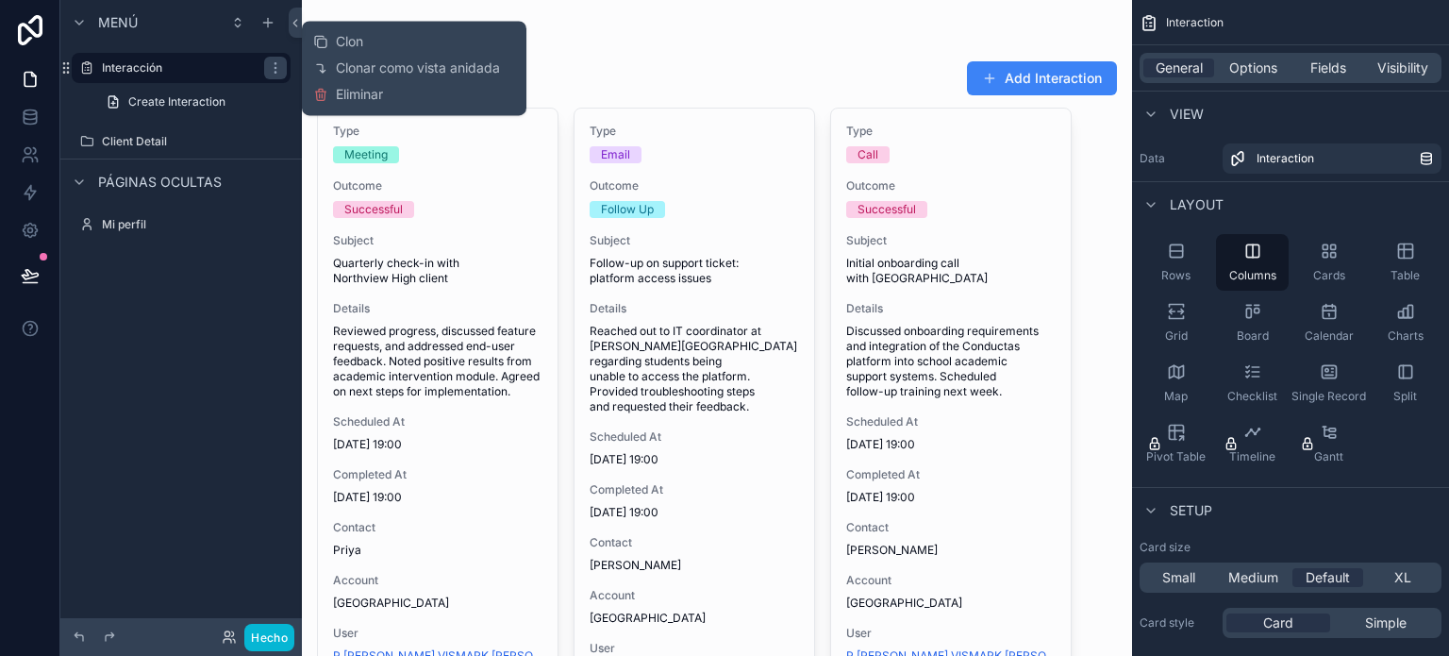
click at [331, 105] on div "Clon Clonar como vista anidada Eliminar" at bounding box center [414, 67] width 202 height 79
click at [332, 101] on button "Eliminar" at bounding box center [348, 94] width 70 height 19
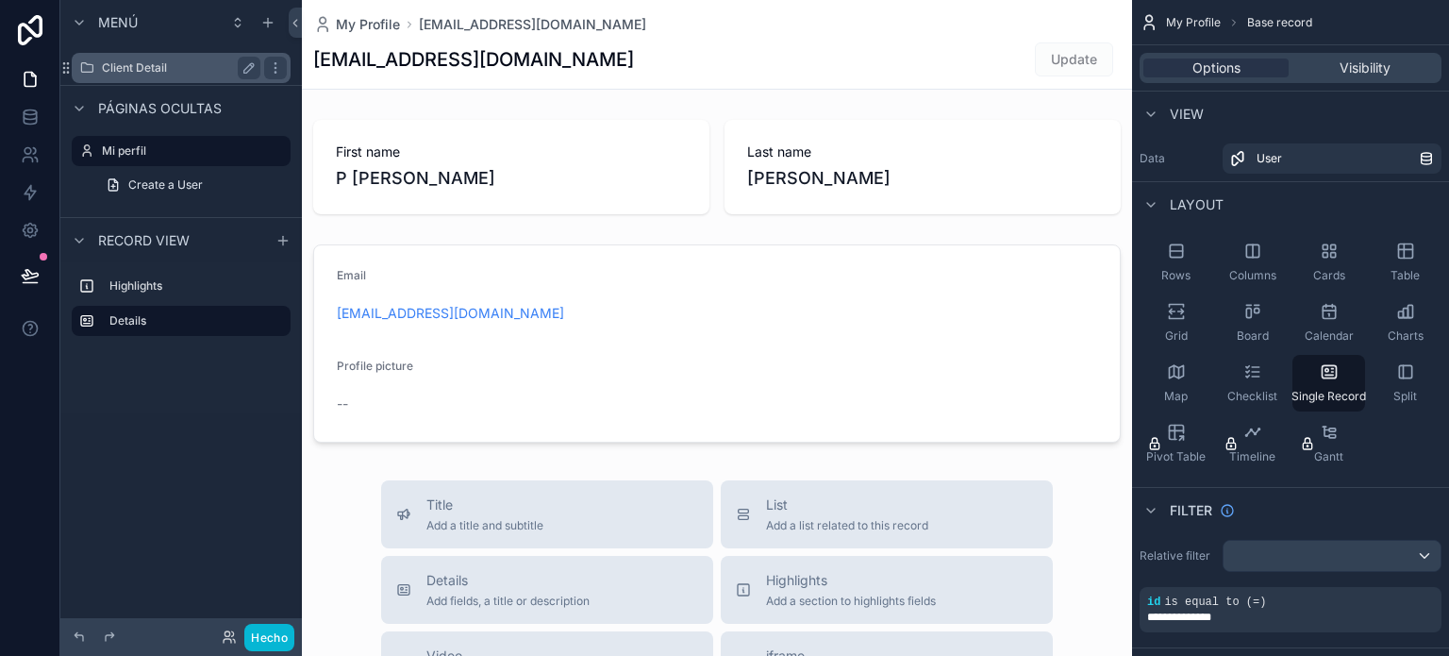
click at [287, 67] on link "Client Detail" at bounding box center [181, 68] width 219 height 30
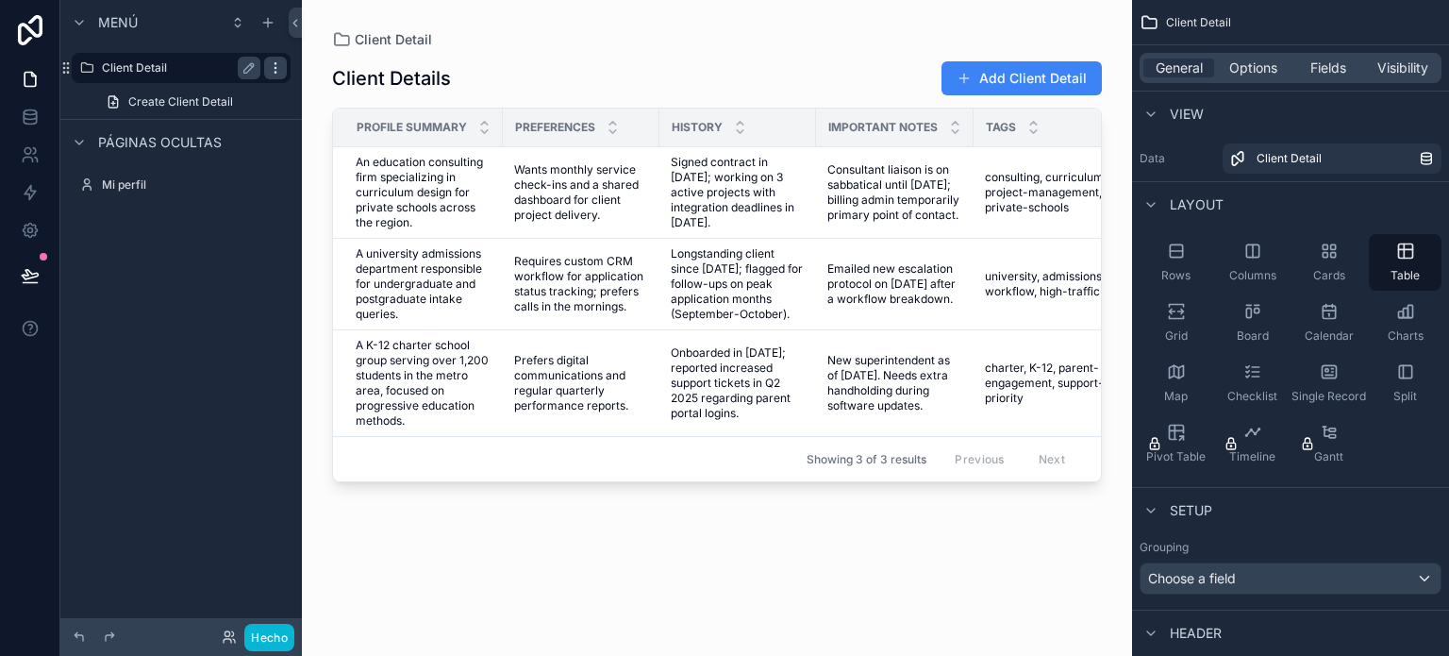
click at [285, 65] on div "contenido desplazable" at bounding box center [275, 68] width 23 height 23
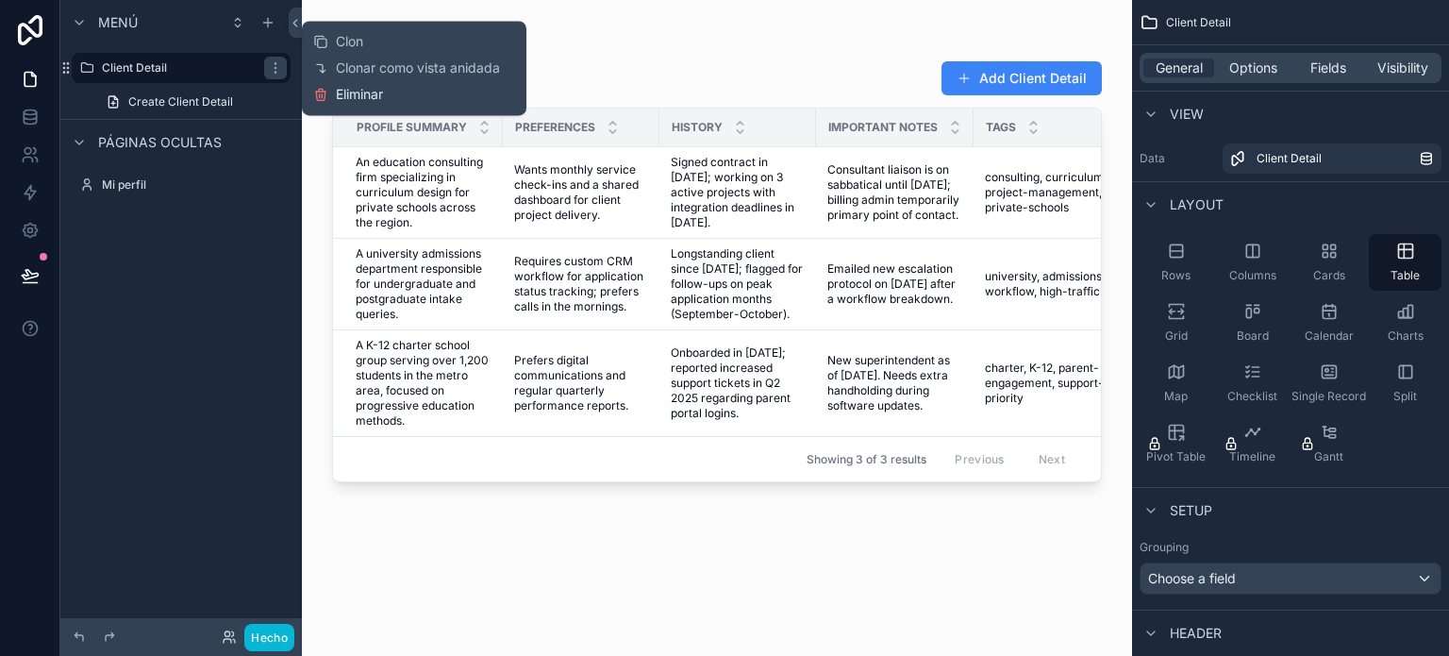
click at [336, 93] on font "Eliminar" at bounding box center [359, 94] width 47 height 16
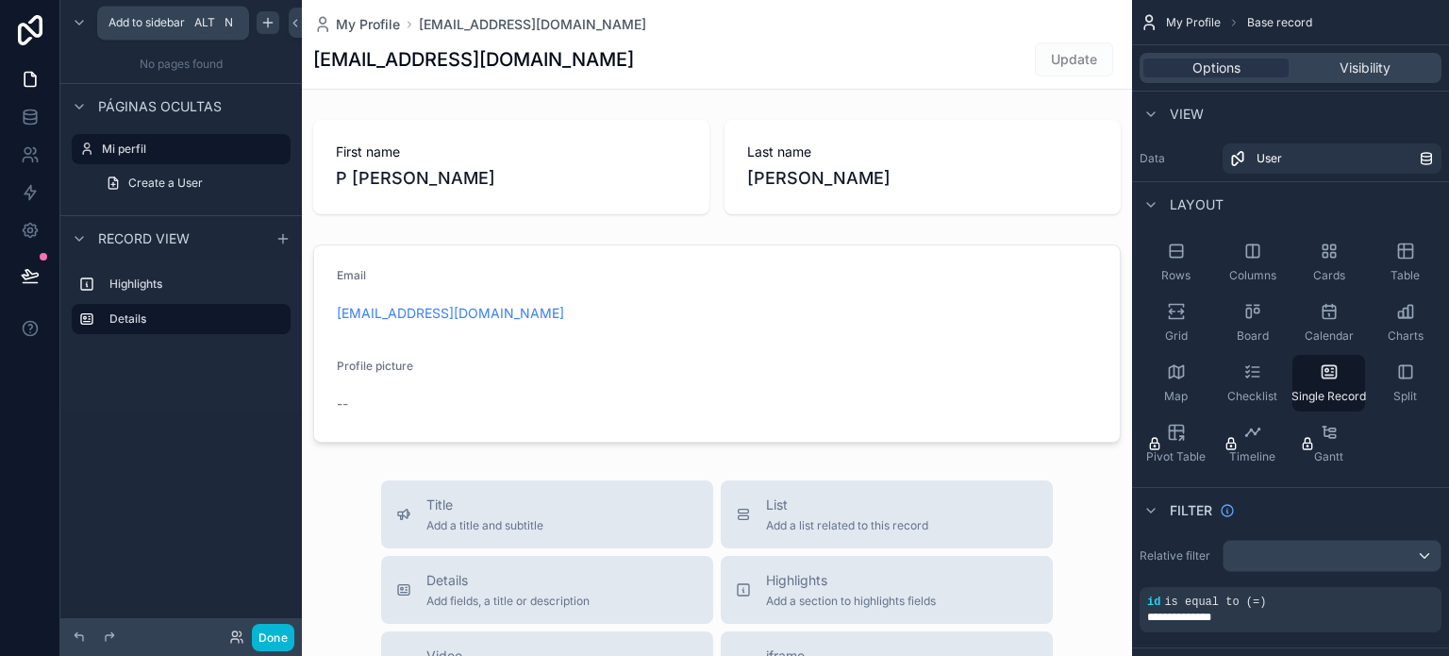
click at [273, 28] on icon "contenido desplazable" at bounding box center [267, 22] width 15 height 15
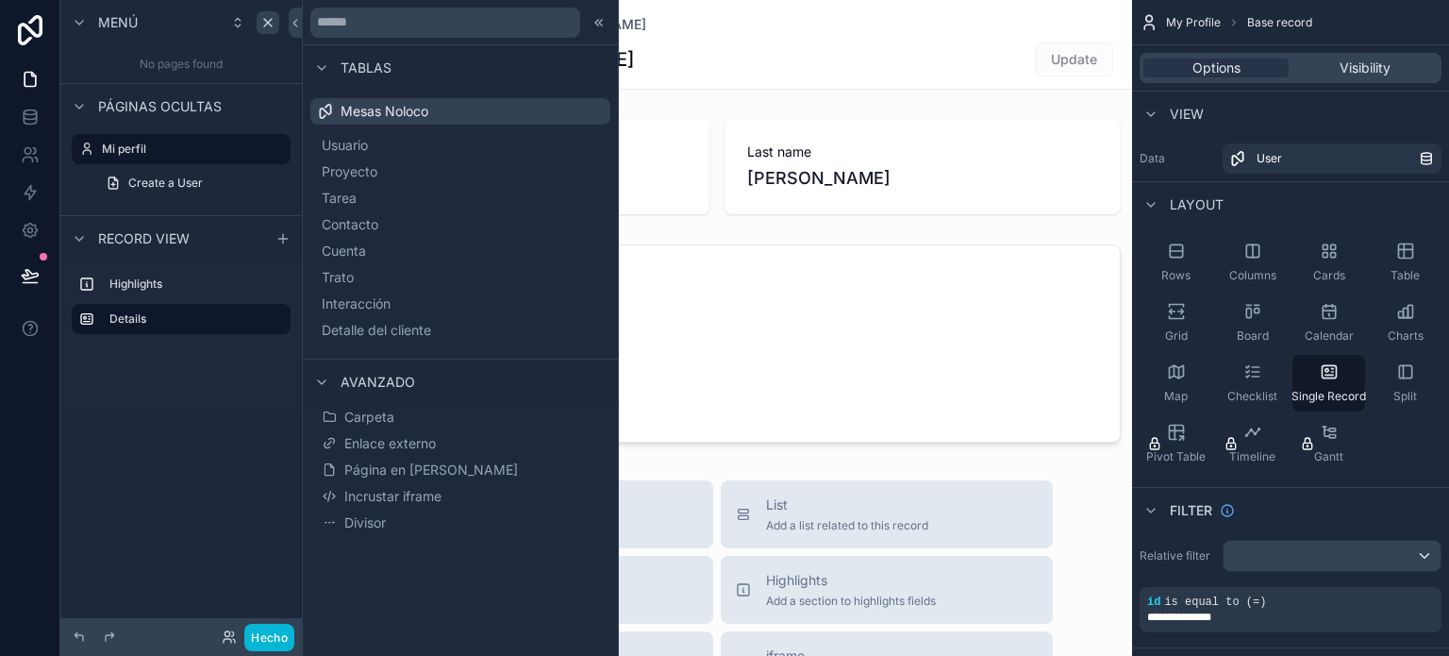
click at [404, 110] on font "Mesas Noloco" at bounding box center [385, 111] width 88 height 16
click at [460, 471] on button "Página en blanco" at bounding box center [460, 470] width 285 height 26
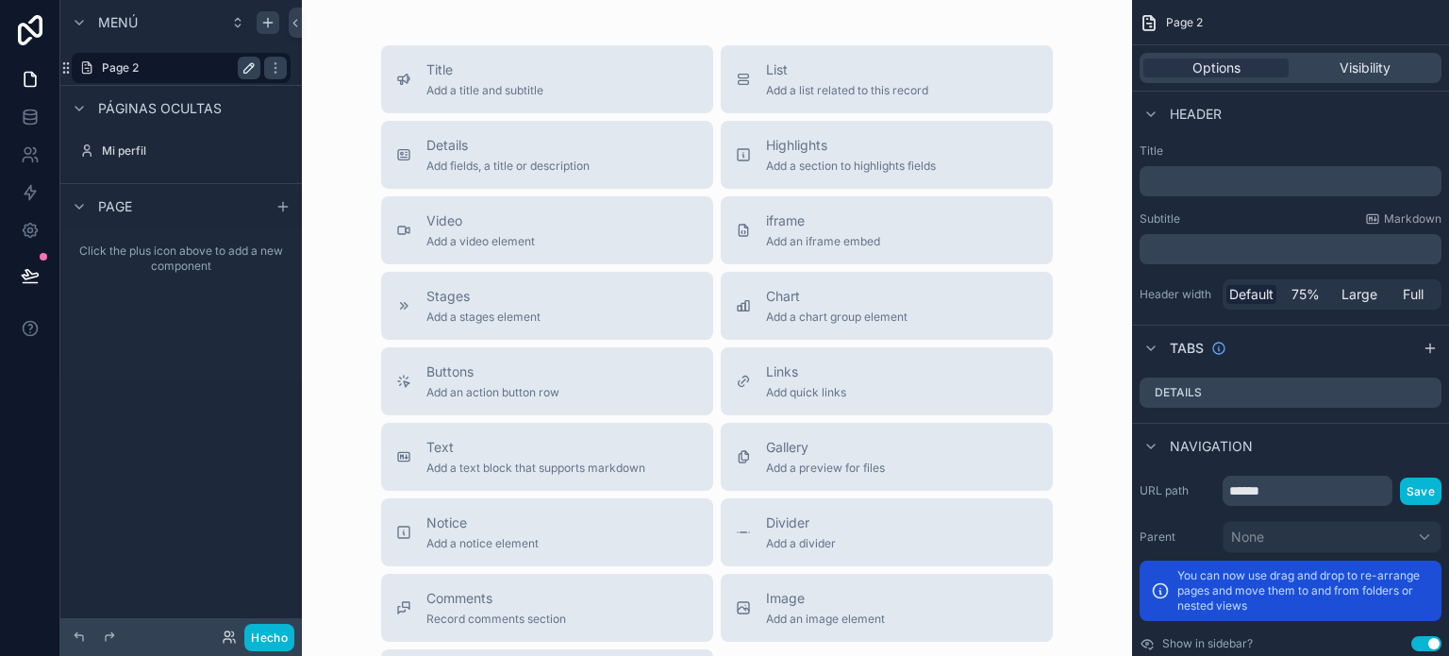
click at [253, 65] on icon "contenido desplazable" at bounding box center [248, 67] width 9 height 9
type input "*"
type input "********"
click at [336, 113] on div "Title Add a title and subtitle List Add a list related to this record Details A…" at bounding box center [717, 381] width 800 height 672
click at [272, 75] on icon "contenido desplazable" at bounding box center [275, 67] width 15 height 15
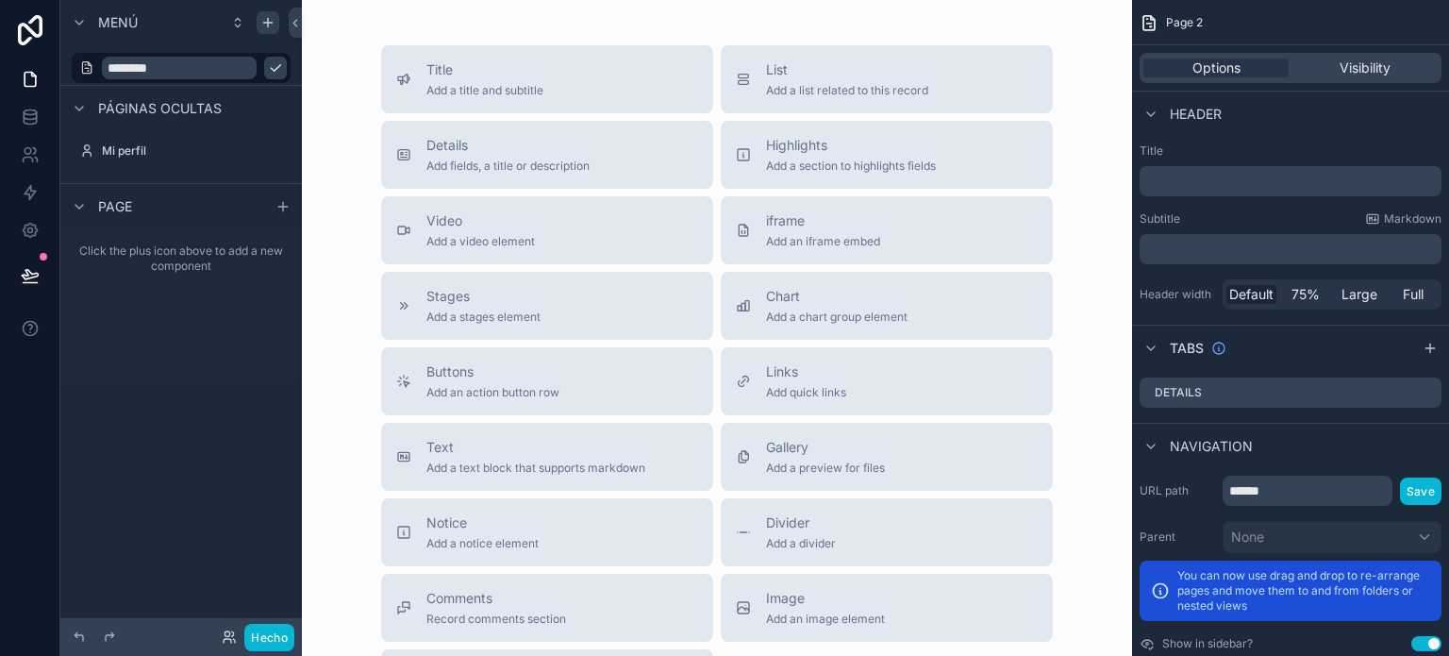
click at [268, 68] on icon "contenido desplazable" at bounding box center [275, 67] width 15 height 15
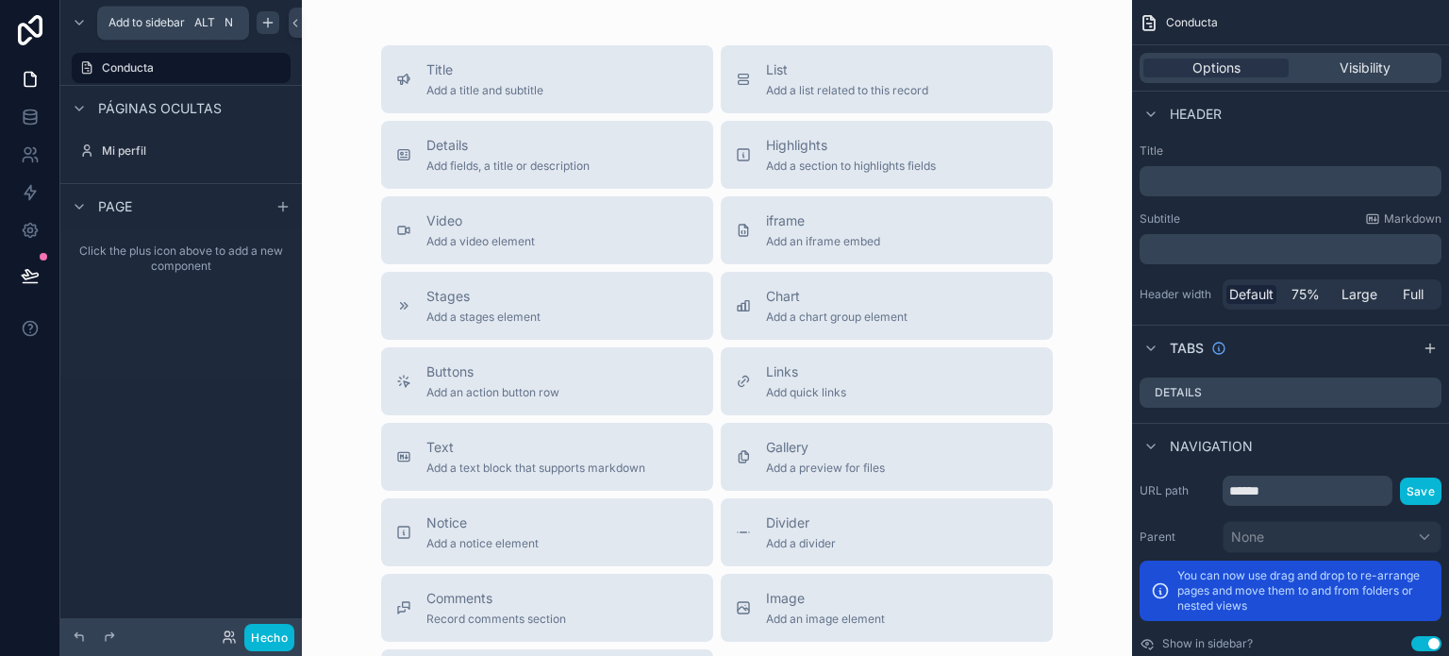
click at [272, 24] on icon "contenido desplazable" at bounding box center [267, 22] width 15 height 15
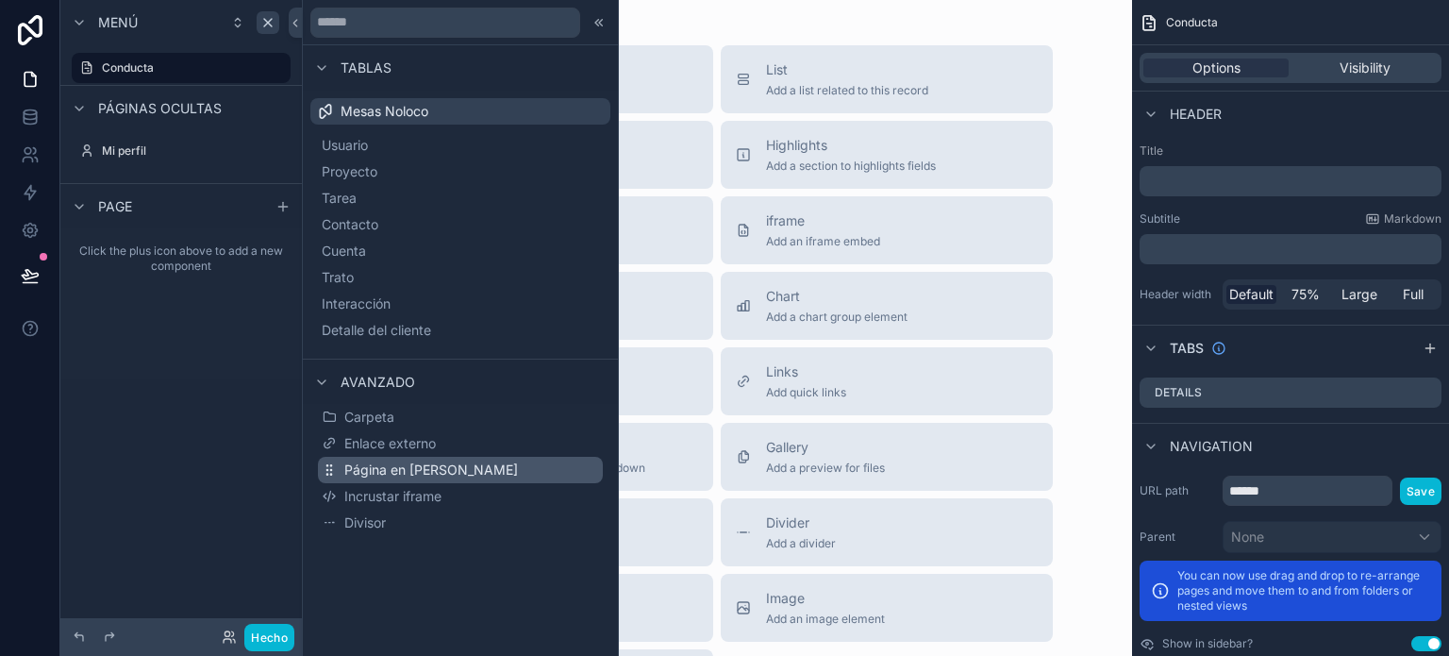
click at [430, 463] on font "Página en blanco" at bounding box center [431, 469] width 174 height 16
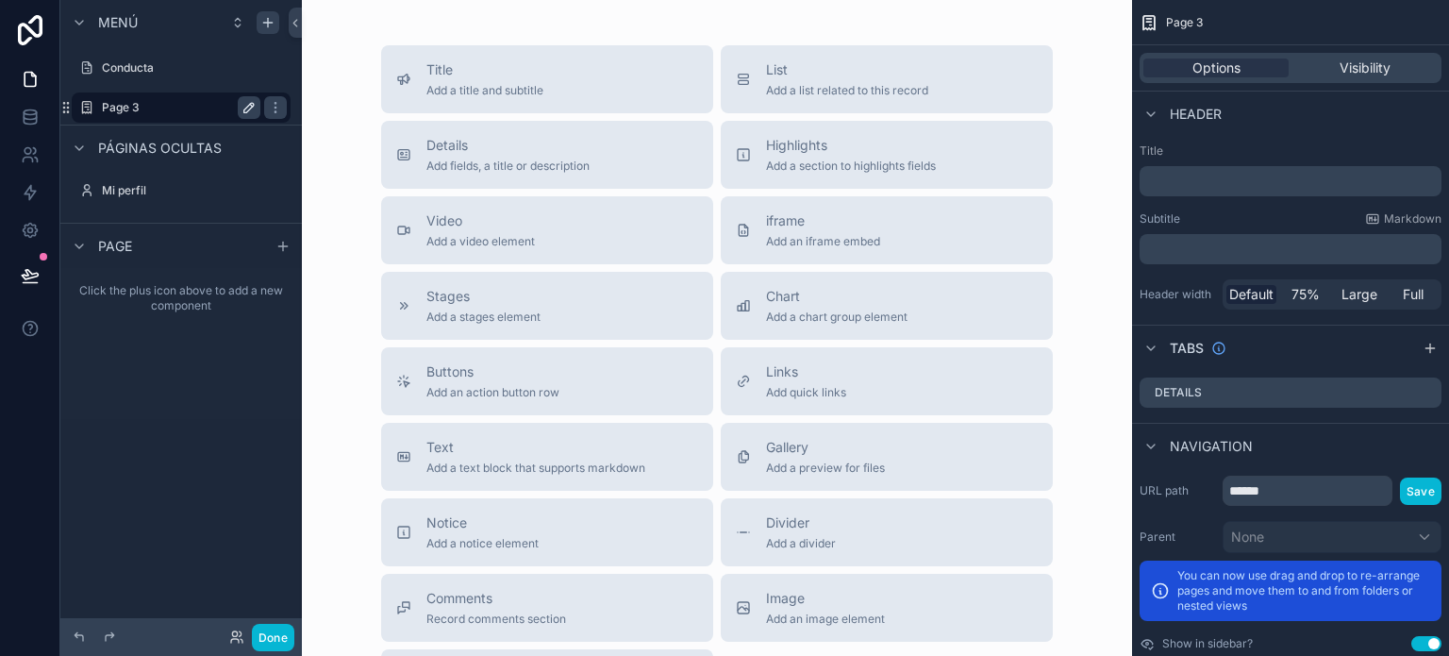
click at [245, 115] on button "contenido desplazable" at bounding box center [249, 107] width 23 height 23
type input "*"
type input "**********"
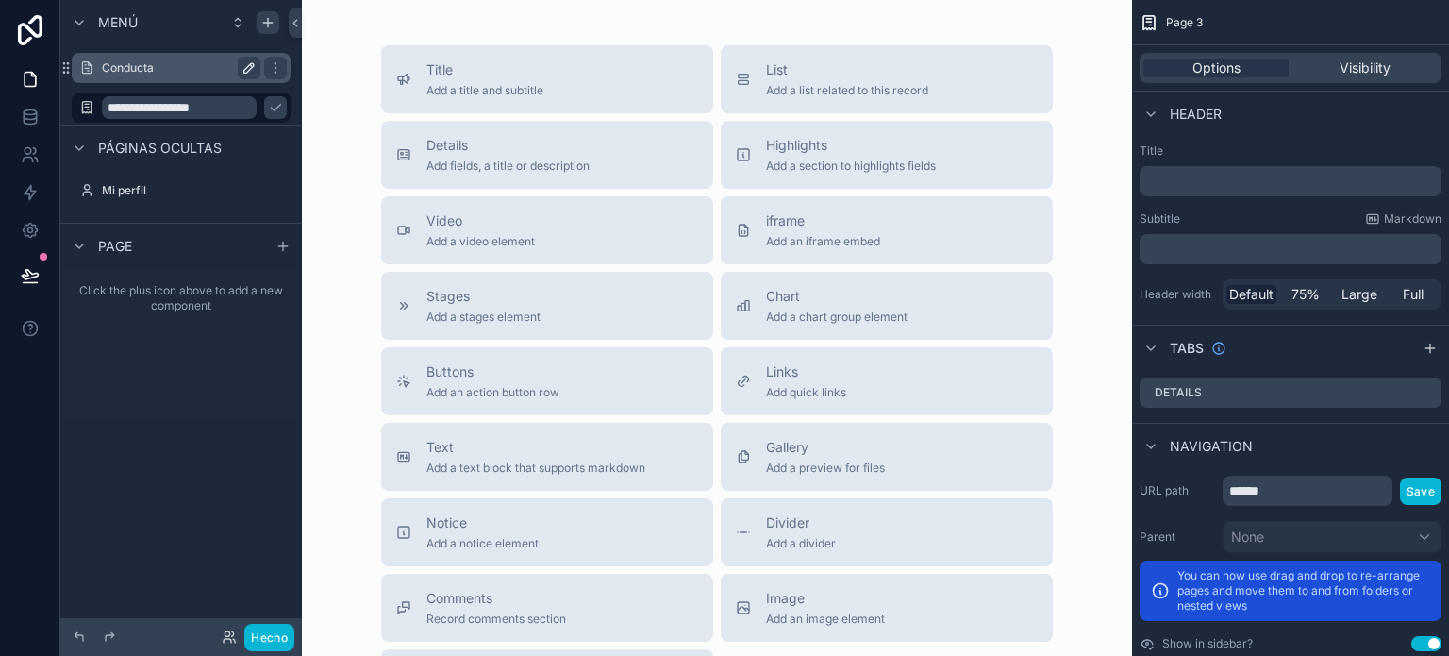
click at [167, 76] on div "Conducta" at bounding box center [181, 68] width 159 height 23
click at [159, 70] on label "Conducta" at bounding box center [177, 67] width 151 height 15
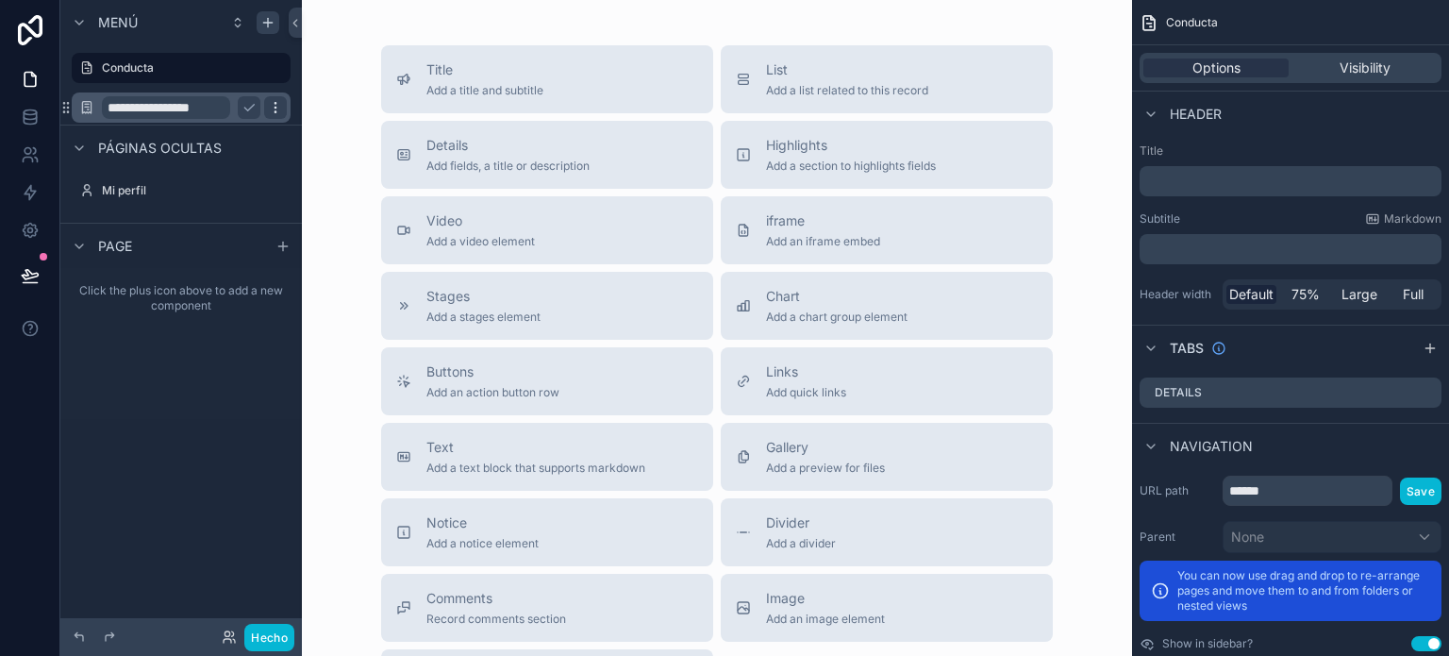
click at [264, 105] on div "contenido desplazable" at bounding box center [275, 107] width 23 height 23
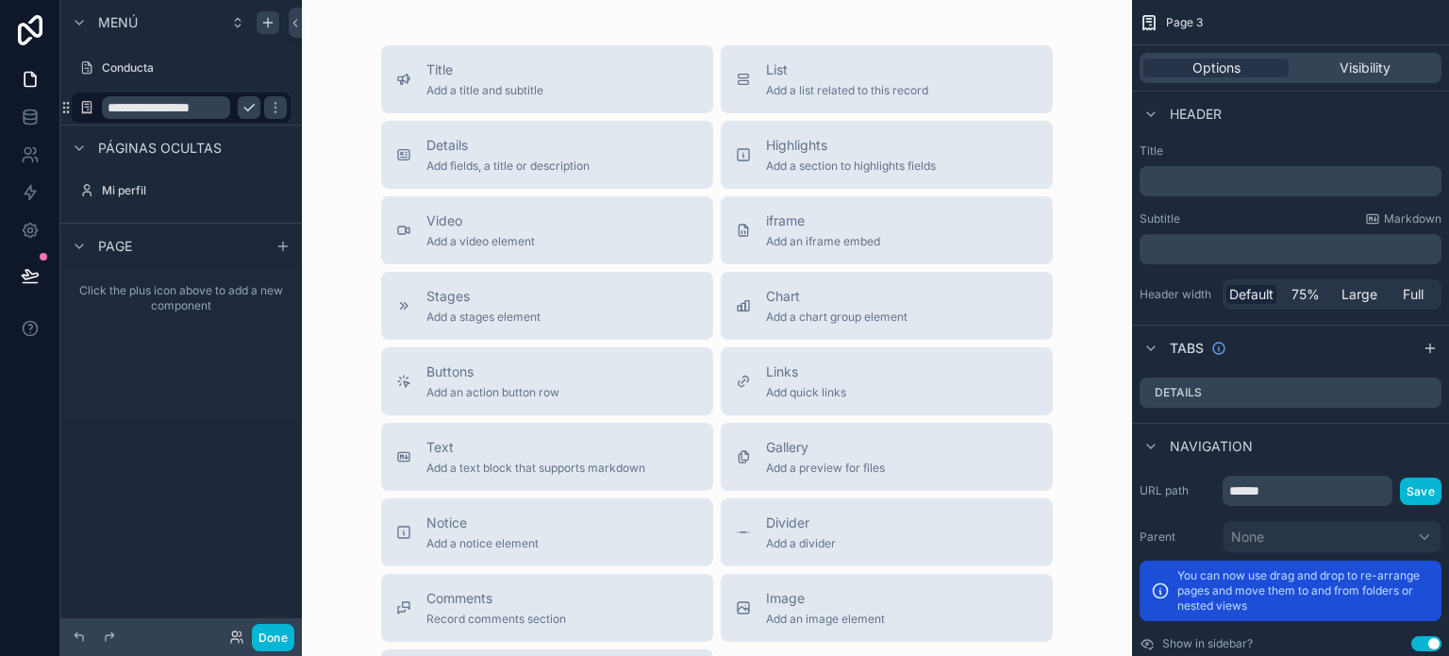
click at [250, 107] on icon "contenido desplazable" at bounding box center [249, 107] width 15 height 15
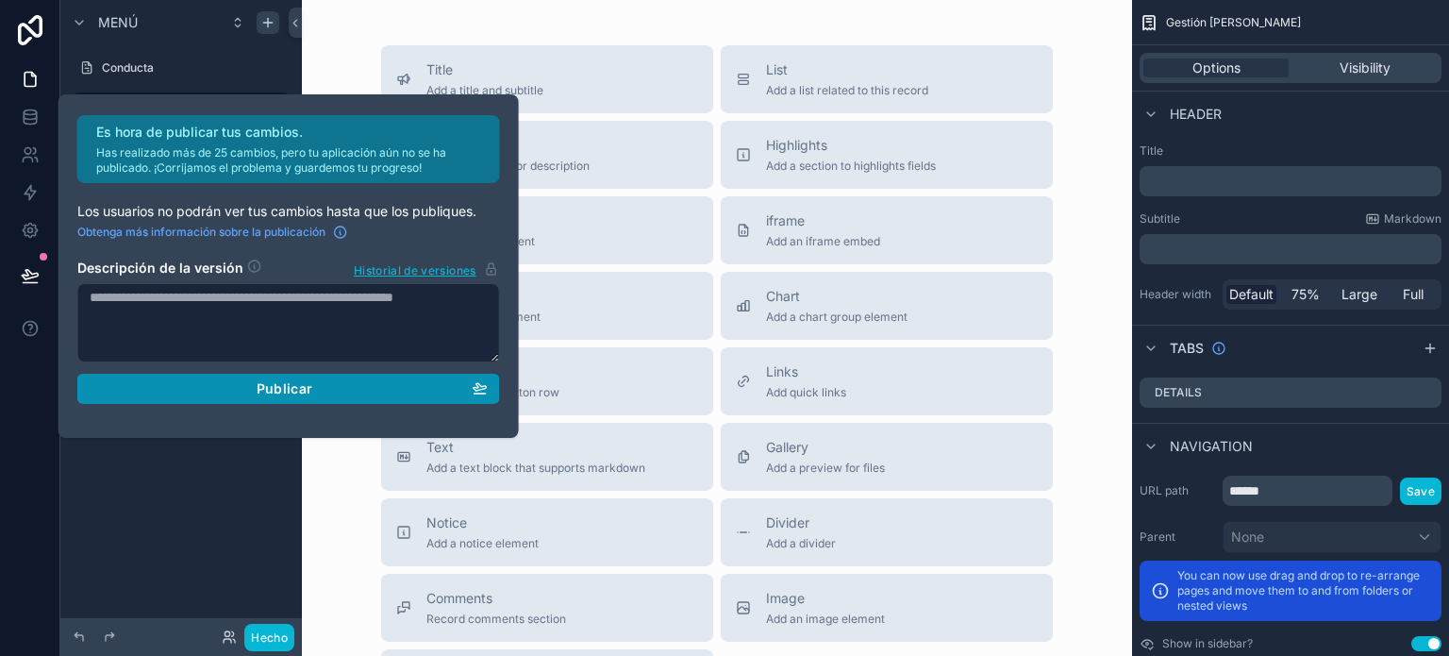
click at [306, 380] on font "Publicar" at bounding box center [285, 388] width 57 height 16
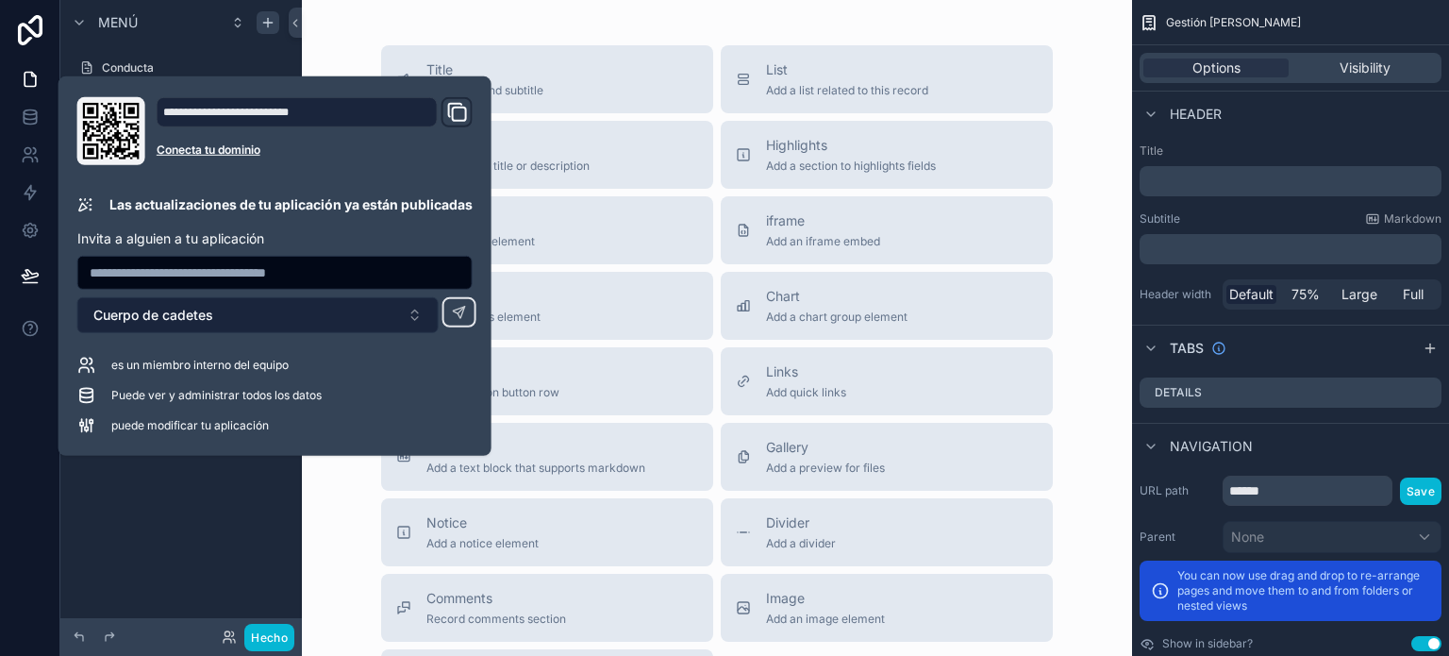
click at [423, 309] on button "Cuerpo de cadetes" at bounding box center [257, 315] width 361 height 36
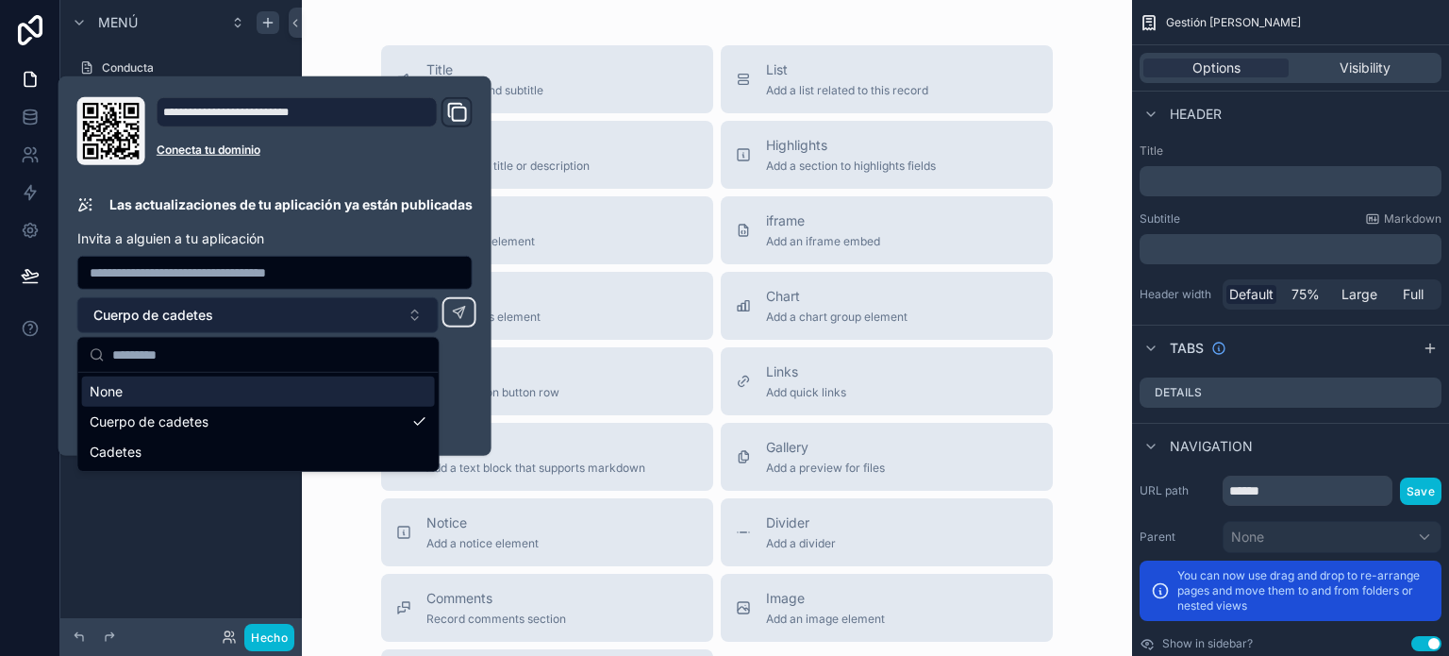
click at [411, 307] on button "Cuerpo de cadetes" at bounding box center [257, 315] width 361 height 36
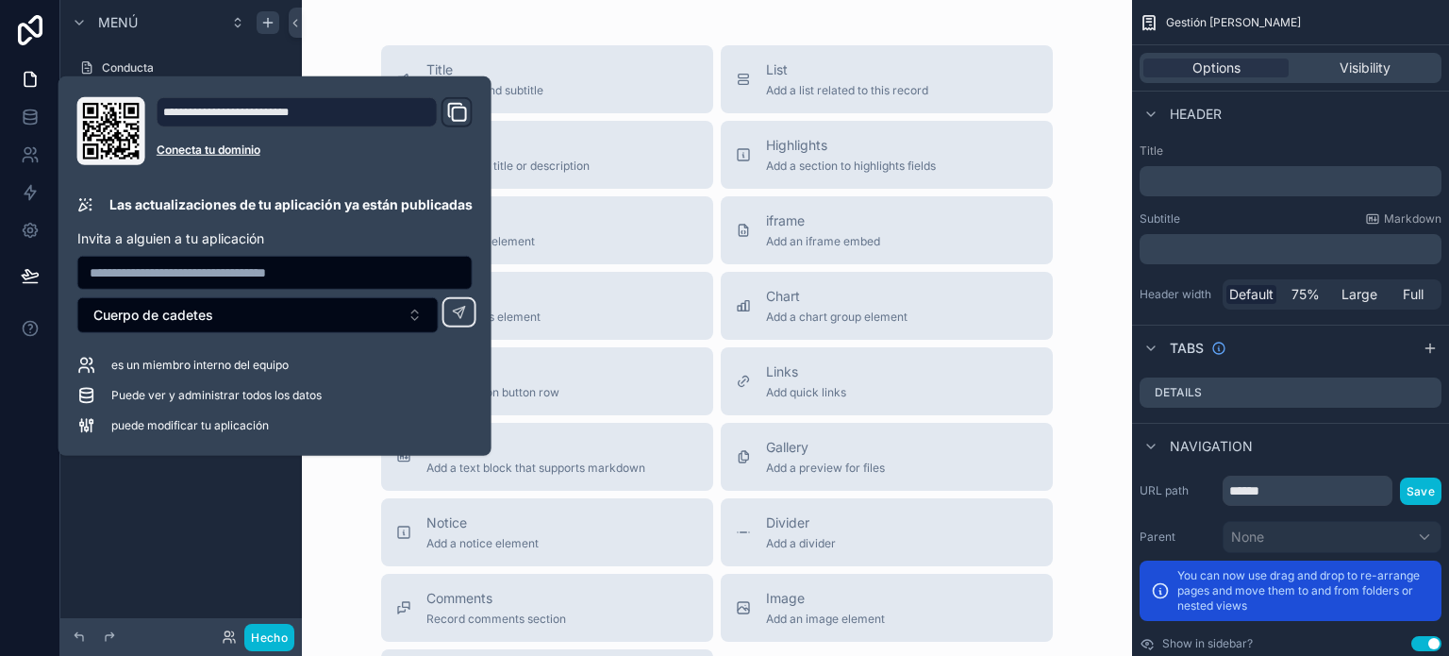
click at [294, 270] on input "text" at bounding box center [274, 272] width 393 height 26
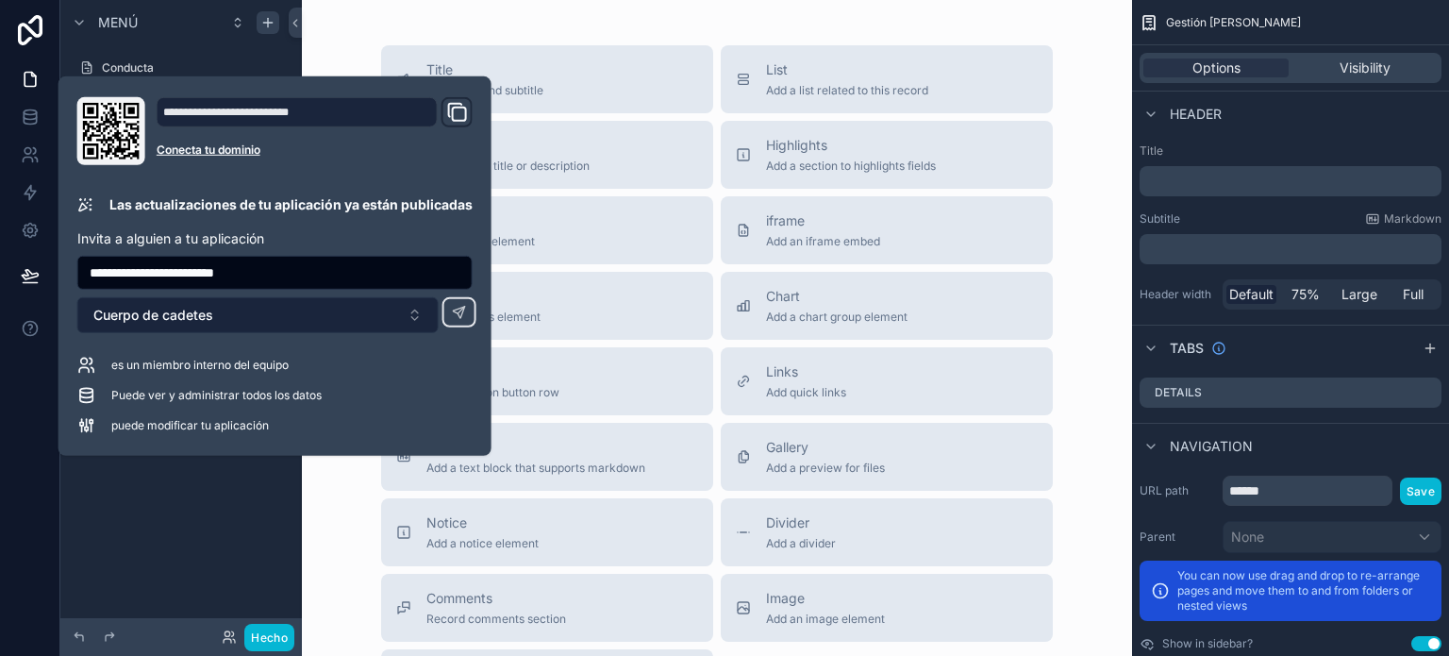
type input "**********"
click at [238, 314] on button "Cuerpo de cadetes" at bounding box center [257, 315] width 361 height 36
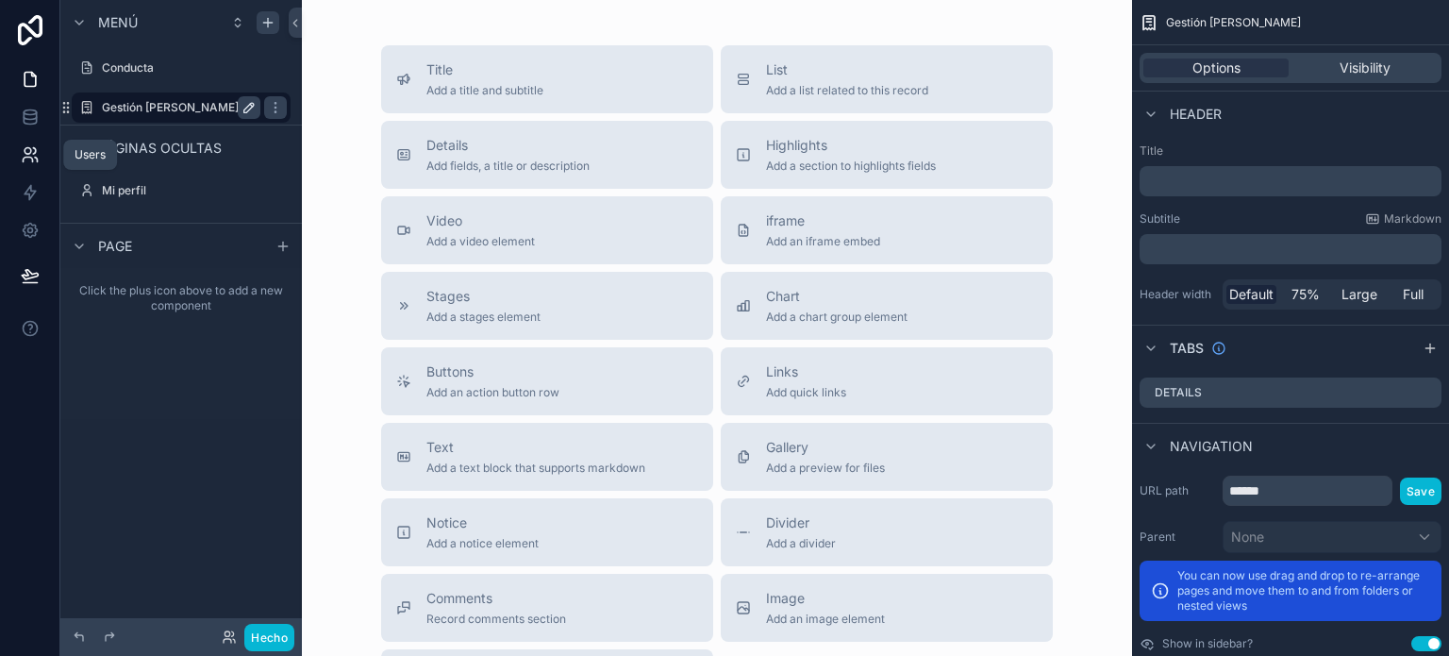
click at [34, 159] on icon at bounding box center [30, 154] width 19 height 19
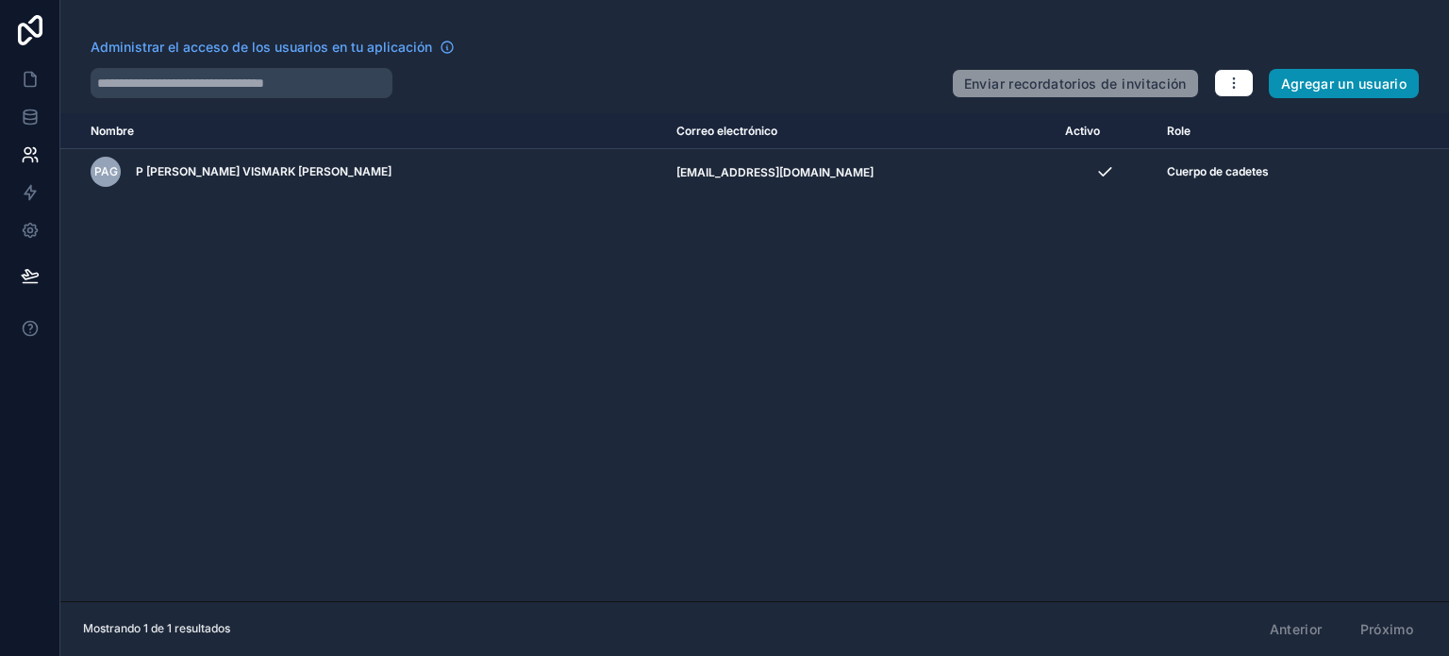
click at [1283, 86] on font "Agregar un usuario" at bounding box center [1343, 83] width 125 height 16
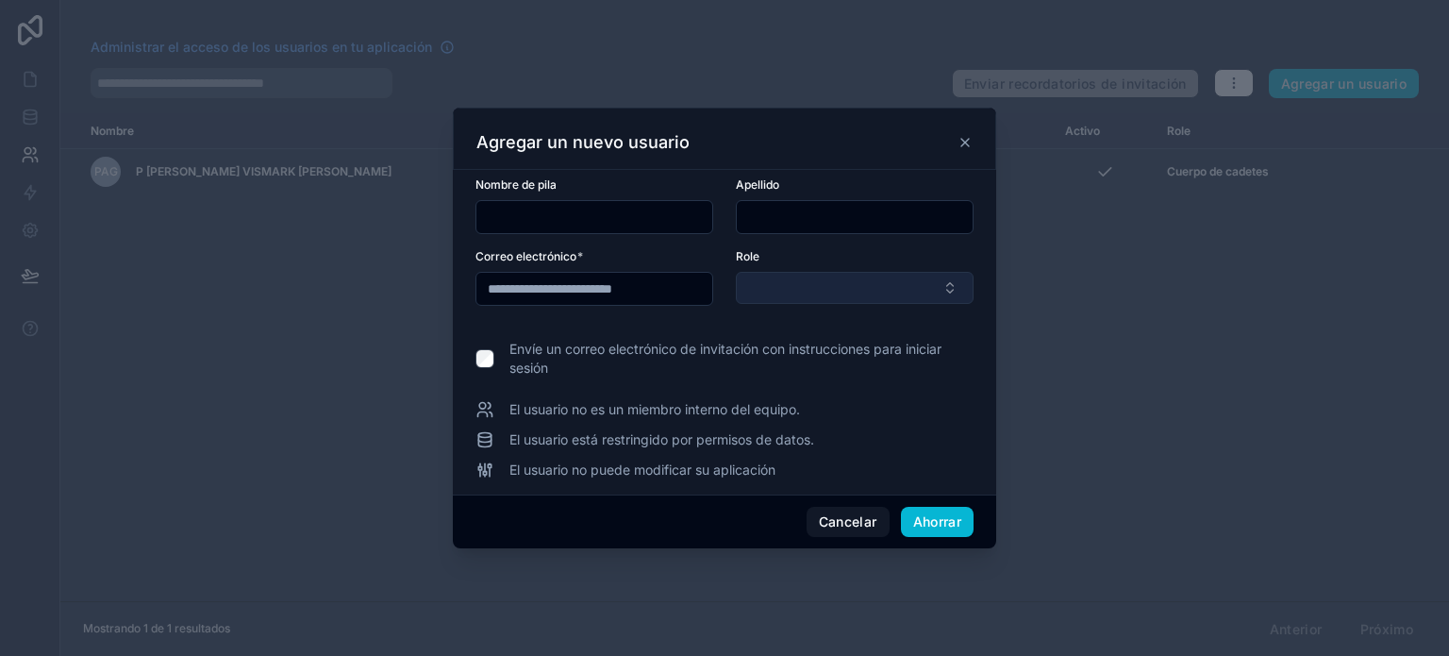
click at [777, 286] on button "Botón Seleccionar" at bounding box center [855, 288] width 238 height 32
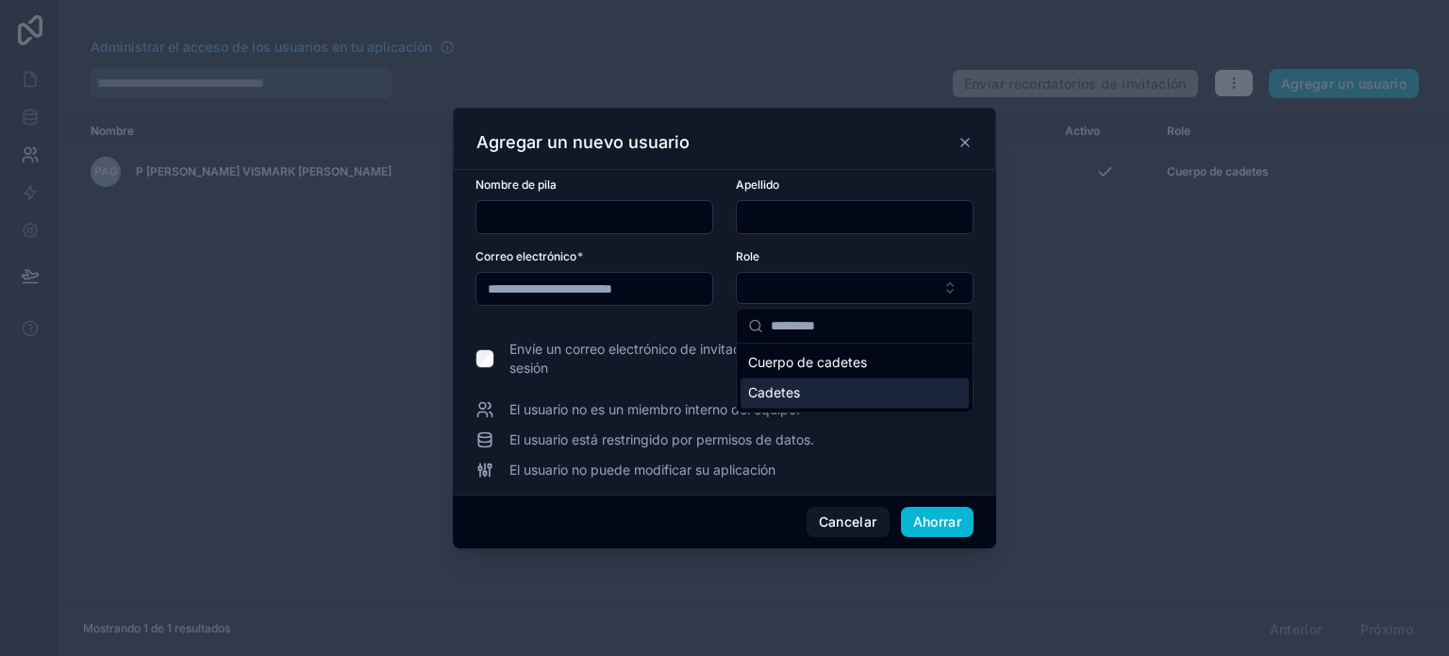
click at [790, 388] on font "Cadetes" at bounding box center [774, 392] width 52 height 16
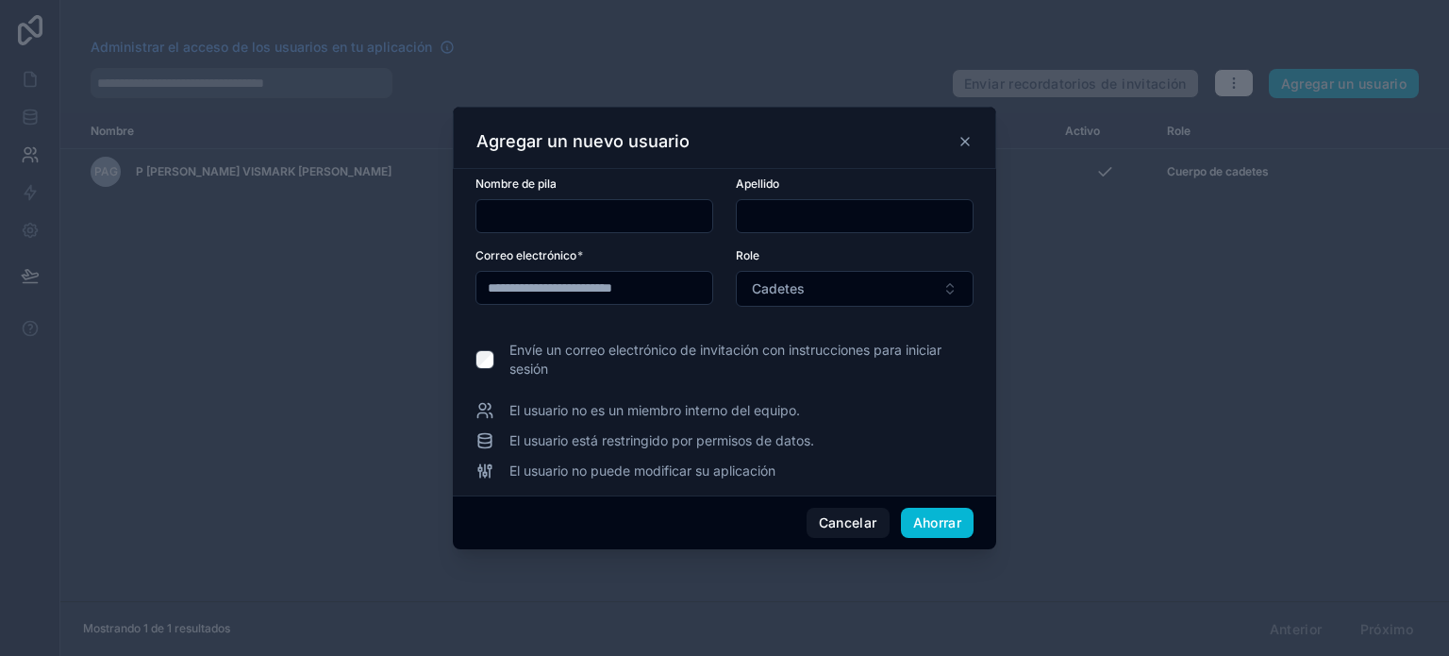
click at [594, 224] on input "text" at bounding box center [594, 216] width 236 height 26
type input "**********"
click at [823, 212] on input "text" at bounding box center [855, 216] width 236 height 26
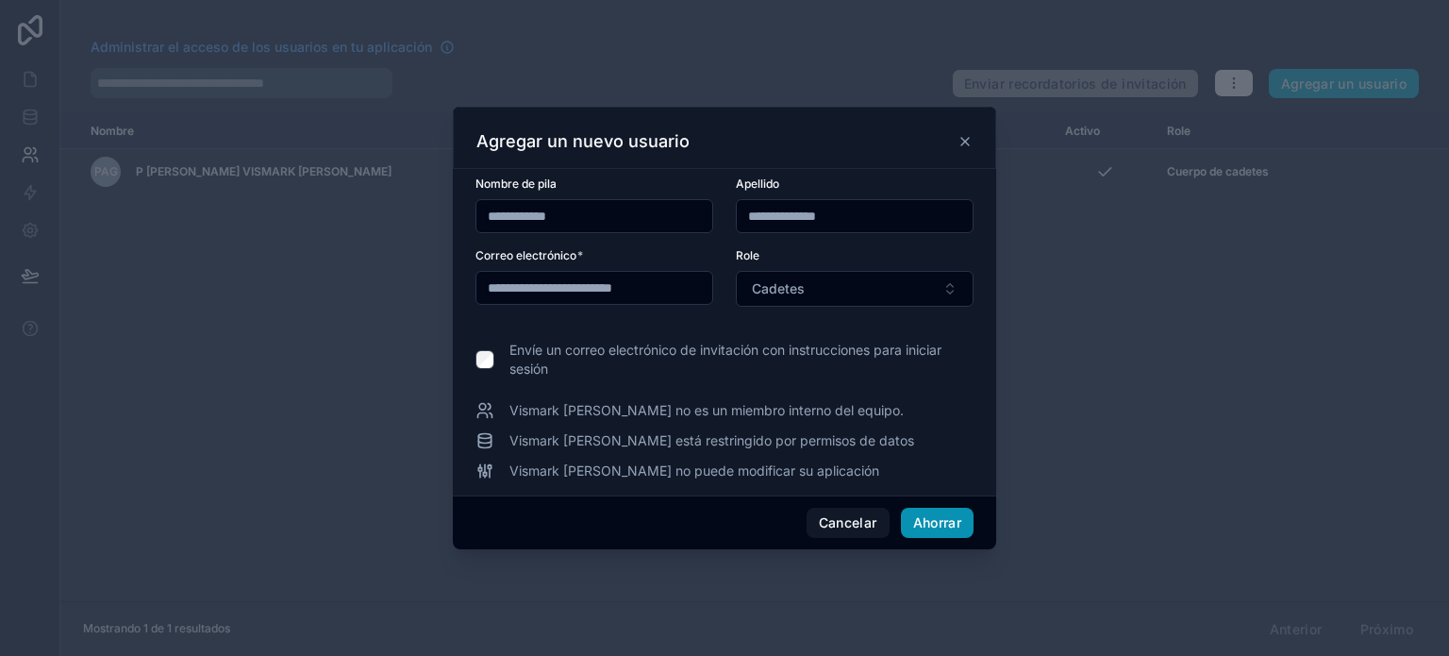
type input "**********"
click at [947, 520] on font "Ahorrar" at bounding box center [937, 522] width 48 height 16
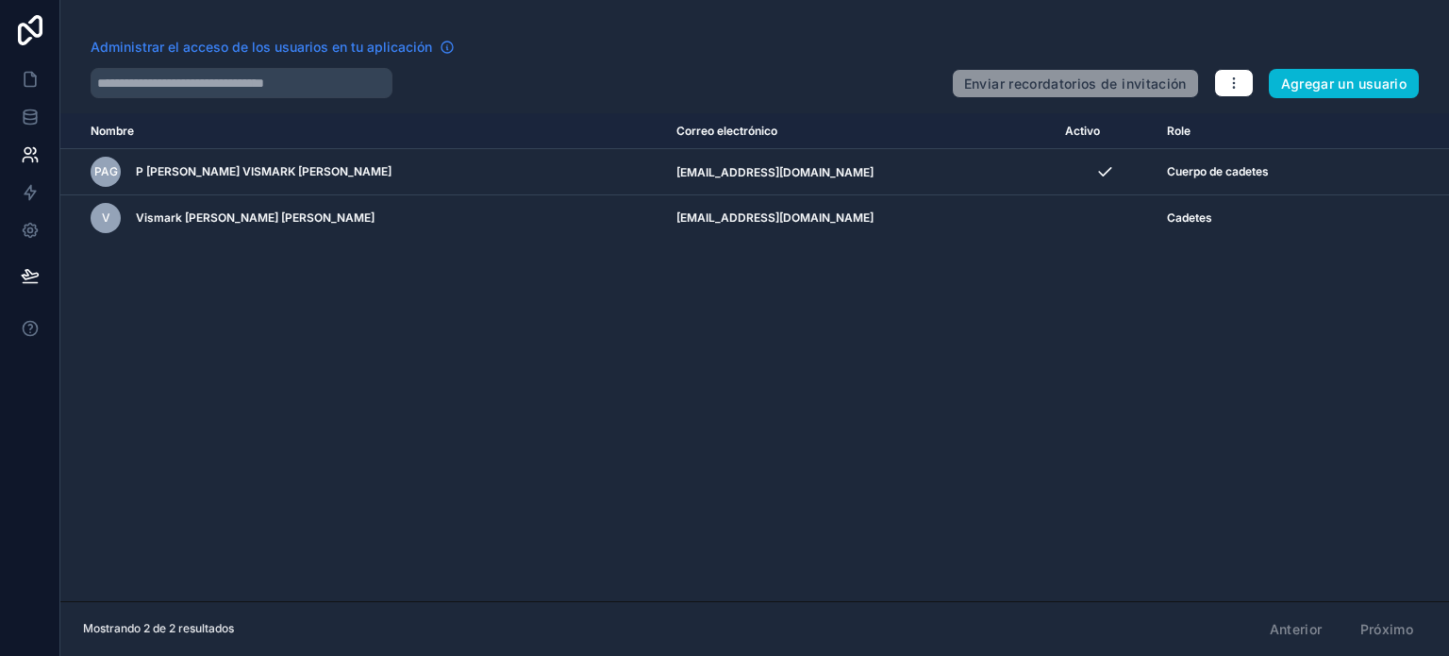
click at [246, 41] on font "Administrar el acceso de los usuarios en tu aplicación" at bounding box center [262, 47] width 342 height 16
click at [41, 274] on button at bounding box center [30, 275] width 42 height 53
click at [528, 46] on div "Administrar el acceso de los usuarios en tu aplicación" at bounding box center [514, 53] width 846 height 30
click at [577, 418] on div "Nombre Correo electrónico Activo Role userTable.email PAG P ESTACIO DROUET VISM…" at bounding box center [754, 357] width 1389 height 488
click at [18, 41] on icon at bounding box center [30, 30] width 38 height 30
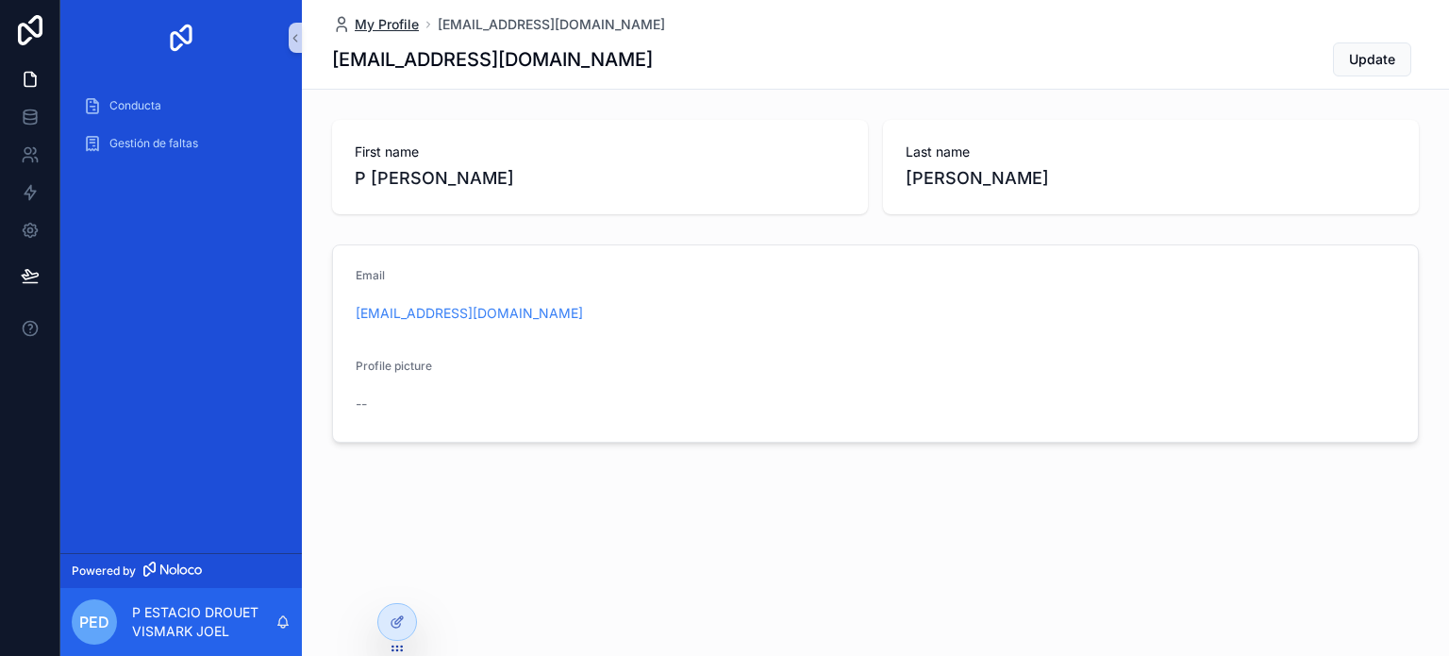
drag, startPoint x: 0, startPoint y: 0, endPoint x: 400, endPoint y: 33, distance: 401.4
click at [400, 33] on span "My Profile" at bounding box center [387, 24] width 64 height 19
click at [181, 142] on span "Gestión de faltas" at bounding box center [153, 143] width 89 height 15
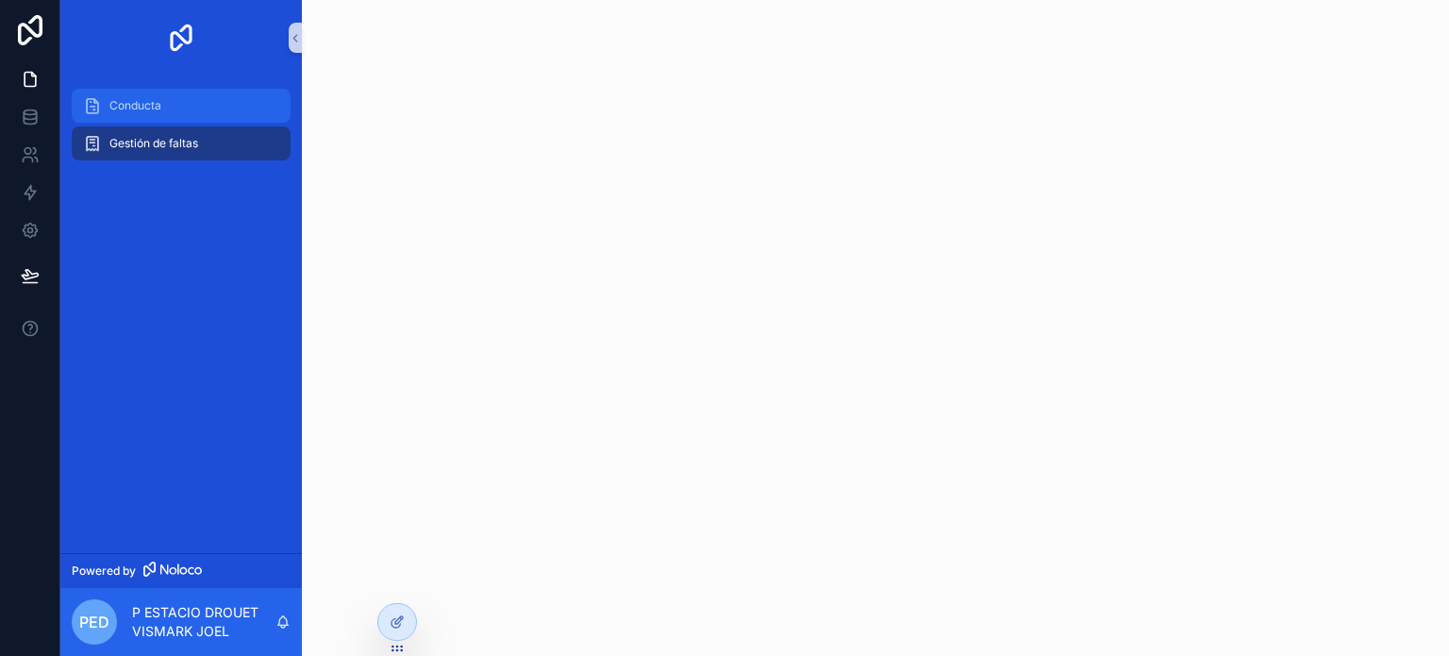
click at [143, 112] on span "Conducta" at bounding box center [135, 105] width 52 height 15
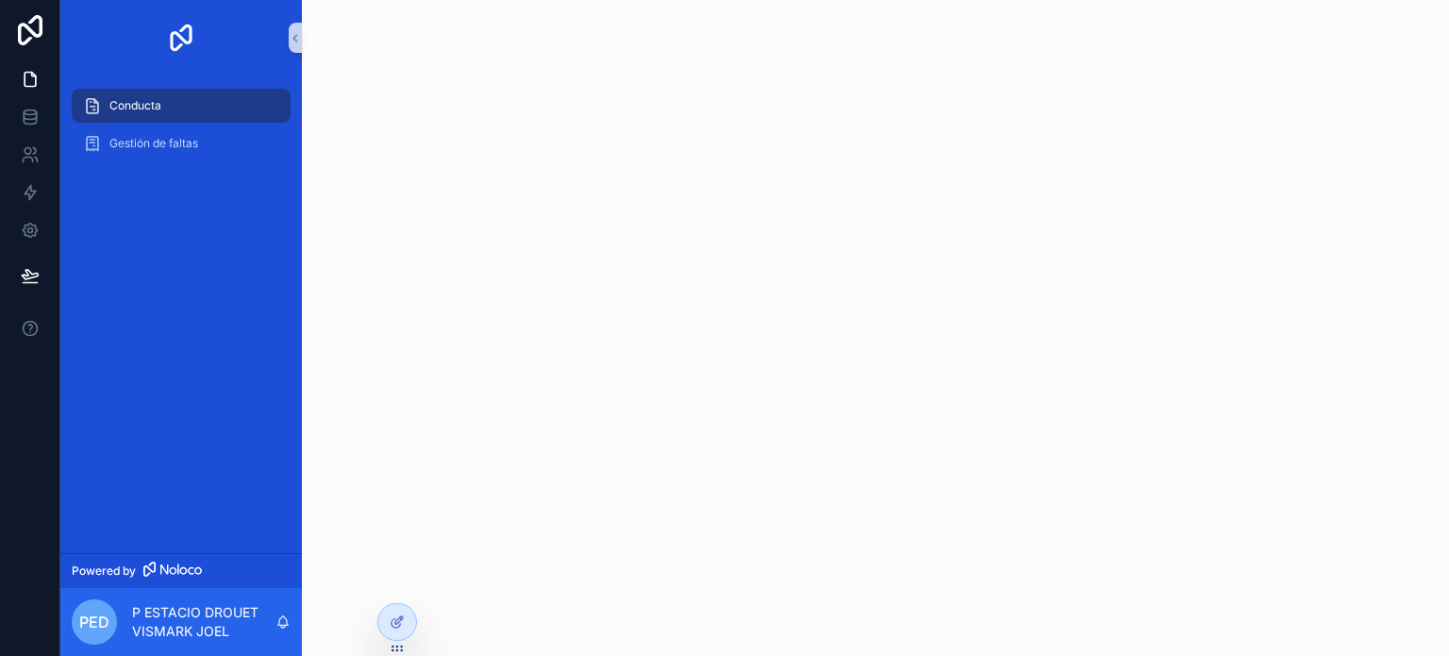
click at [181, 161] on div "Gestión de faltas" at bounding box center [181, 144] width 242 height 38
drag, startPoint x: 177, startPoint y: 135, endPoint x: 170, endPoint y: 128, distance: 10.0
click at [177, 135] on div "Gestión de faltas" at bounding box center [181, 143] width 196 height 30
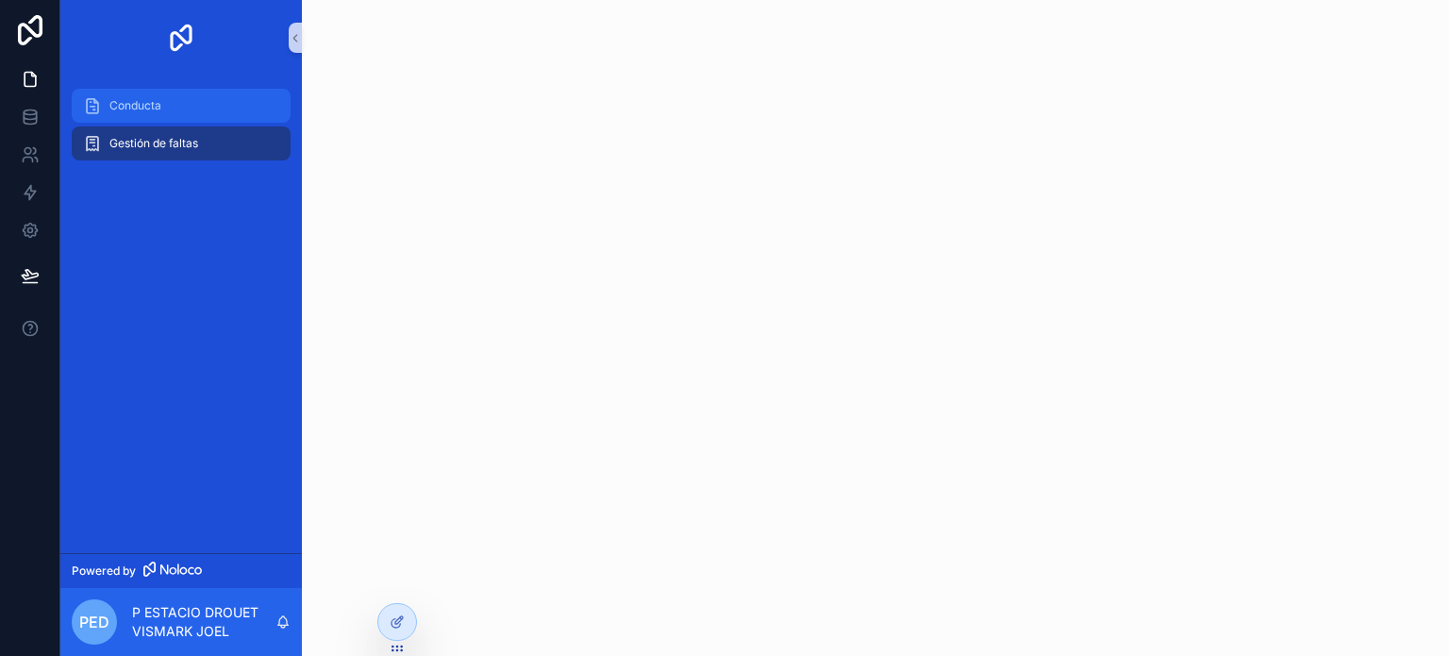
click at [166, 115] on div "Conducta" at bounding box center [181, 106] width 196 height 30
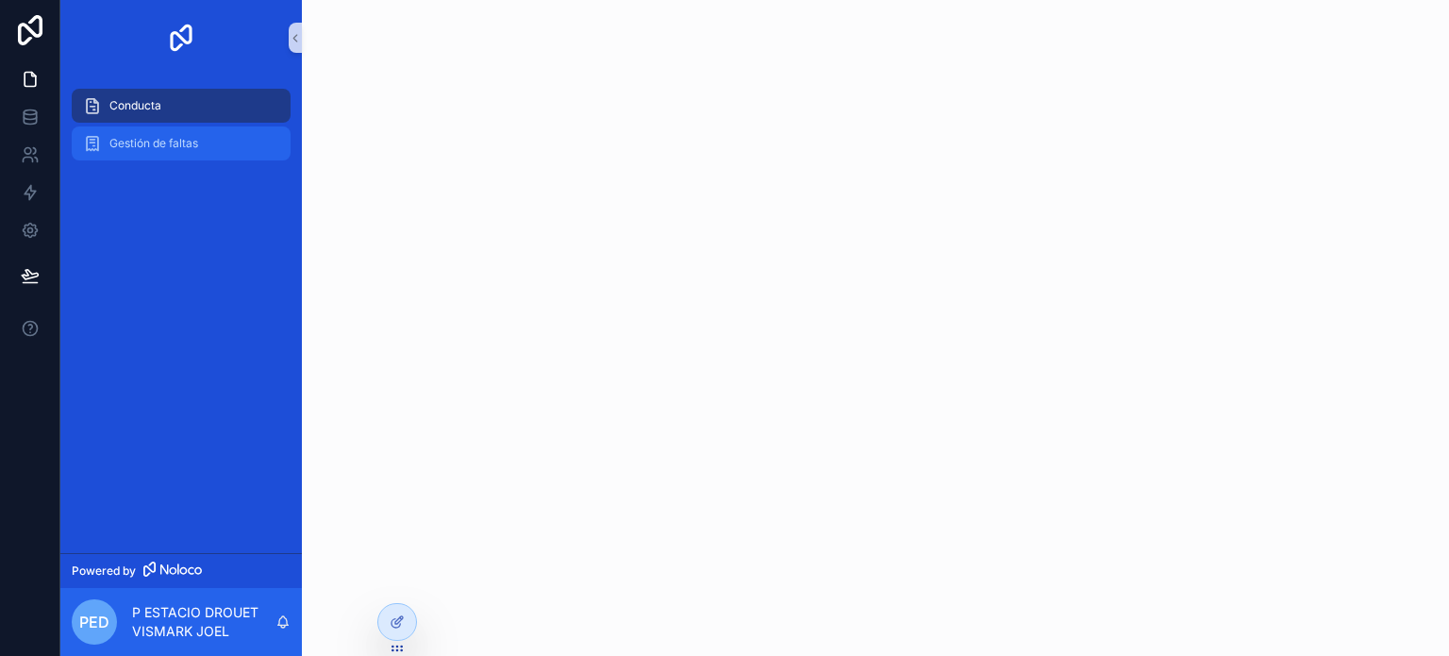
click at [174, 150] on span "Gestión de faltas" at bounding box center [153, 143] width 89 height 15
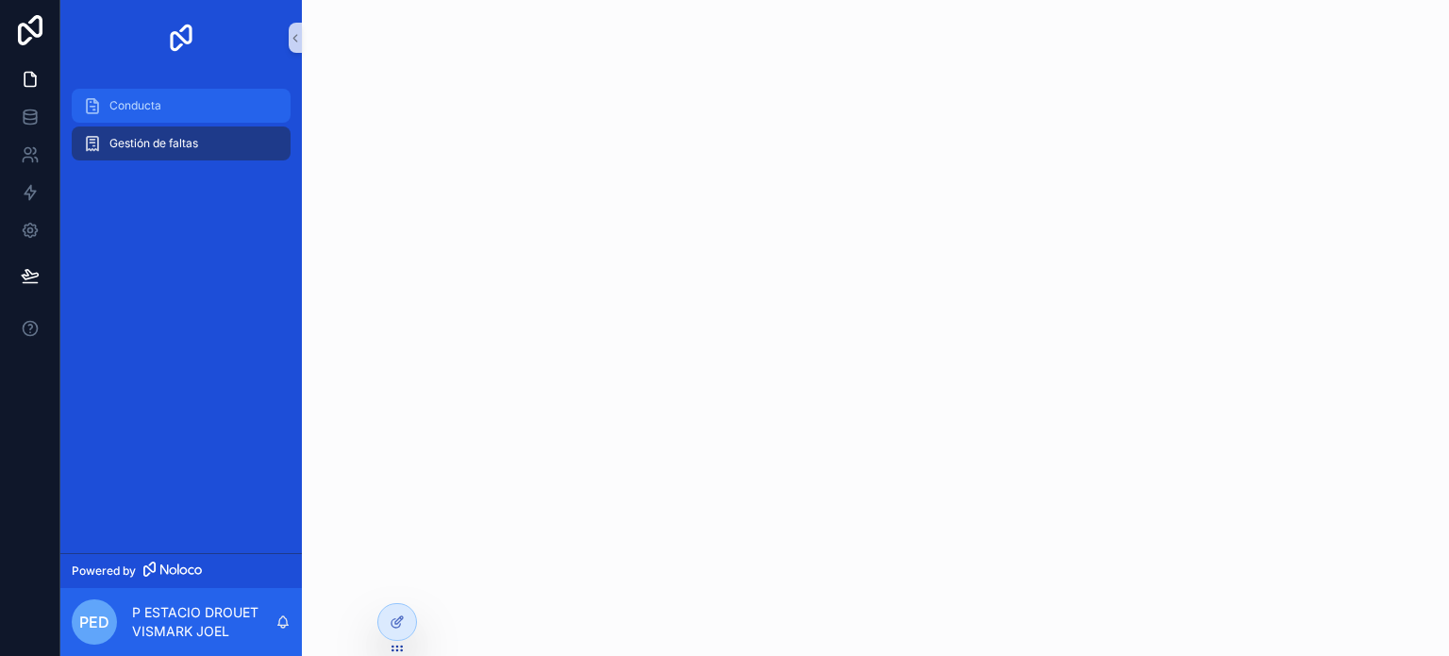
click at [171, 93] on div "Conducta" at bounding box center [181, 106] width 196 height 30
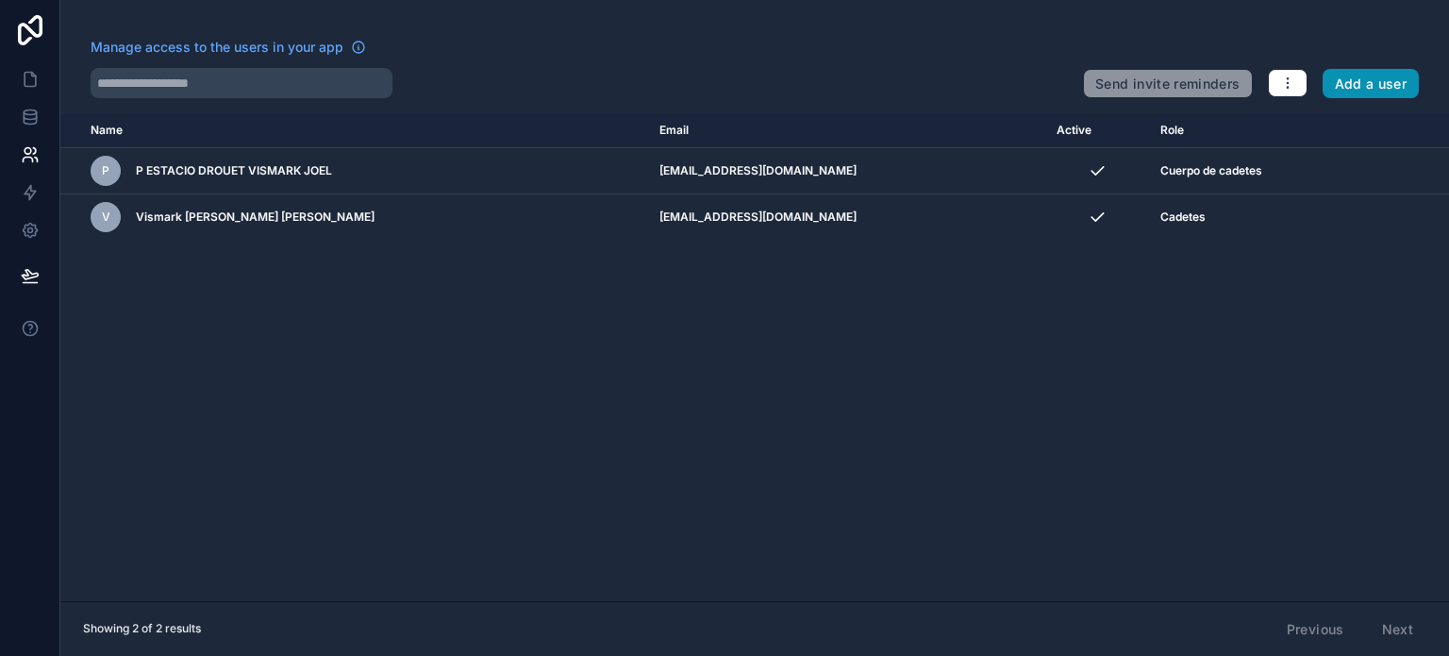
click at [1359, 82] on button "Add a user" at bounding box center [1371, 84] width 97 height 30
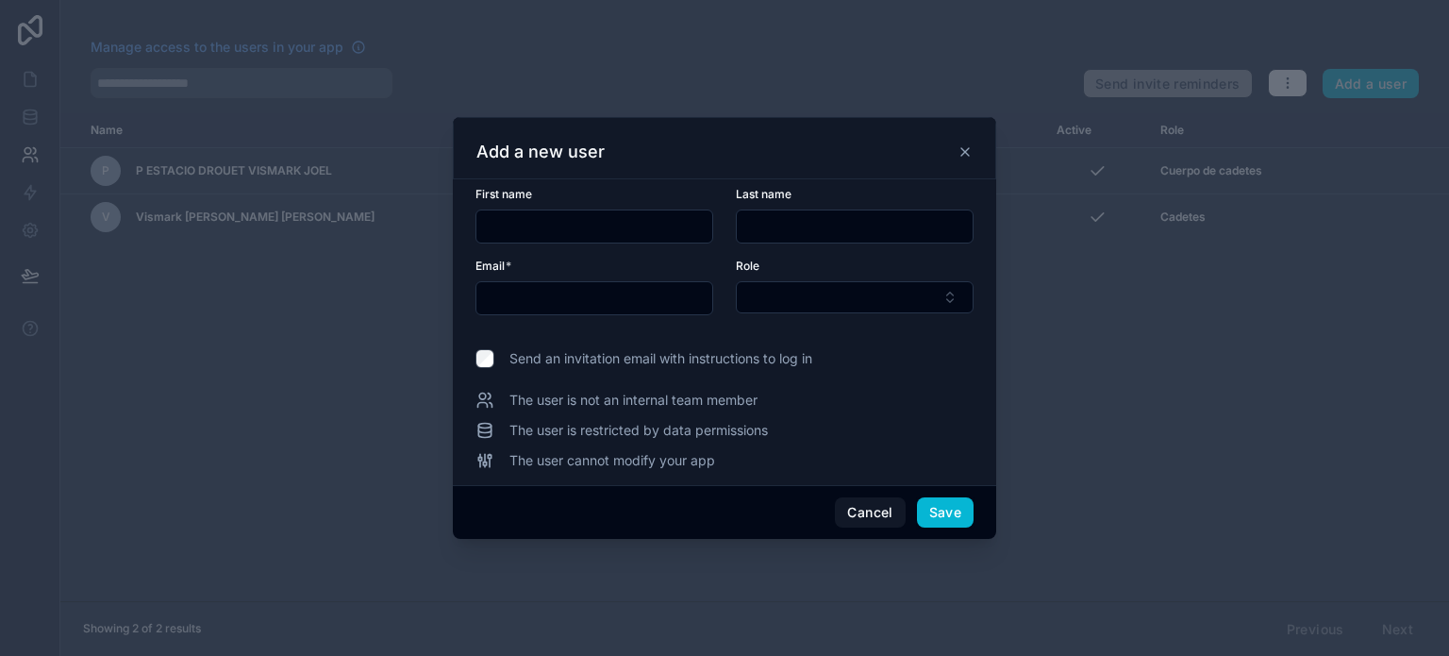
click at [561, 214] on input "text" at bounding box center [594, 226] width 236 height 26
type input "**********"
click at [787, 217] on input "text" at bounding box center [855, 226] width 236 height 26
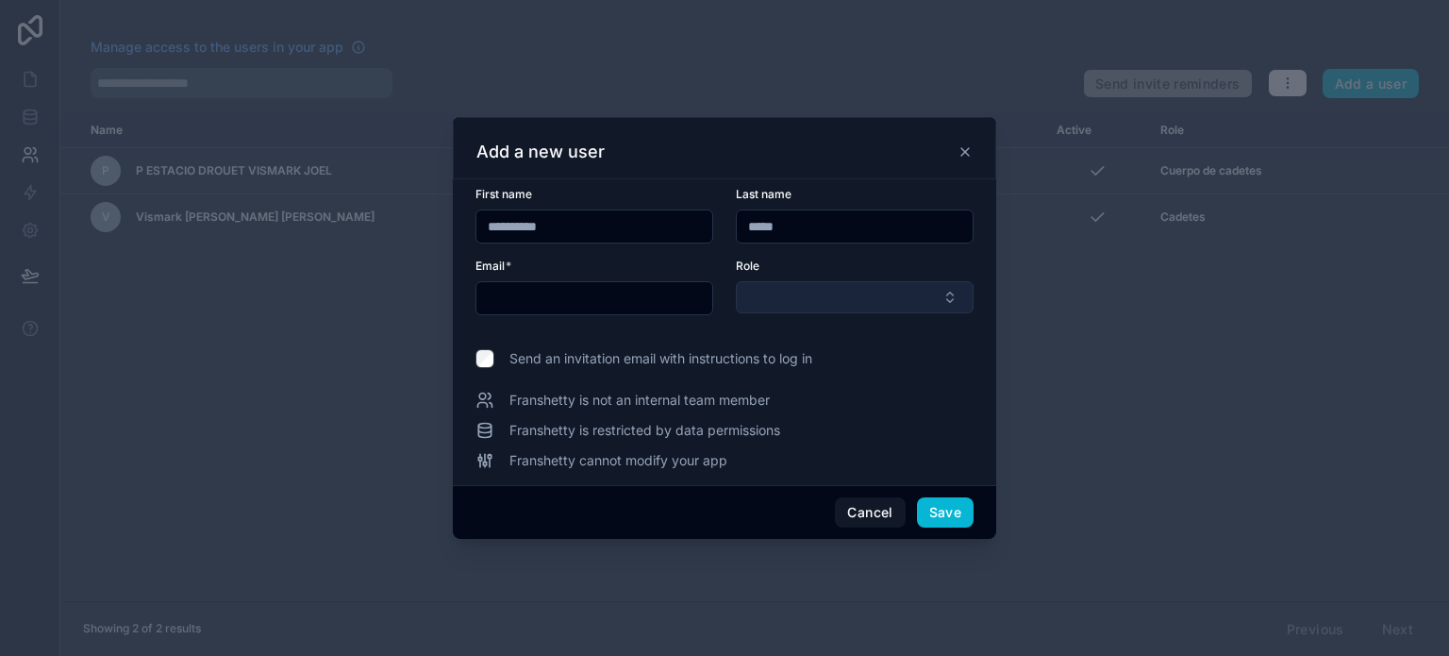
type input "*****"
click at [795, 300] on button "Select Button" at bounding box center [855, 297] width 238 height 32
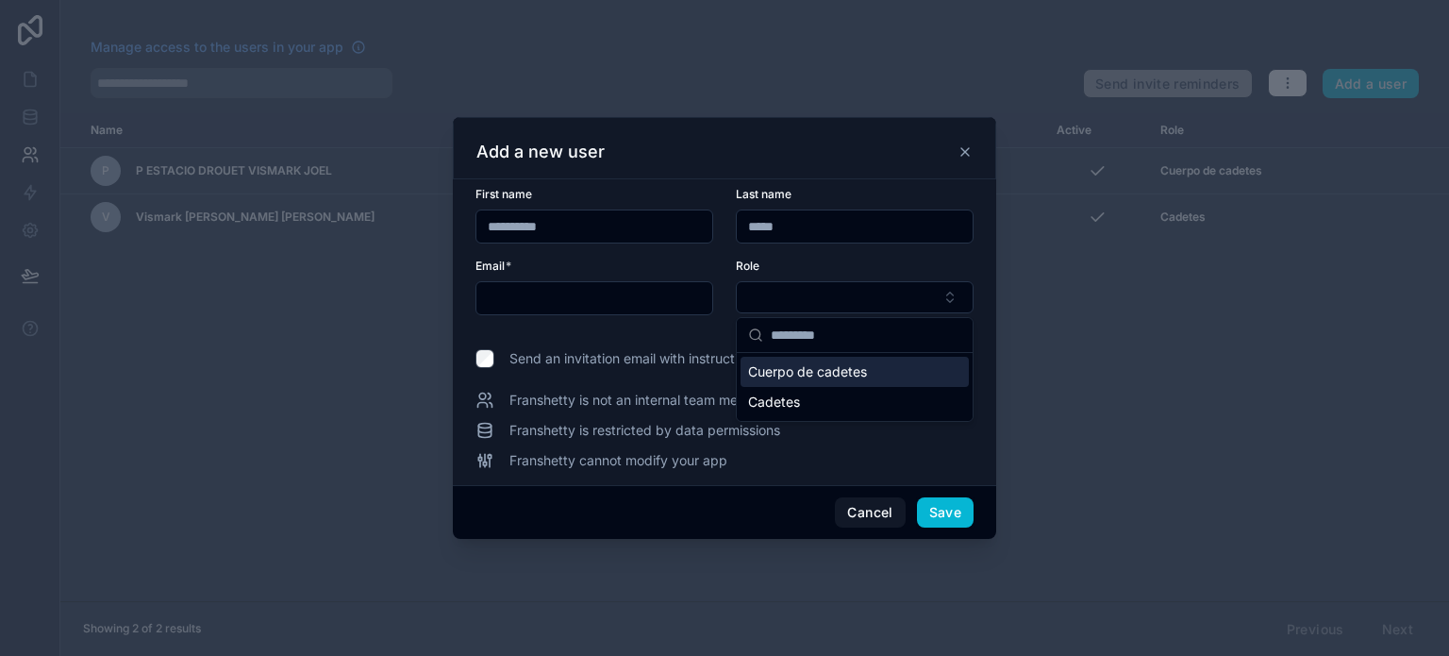
click at [796, 373] on span "Cuerpo de cadetes" at bounding box center [807, 371] width 119 height 19
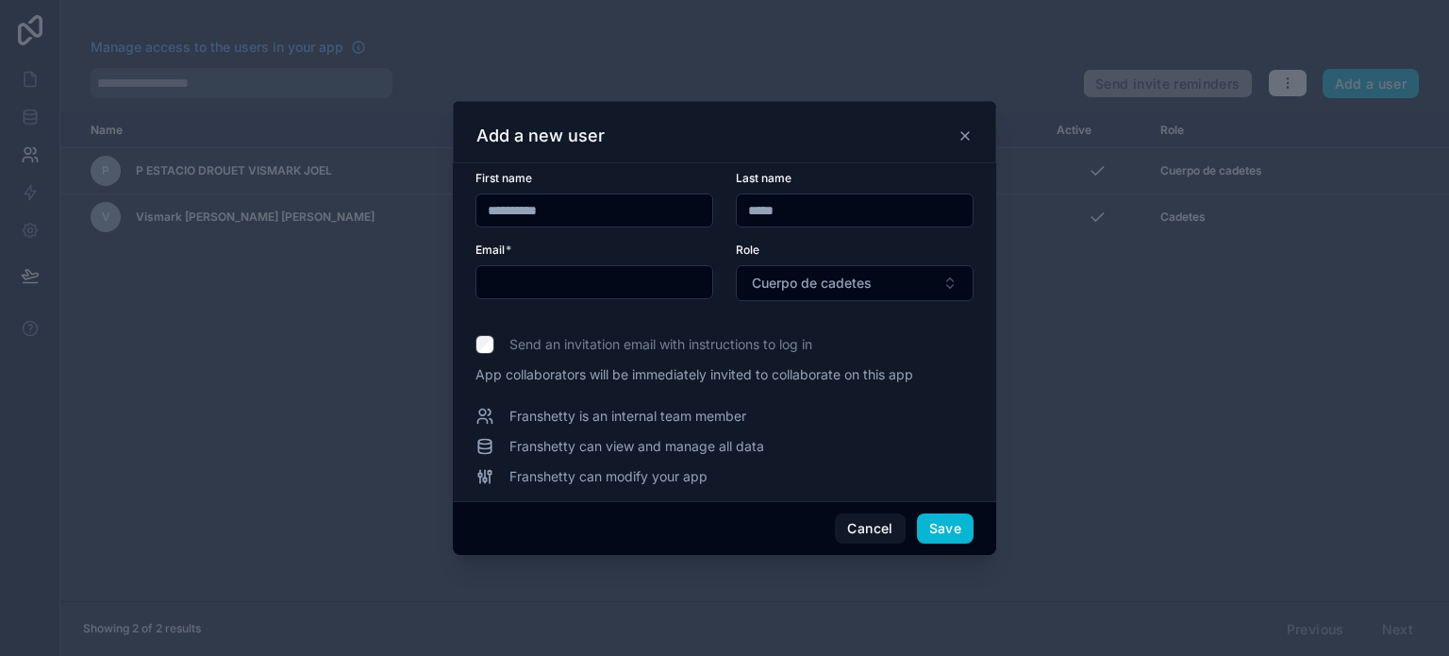
click at [642, 283] on input "text" at bounding box center [594, 282] width 236 height 26
paste input "**********"
type input "**********"
click at [948, 540] on button "Save" at bounding box center [945, 528] width 57 height 30
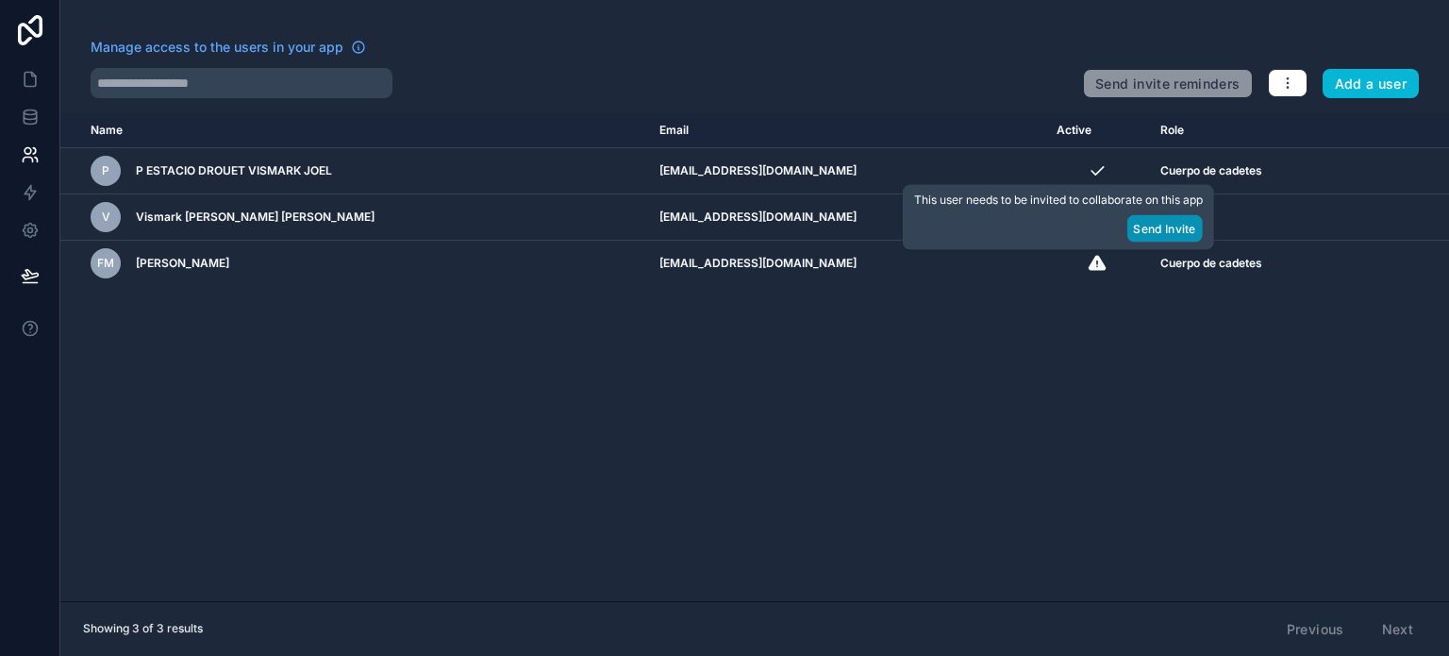
click at [1181, 240] on button "Send Invite" at bounding box center [1164, 228] width 75 height 27
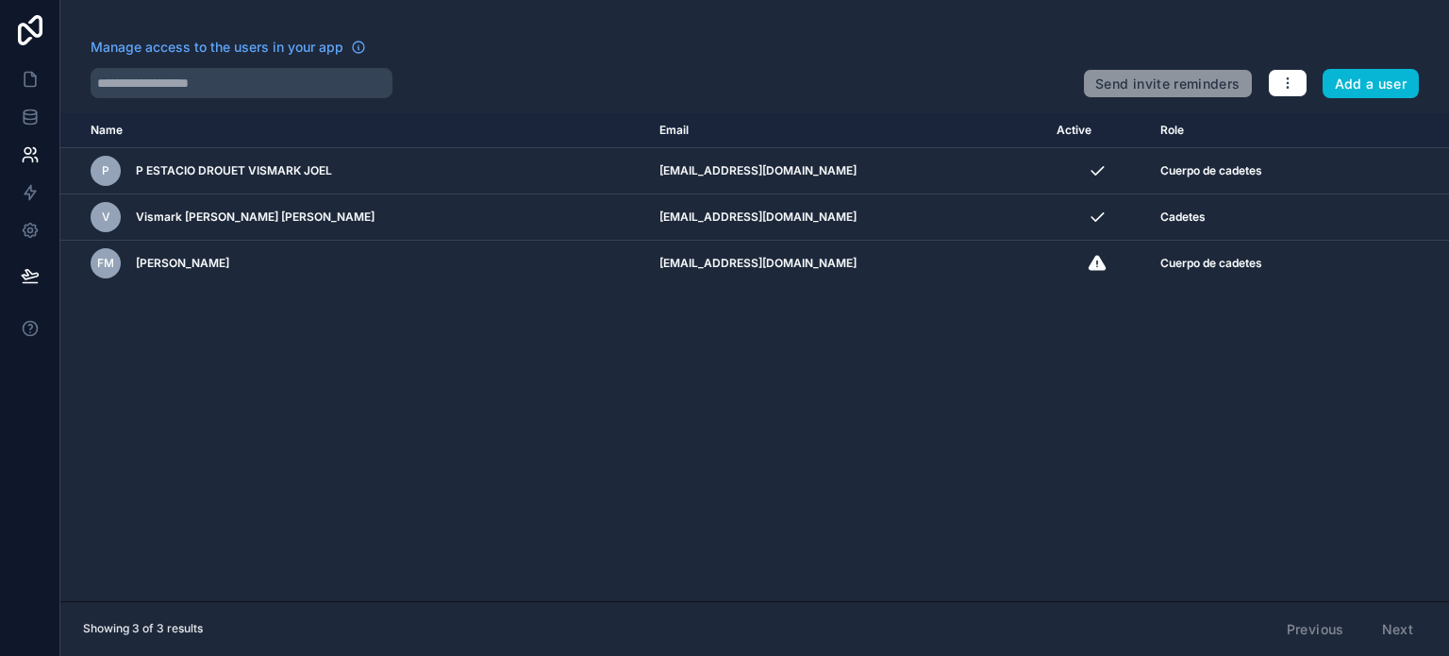
click at [836, 543] on div "Name Email Active Role userTable.email P P ESTACIO DROUET VISMARK JOEL vjestaci…" at bounding box center [754, 357] width 1389 height 488
click at [28, 76] on icon at bounding box center [30, 79] width 19 height 19
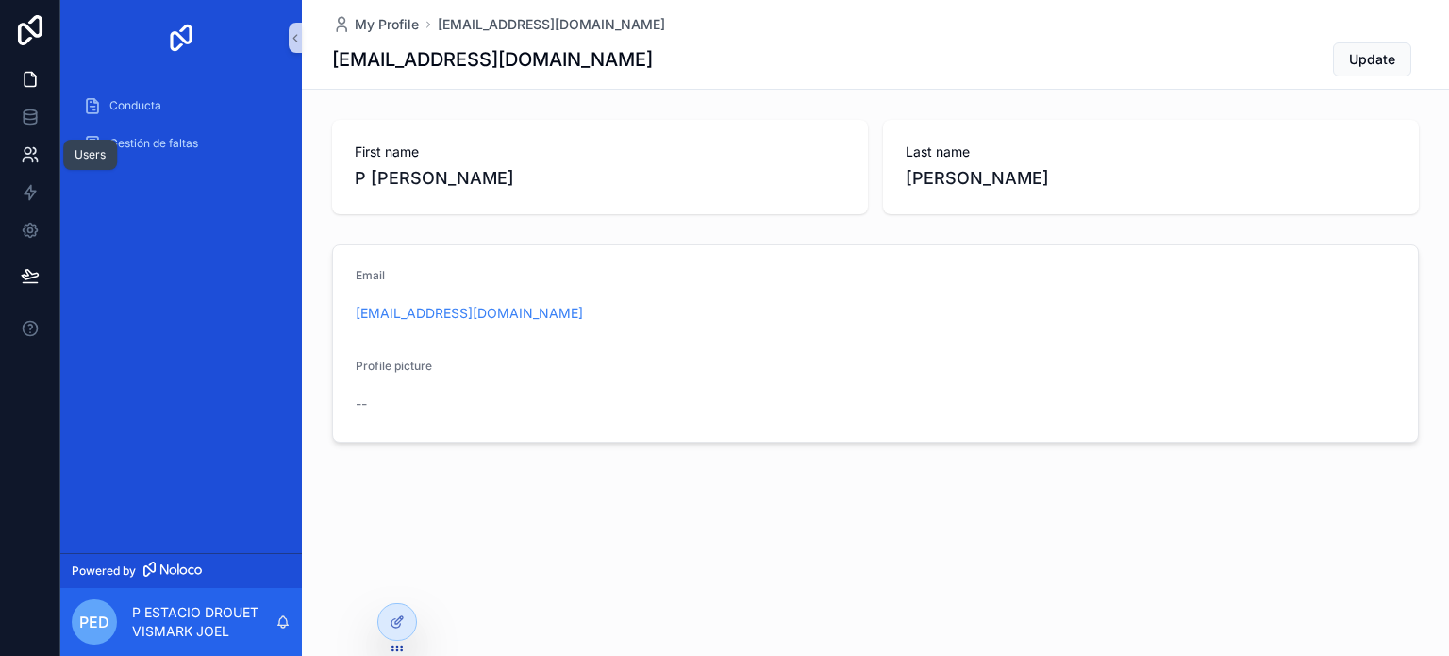
click at [34, 150] on icon at bounding box center [34, 151] width 3 height 6
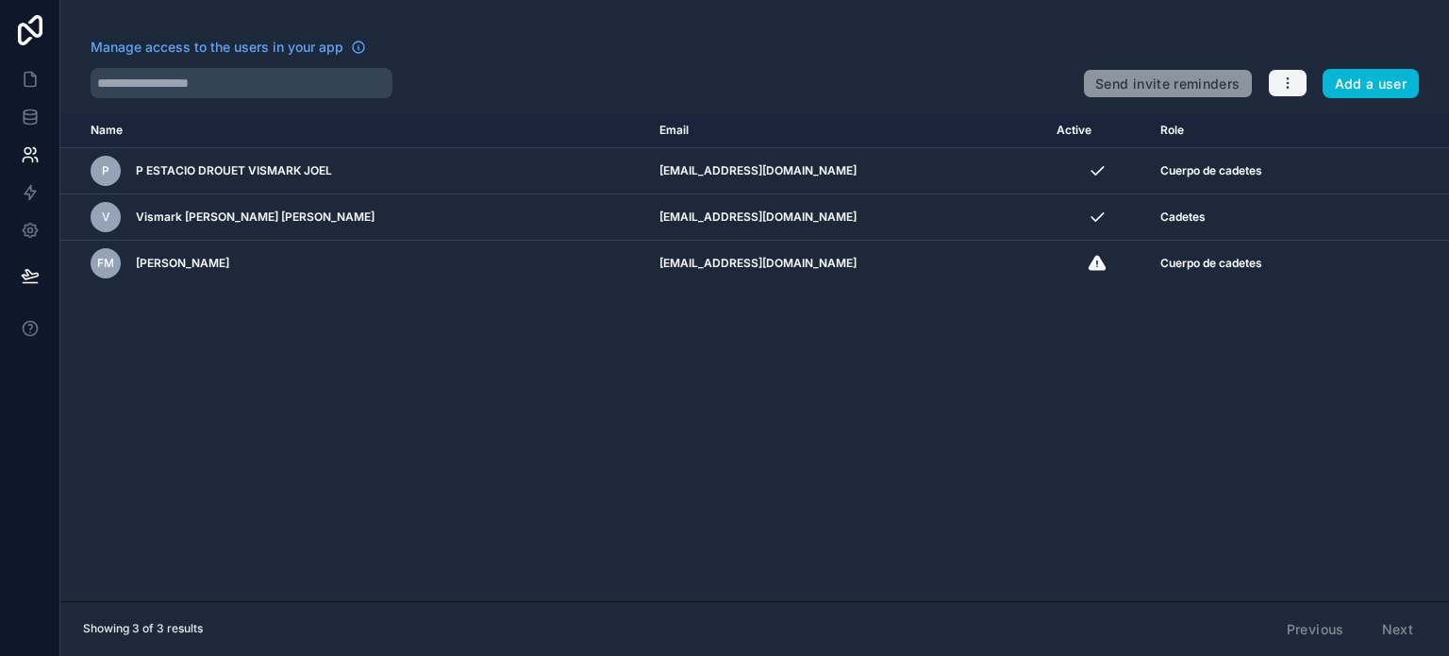
click at [1292, 76] on icon "button" at bounding box center [1287, 82] width 15 height 15
click at [1317, 131] on link "Manage roles" at bounding box center [1326, 127] width 118 height 30
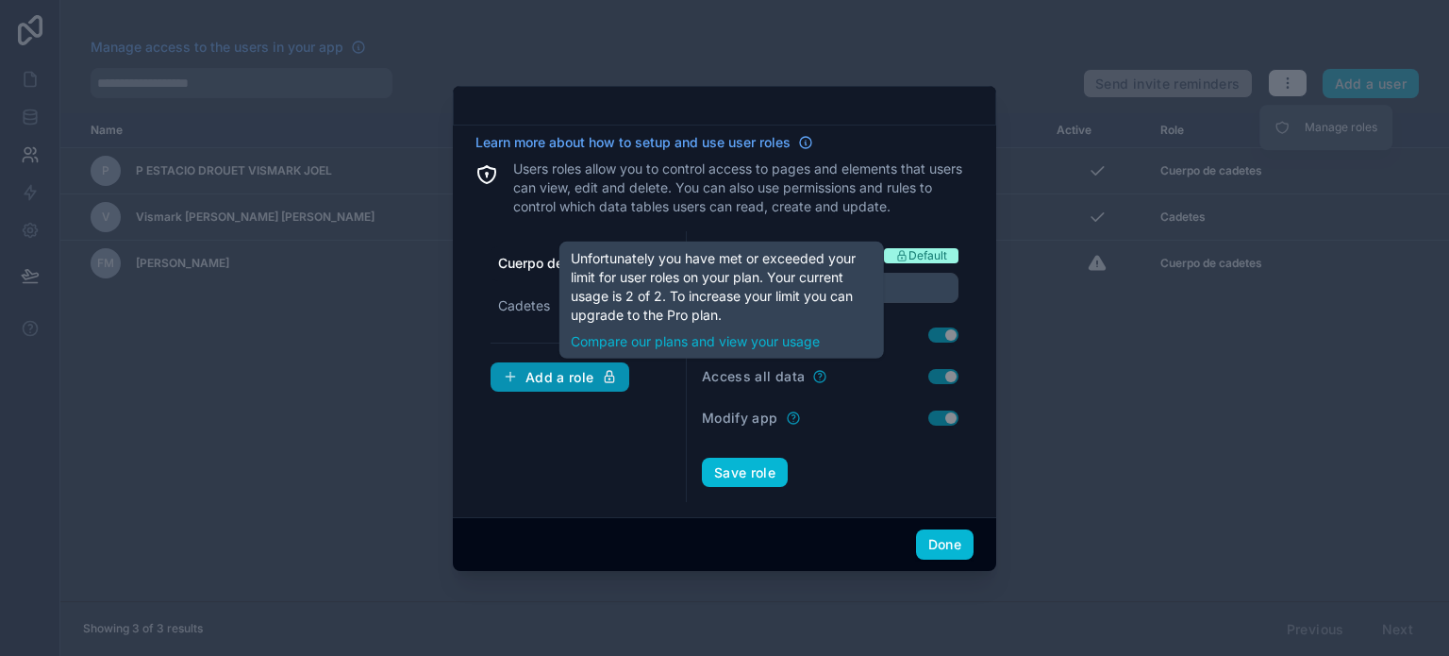
click at [546, 369] on div "Add a role" at bounding box center [560, 377] width 114 height 17
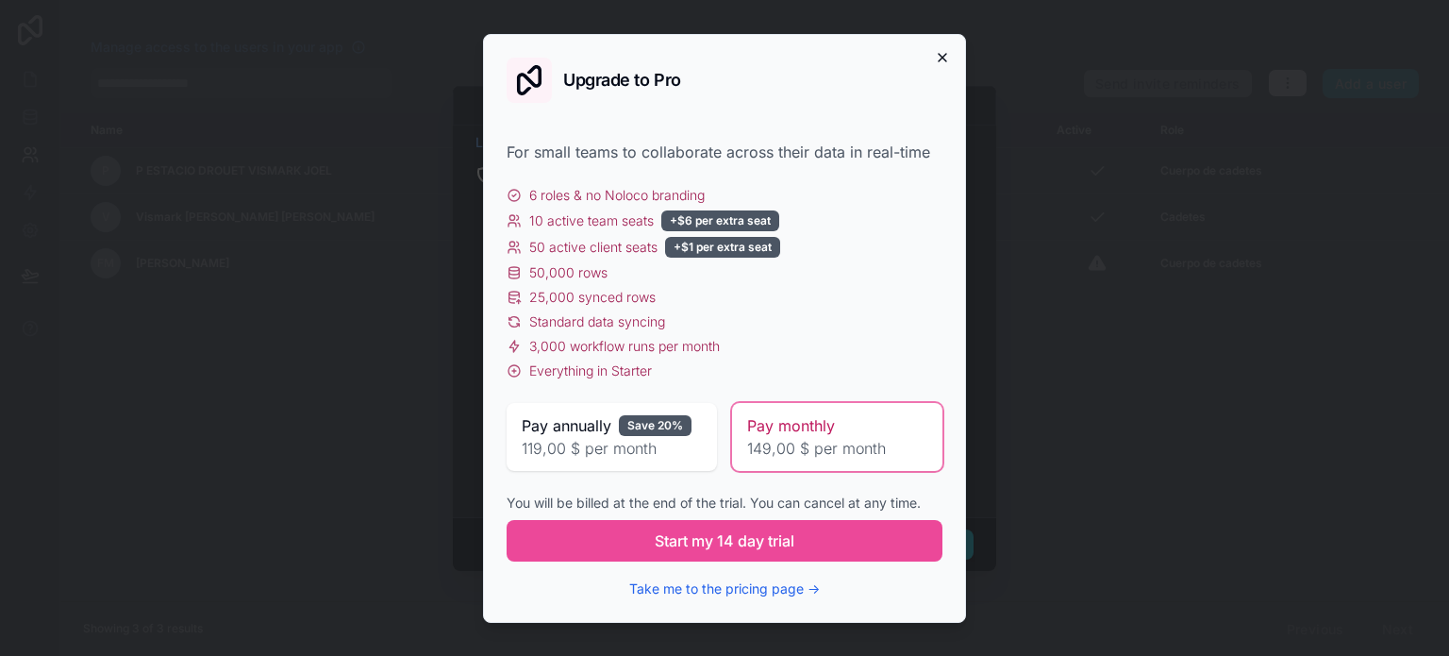
click at [942, 49] on div "Upgrade to Pro For small teams to collaborate across their data in real-time 6 …" at bounding box center [724, 328] width 483 height 589
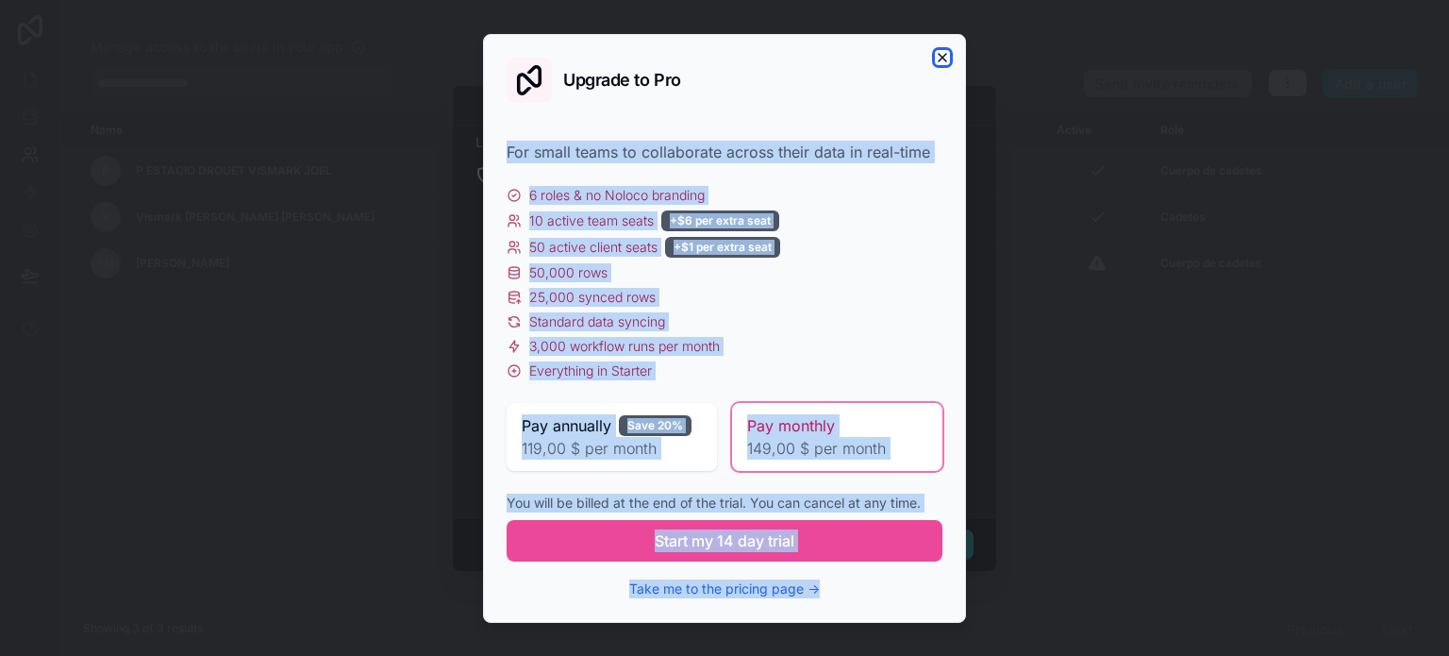
click at [943, 61] on icon "button" at bounding box center [942, 57] width 15 height 15
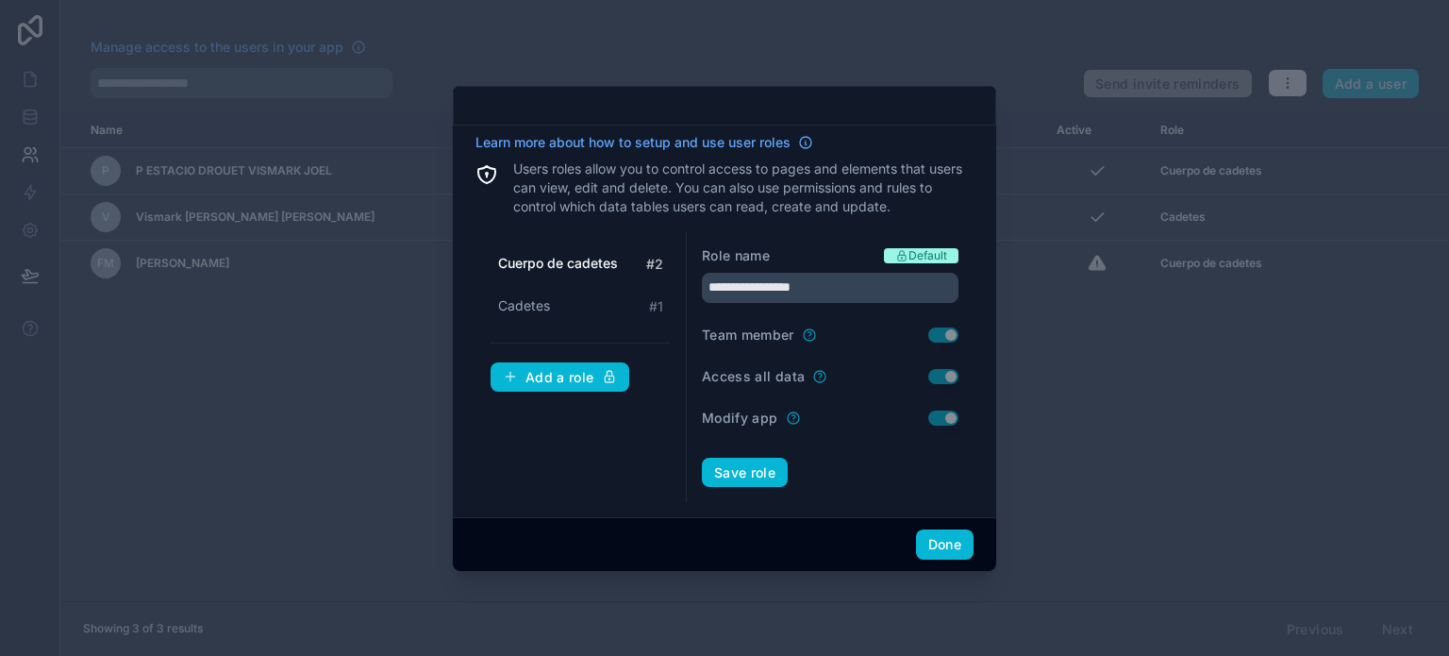
click at [1038, 394] on div at bounding box center [724, 328] width 1449 height 656
click at [604, 310] on div "Cadetes # 1" at bounding box center [581, 306] width 180 height 35
type input "*******"
click at [955, 542] on button "Done" at bounding box center [945, 544] width 58 height 30
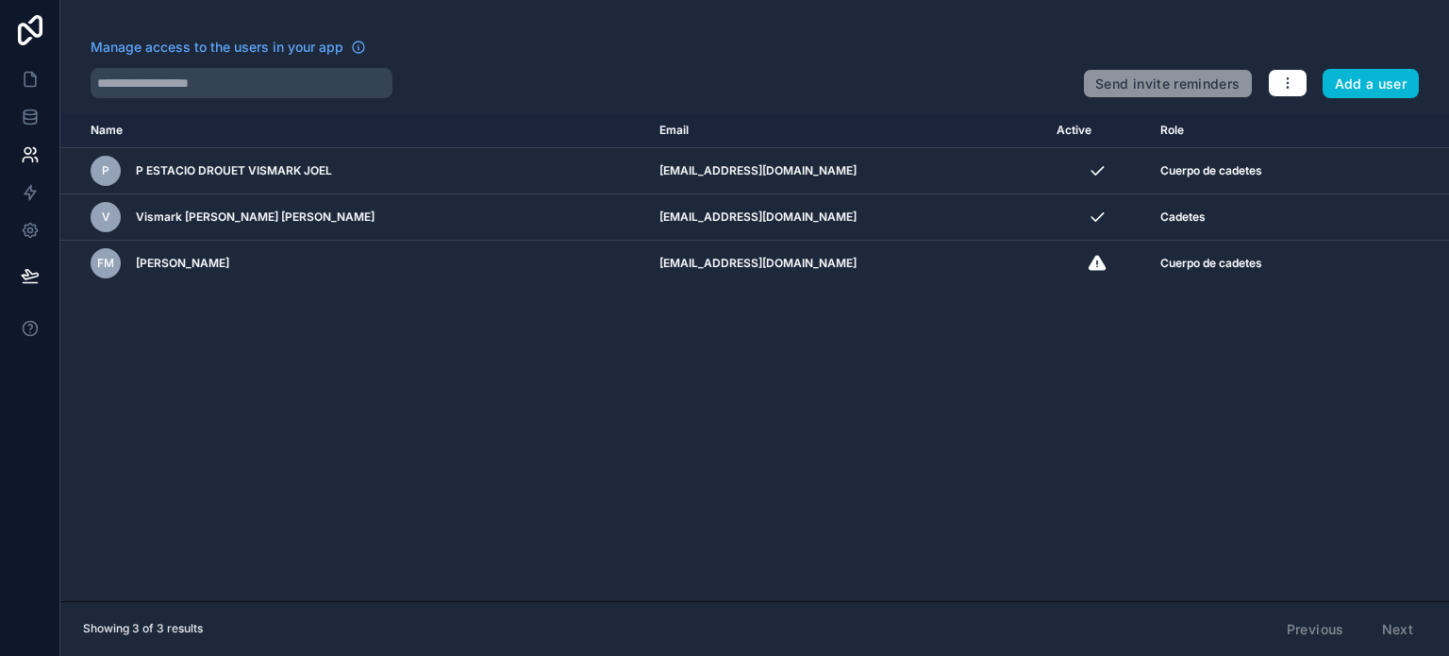
drag, startPoint x: 1072, startPoint y: 471, endPoint x: 654, endPoint y: 395, distance: 424.7
click at [1072, 473] on div "Name Email Active Role userTable.email P P ESTACIO DROUET VISMARK JOEL vjestaci…" at bounding box center [754, 357] width 1389 height 488
click at [39, 78] on link at bounding box center [29, 79] width 59 height 38
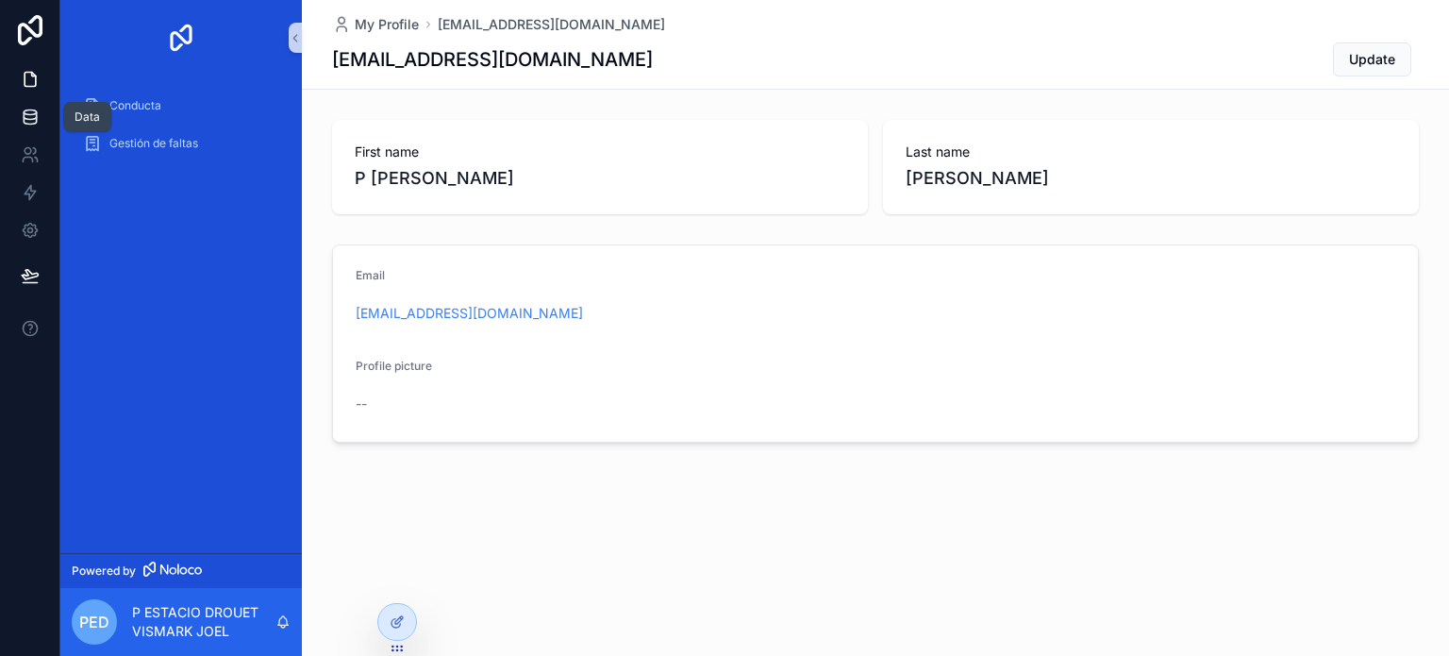
click at [43, 120] on link at bounding box center [29, 117] width 59 height 38
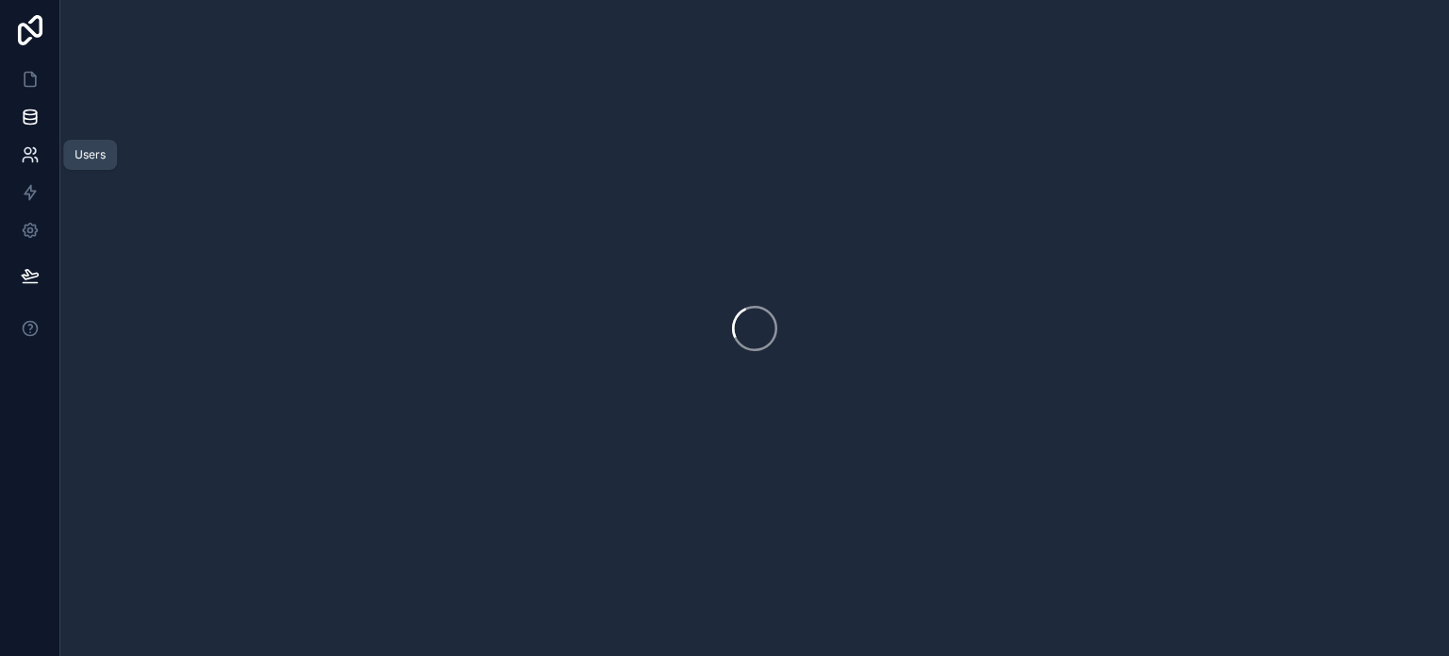
click at [43, 163] on link at bounding box center [29, 155] width 59 height 38
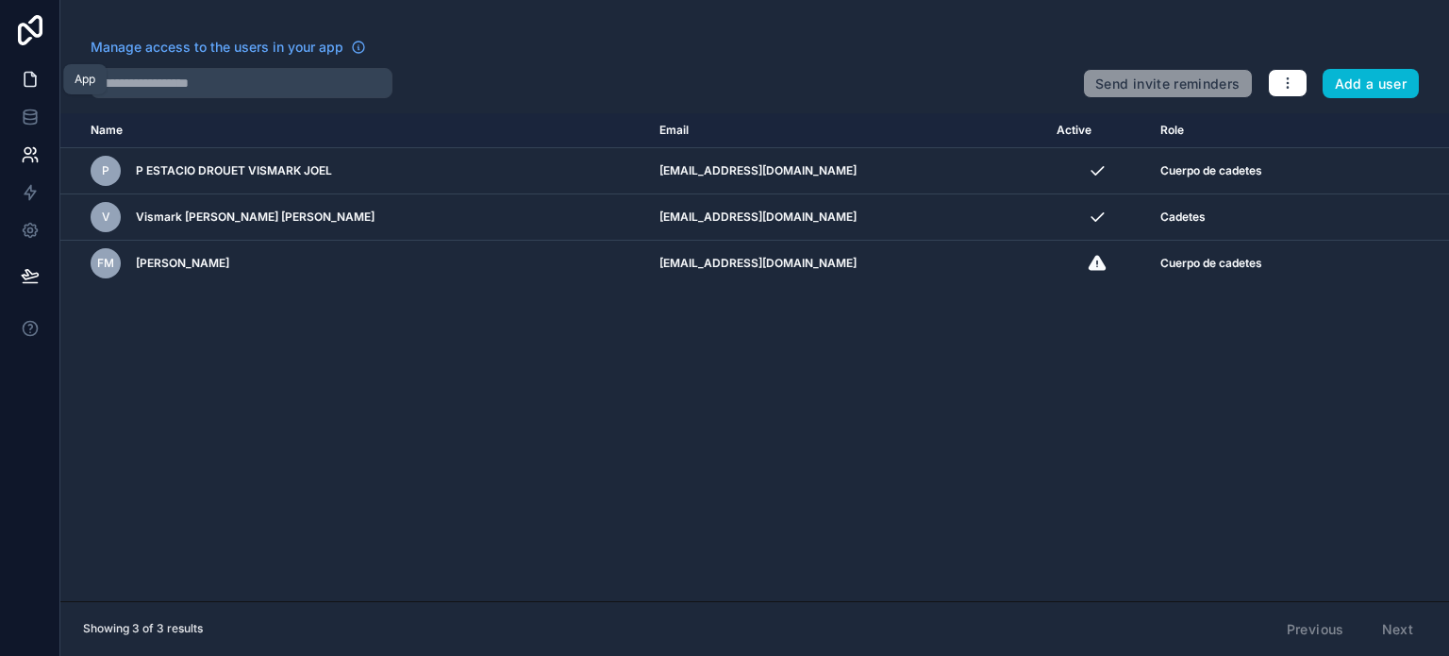
click at [20, 91] on link at bounding box center [29, 79] width 59 height 38
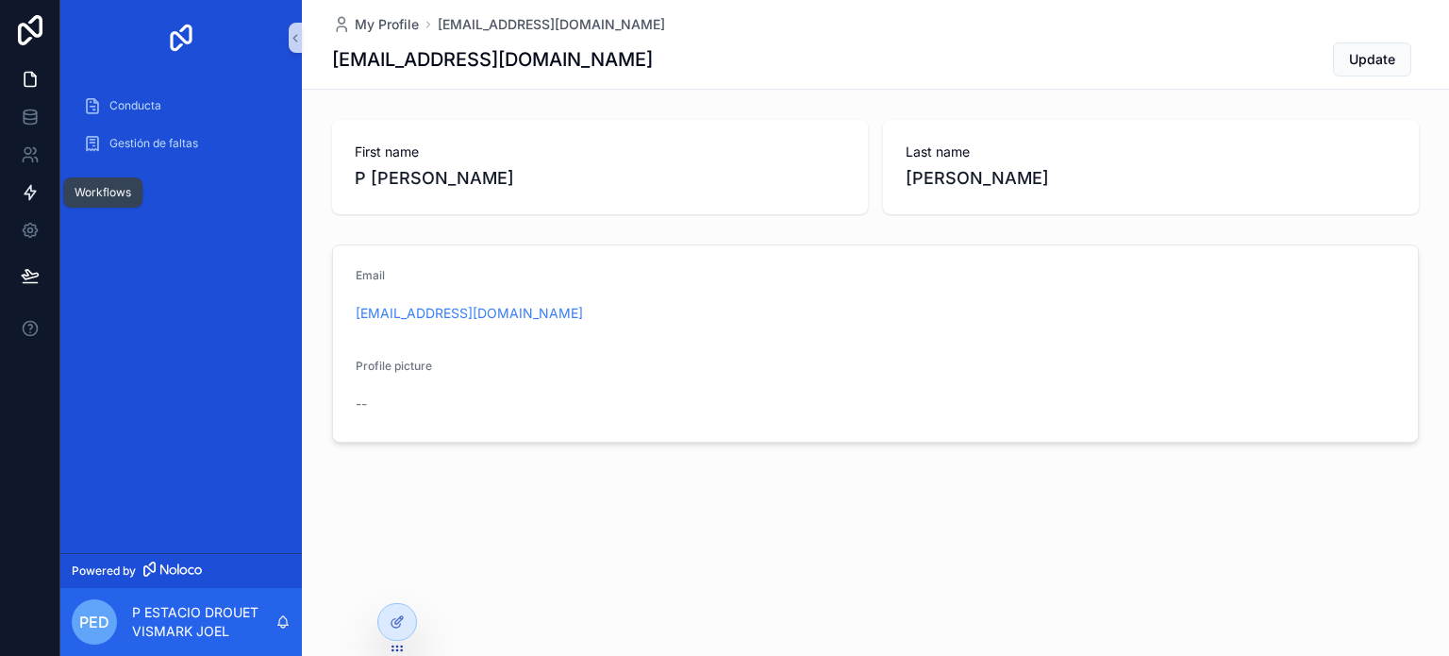
click at [38, 174] on link at bounding box center [29, 193] width 59 height 38
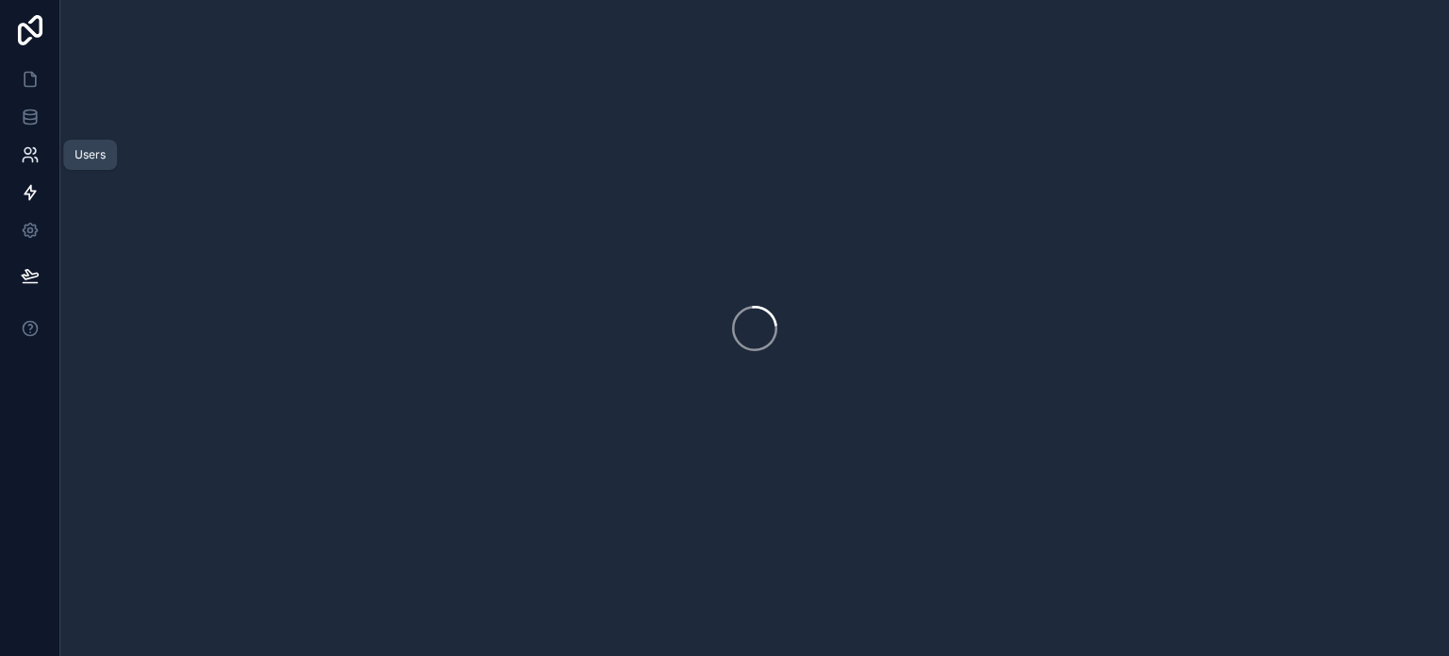
click at [40, 156] on link at bounding box center [29, 155] width 59 height 38
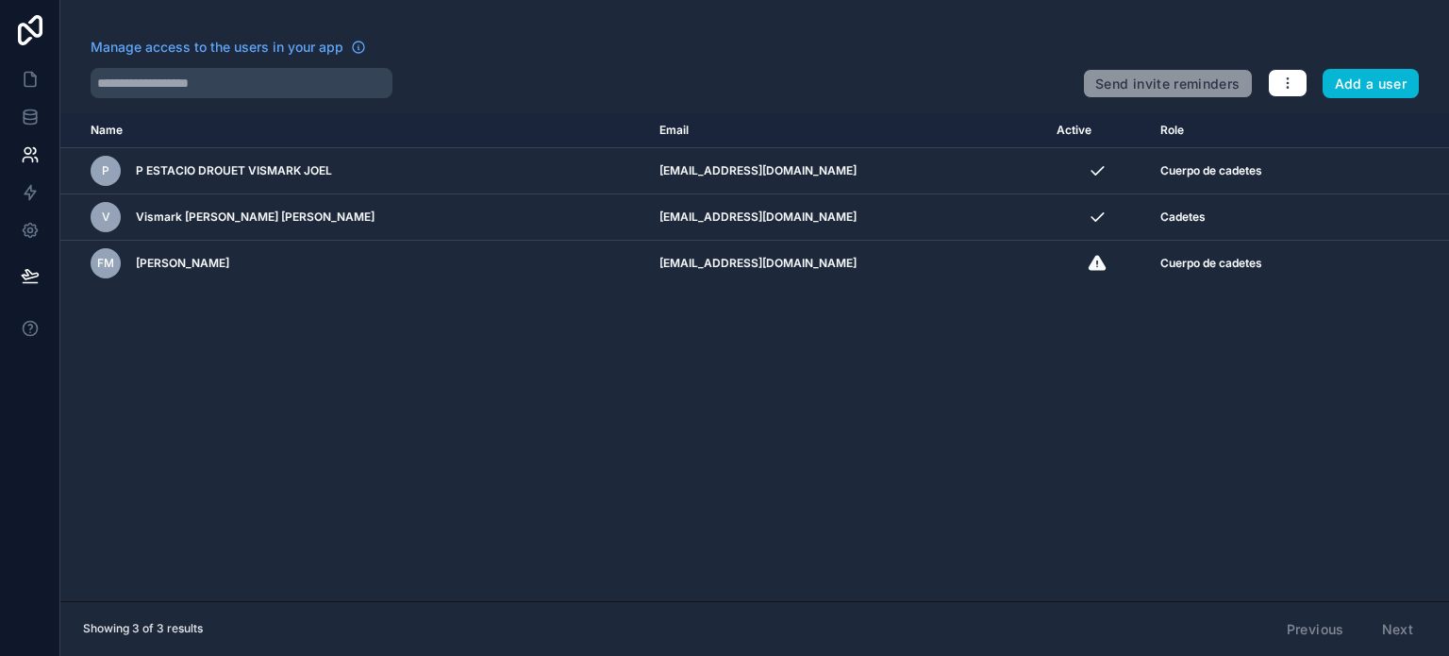
click at [893, 325] on div "Name Email Active Role userTable.email P P ESTACIO DROUET VISMARK JOEL vjestaci…" at bounding box center [754, 357] width 1389 height 488
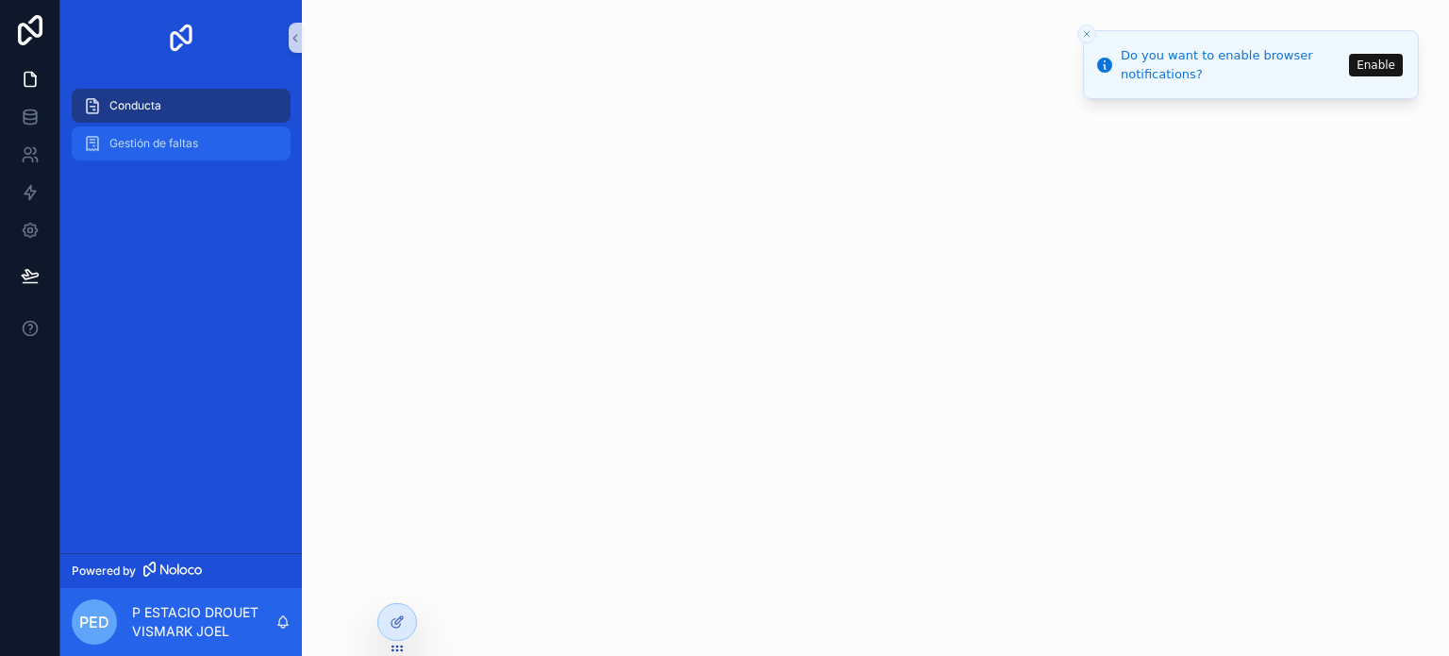
click at [156, 156] on div "Gestión de faltas" at bounding box center [181, 143] width 196 height 30
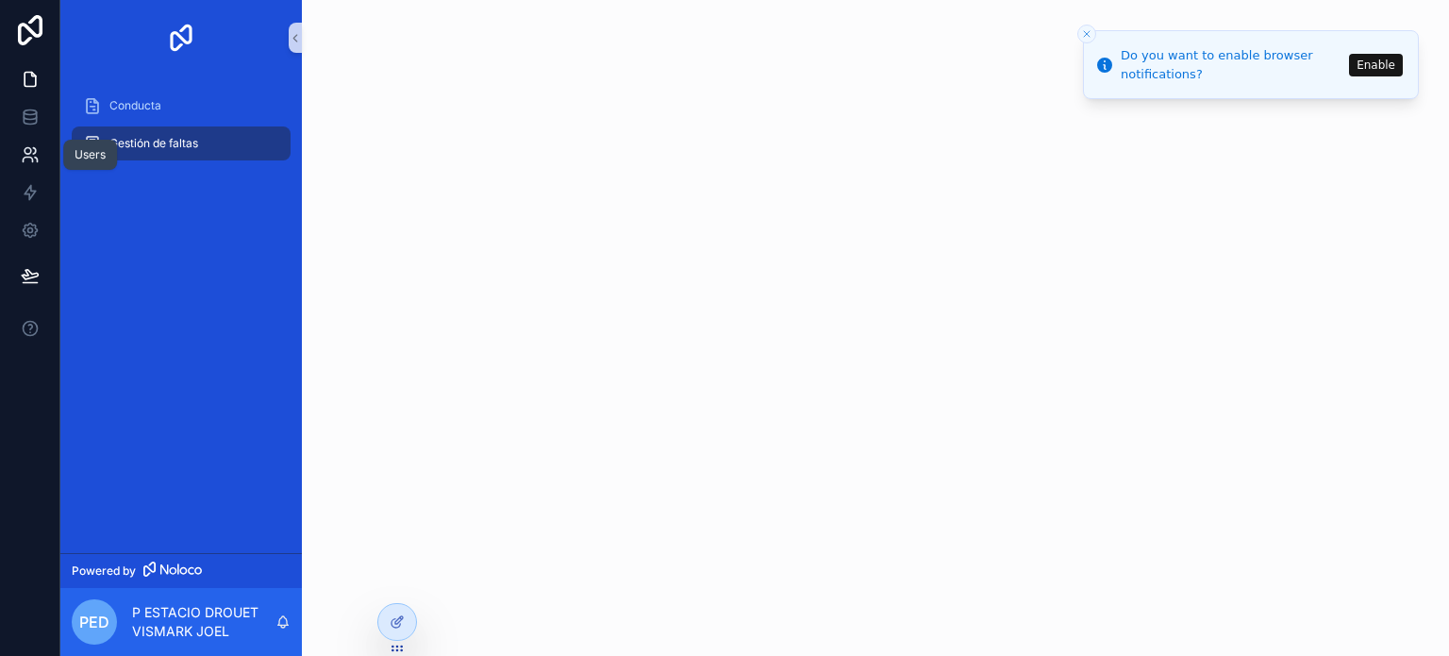
click at [32, 154] on icon at bounding box center [30, 154] width 19 height 19
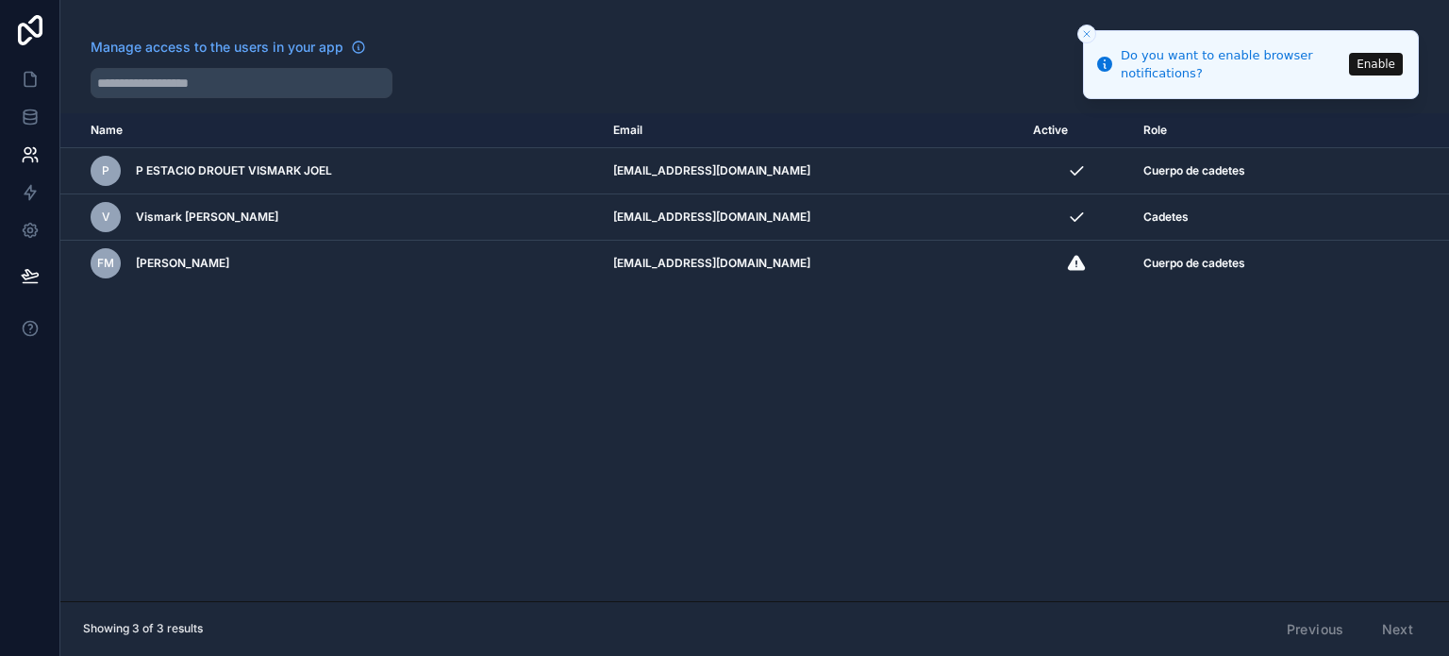
click at [1081, 34] on icon "Close toast" at bounding box center [1086, 33] width 11 height 11
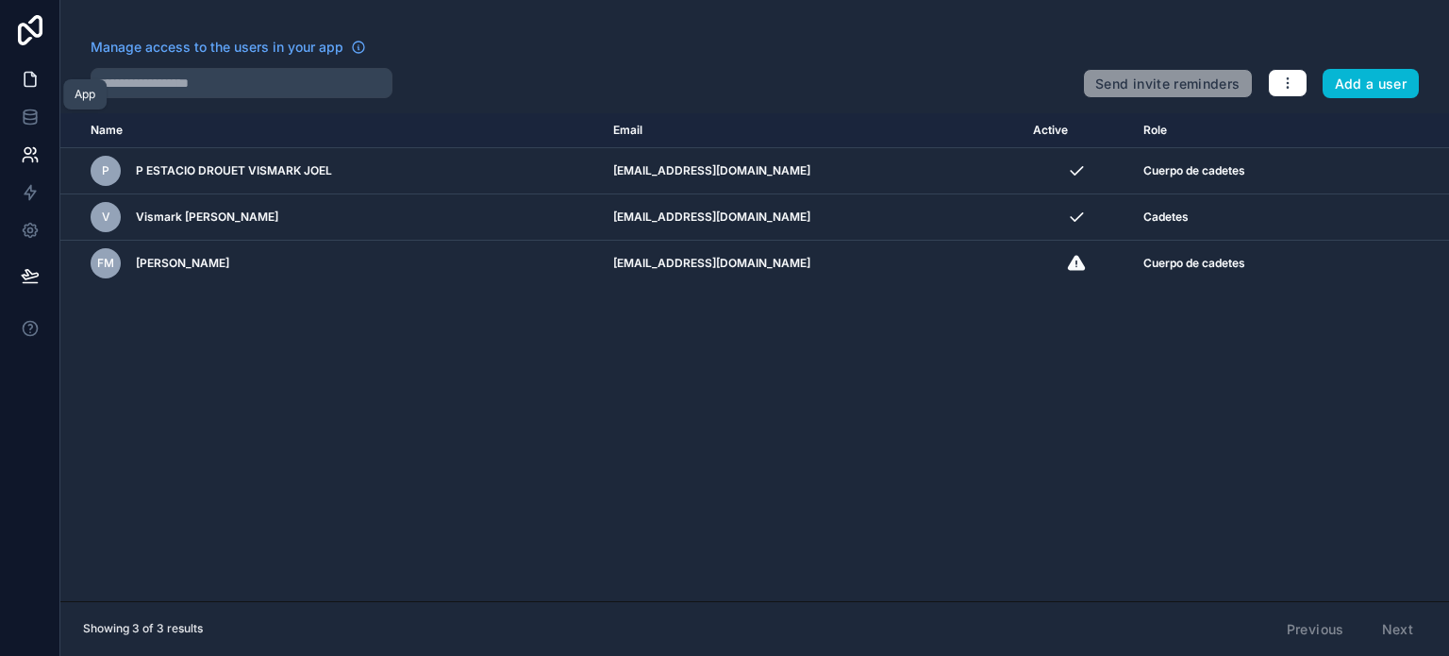
click at [31, 87] on icon at bounding box center [30, 79] width 19 height 19
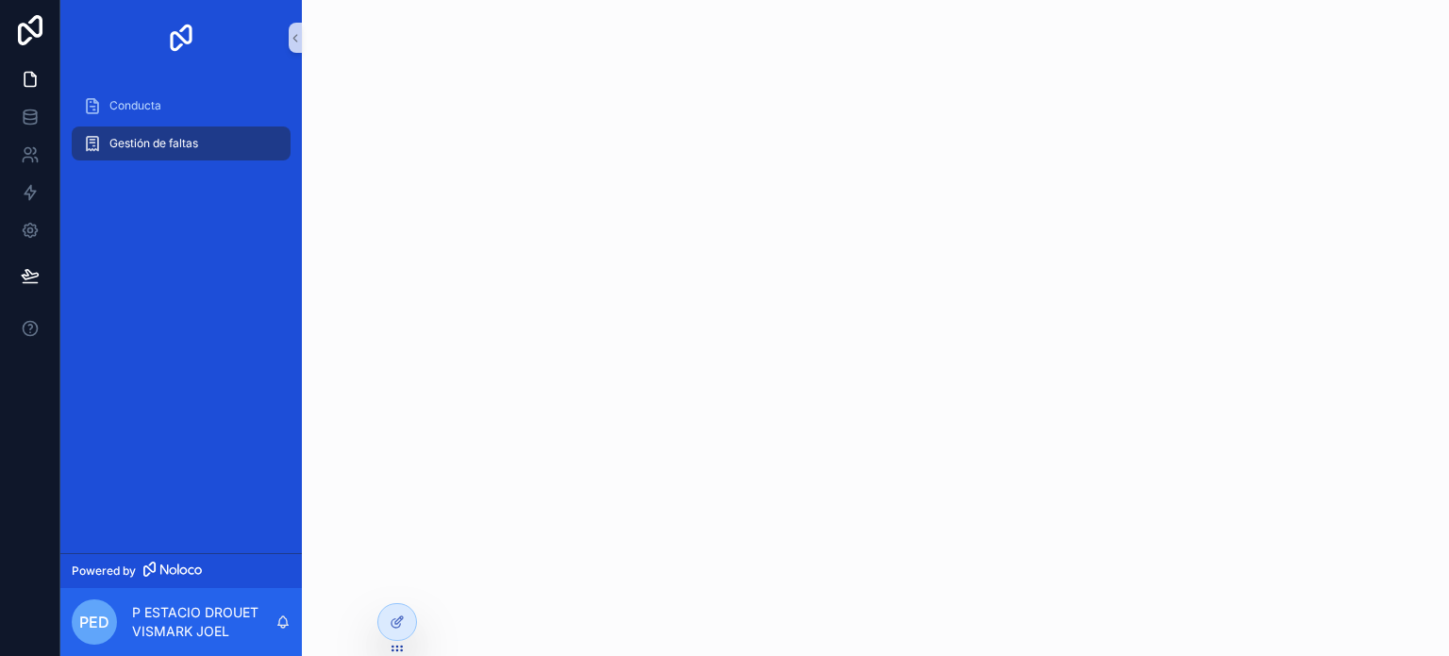
click at [302, 34] on div "scrollable content" at bounding box center [875, 68] width 1147 height 136
click at [298, 38] on icon "scrollable content" at bounding box center [295, 38] width 13 height 14
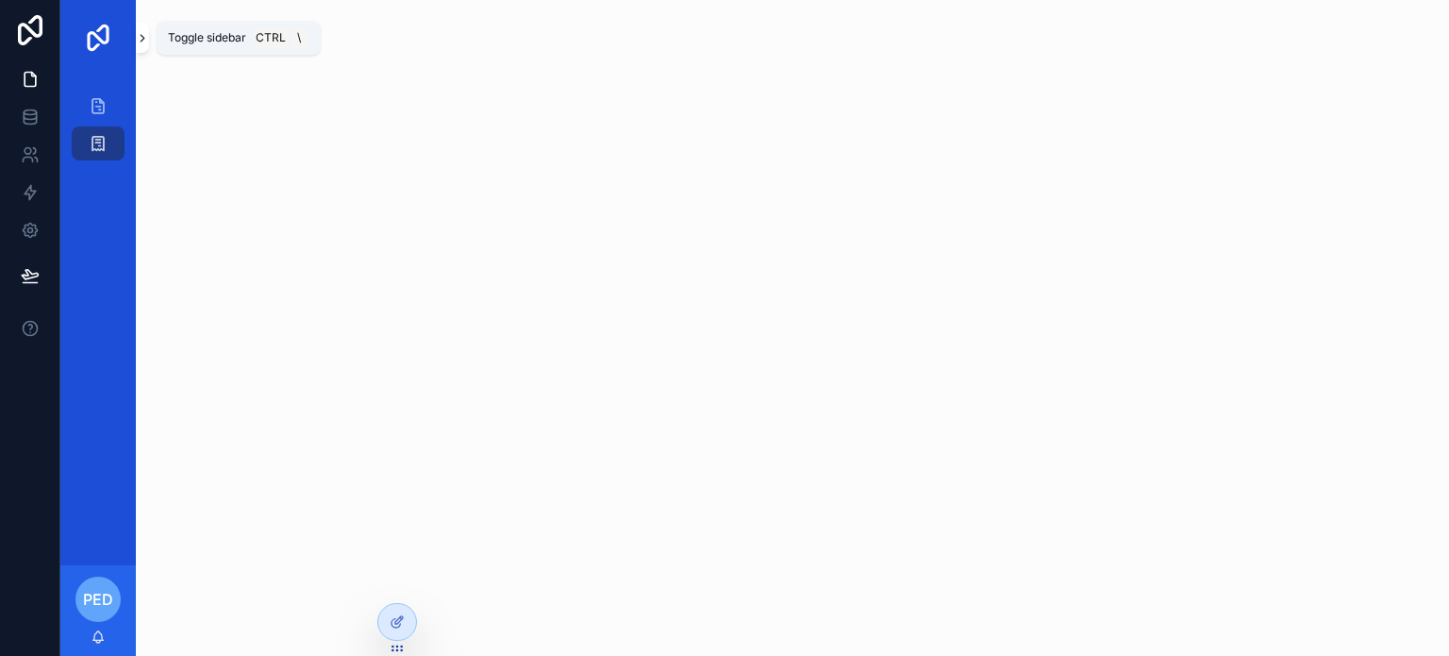
click at [143, 44] on button "scrollable content" at bounding box center [142, 38] width 13 height 30
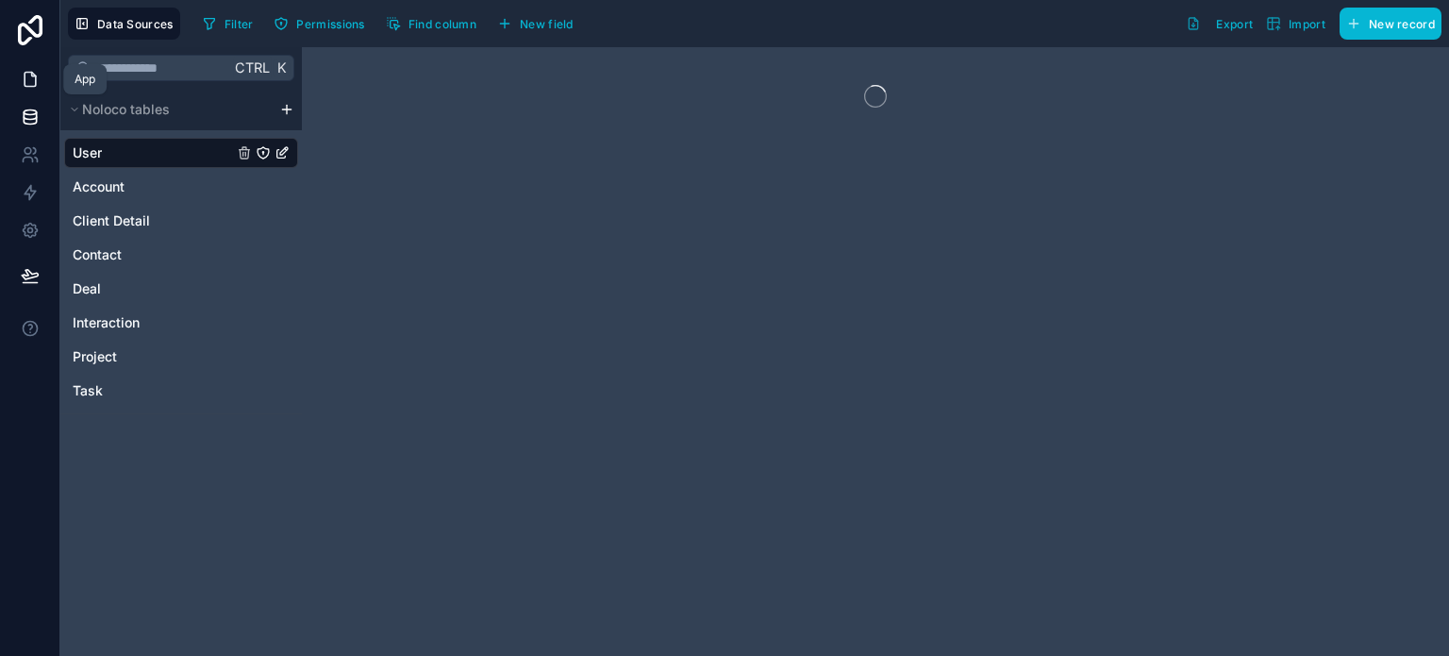
click at [42, 84] on link at bounding box center [29, 79] width 59 height 38
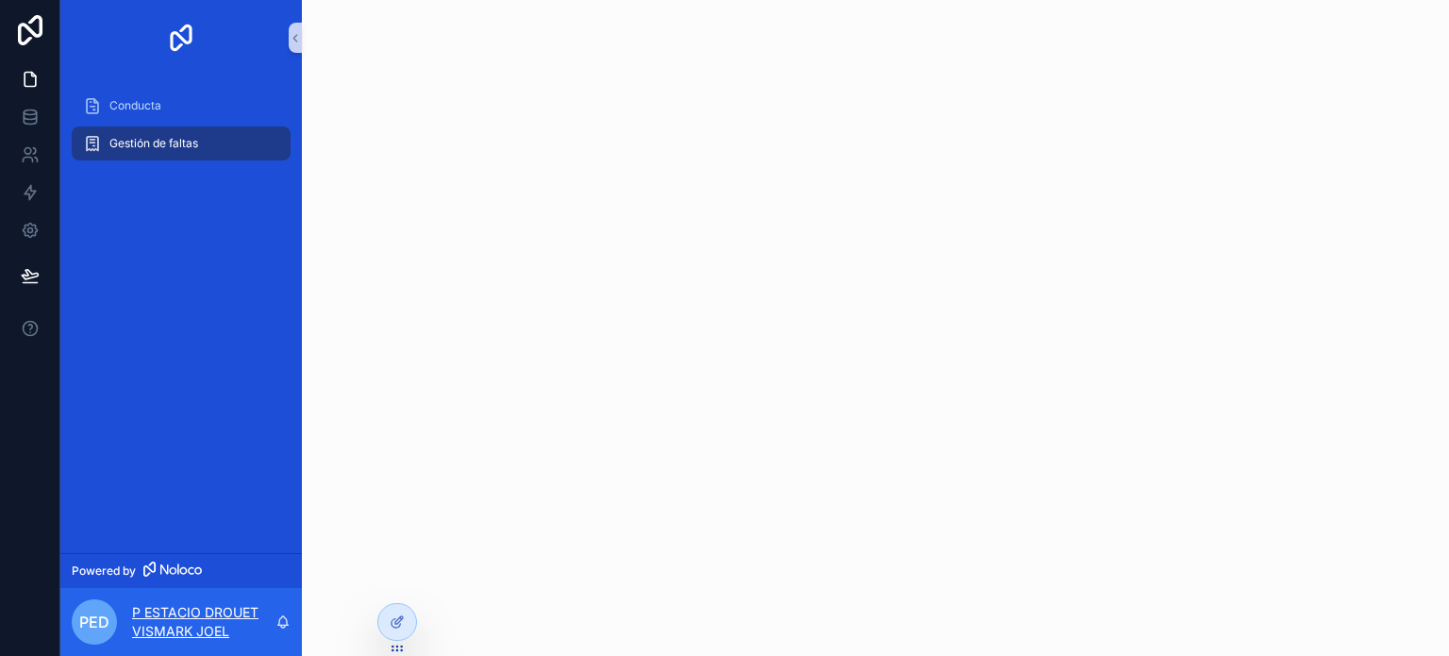
click at [174, 616] on p "P ESTACIO DROUET VISMARK JOEL" at bounding box center [203, 622] width 143 height 38
click at [182, 243] on div "Conducta Gestión de faltas" at bounding box center [181, 313] width 242 height 477
click at [113, 105] on span "Conducta" at bounding box center [135, 105] width 52 height 15
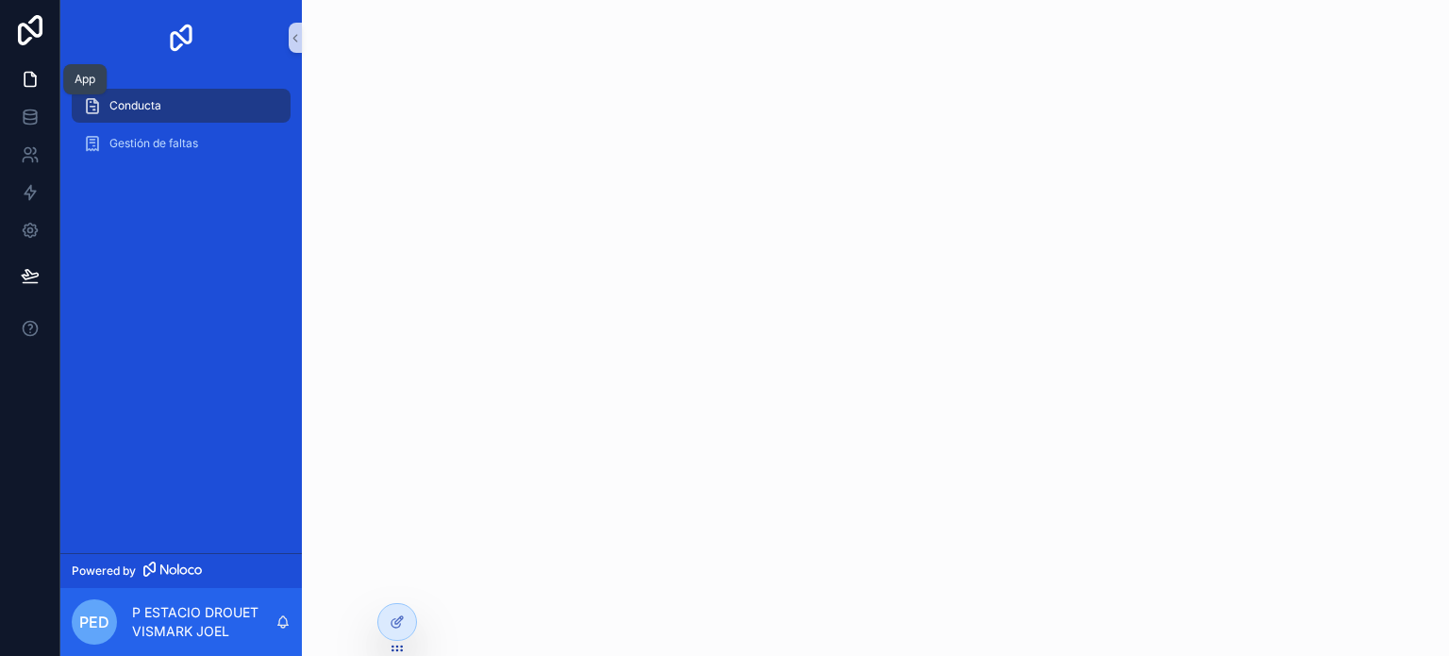
click at [33, 79] on icon at bounding box center [30, 79] width 19 height 19
click at [32, 105] on link at bounding box center [29, 117] width 59 height 38
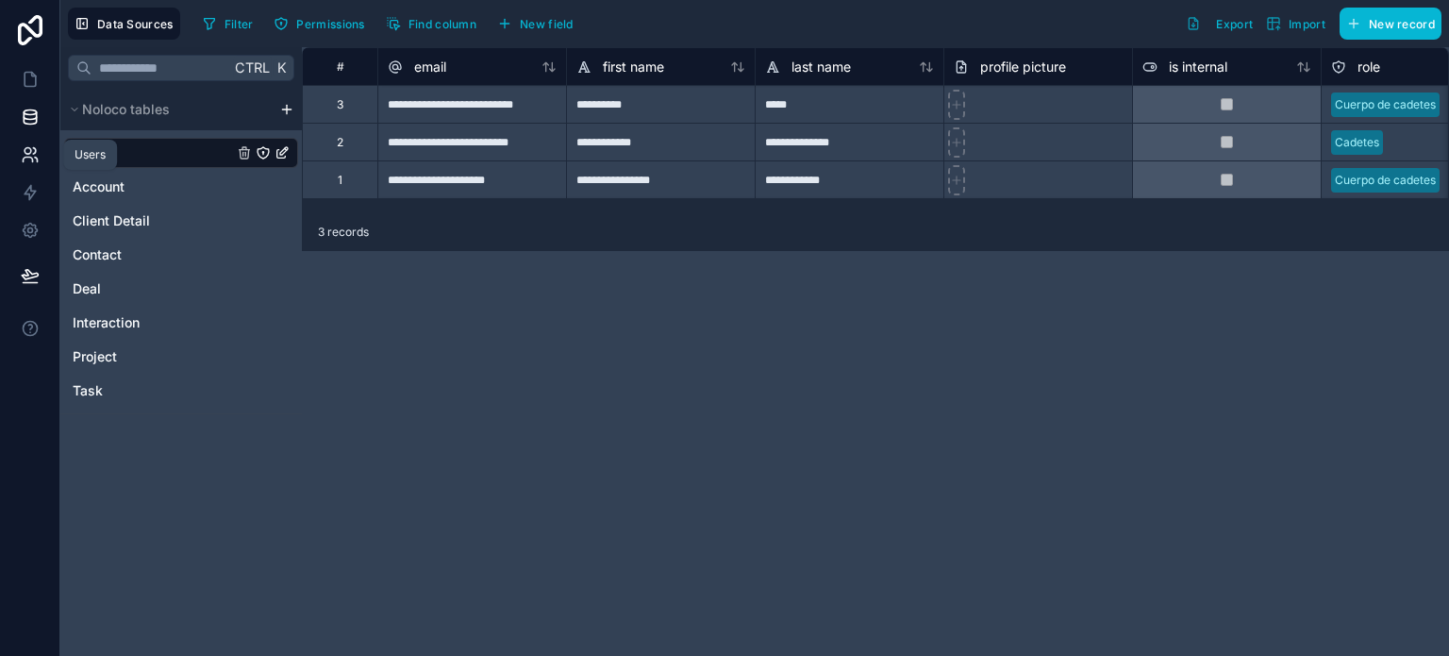
click at [34, 150] on icon at bounding box center [30, 154] width 19 height 19
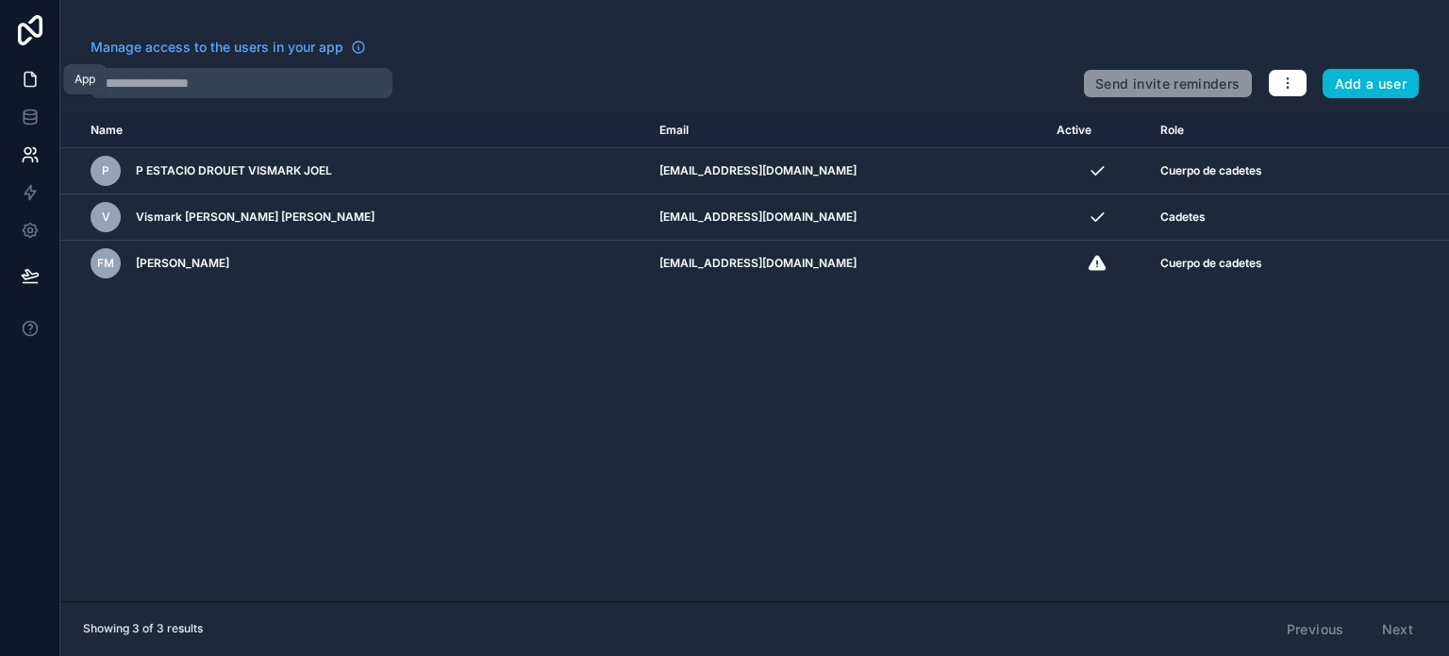
click at [35, 94] on link at bounding box center [29, 79] width 59 height 38
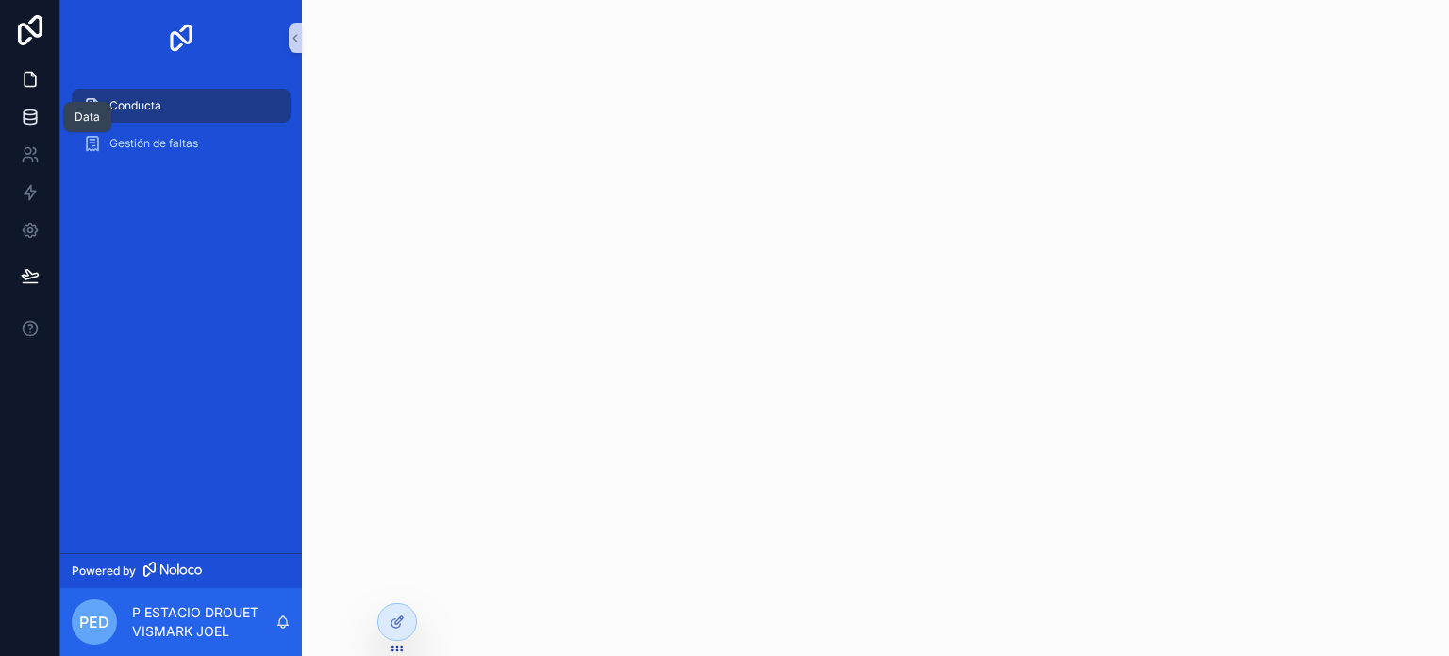
click at [31, 114] on icon at bounding box center [30, 112] width 12 height 5
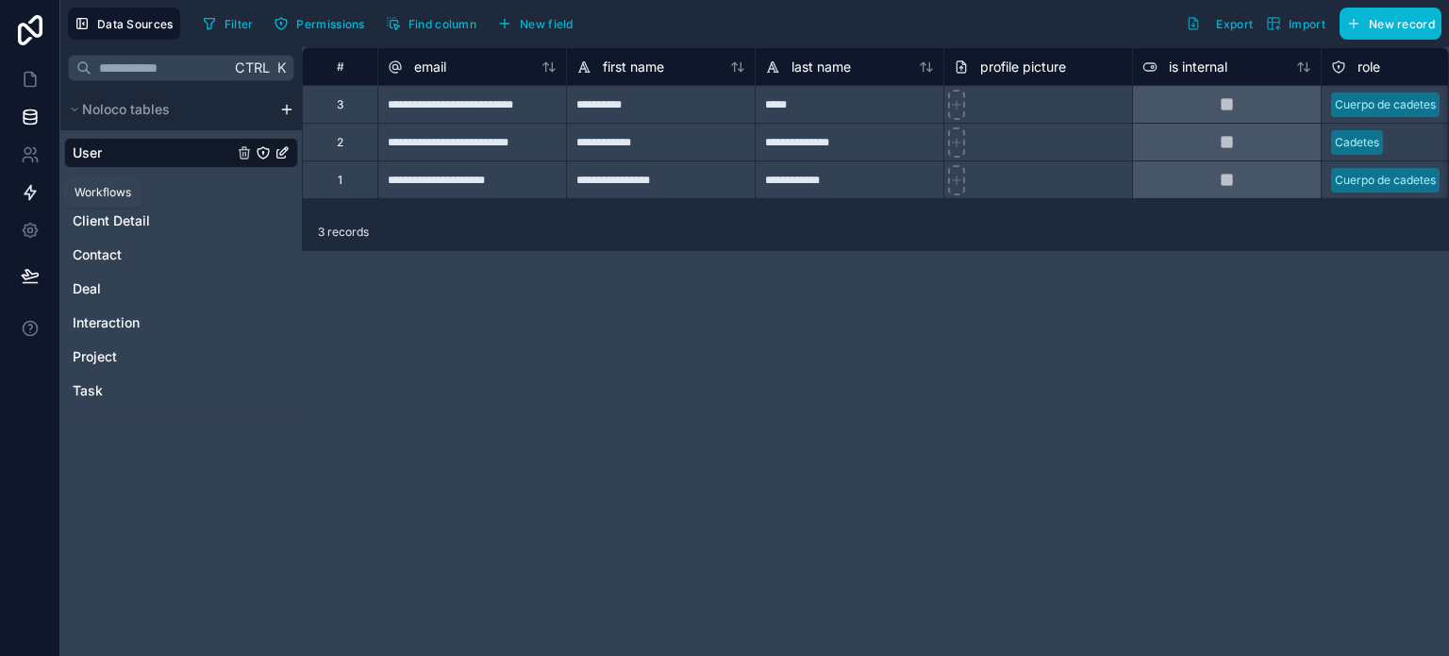
click at [30, 192] on icon at bounding box center [30, 192] width 19 height 19
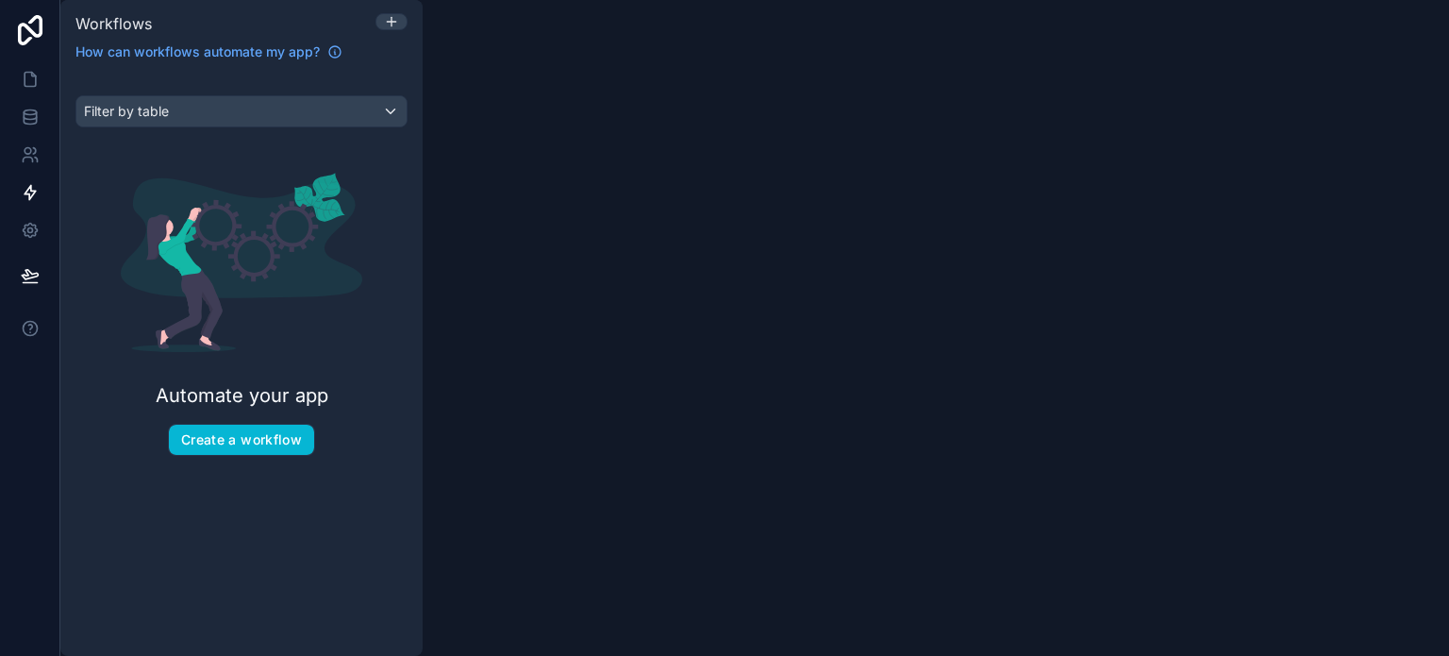
click at [29, 56] on link at bounding box center [30, 30] width 60 height 60
click at [34, 78] on icon at bounding box center [30, 79] width 19 height 19
